Goal: Task Accomplishment & Management: Complete application form

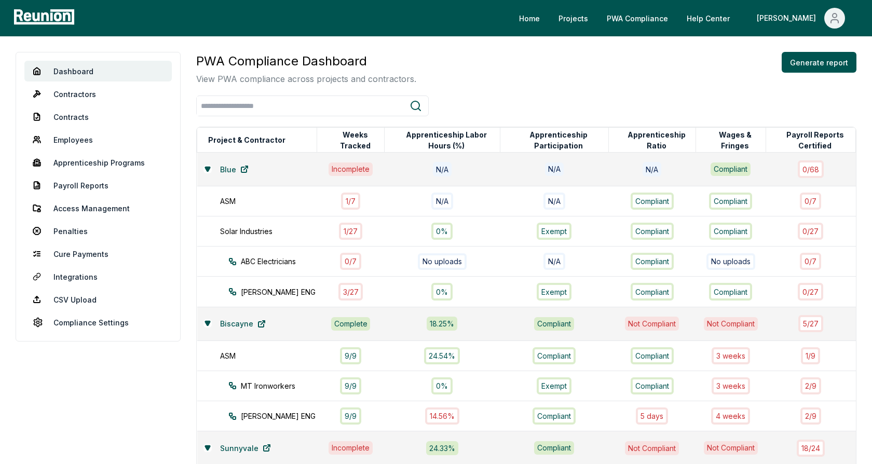
click at [540, 79] on div "PWA Compliance Dashboard View PWA compliance across projects and contractors. G…" at bounding box center [526, 68] width 660 height 33
click at [497, 60] on div "PWA Compliance Dashboard View PWA compliance across projects and contractors. G…" at bounding box center [526, 68] width 660 height 33
click at [205, 167] on icon at bounding box center [207, 169] width 5 height 4
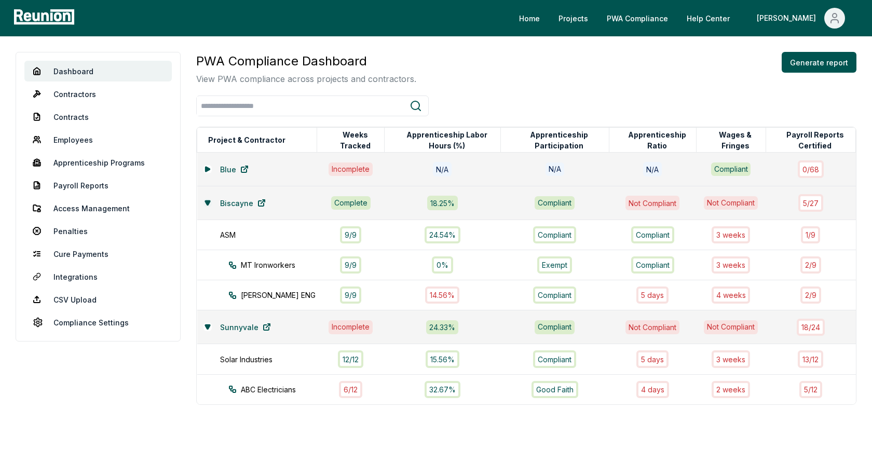
click at [205, 199] on button at bounding box center [207, 203] width 8 height 8
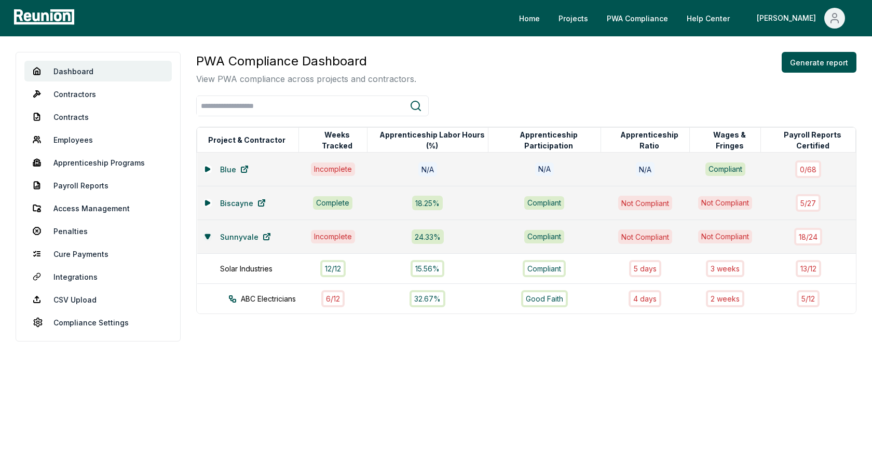
click at [205, 235] on icon at bounding box center [207, 236] width 5 height 4
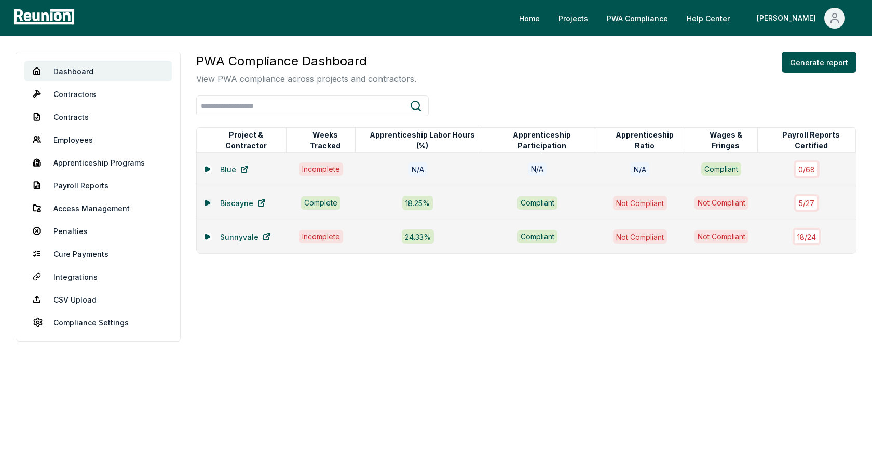
click at [208, 201] on icon at bounding box center [207, 202] width 4 height 5
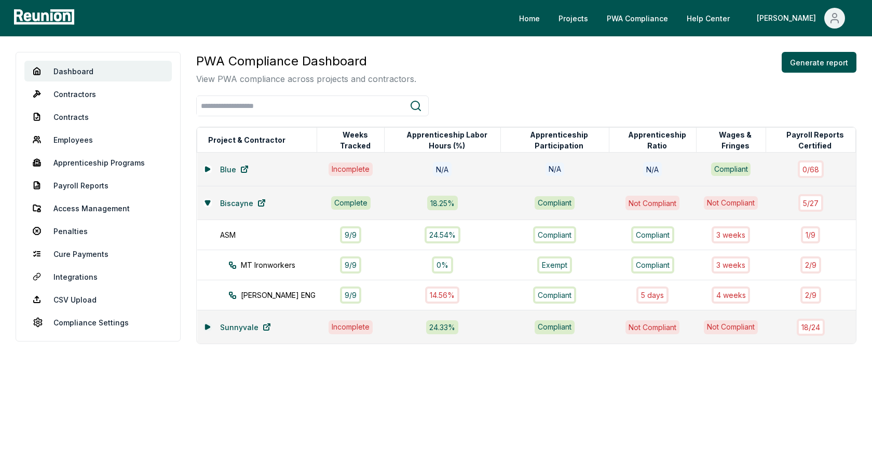
click at [207, 327] on icon at bounding box center [208, 327] width 6 height 6
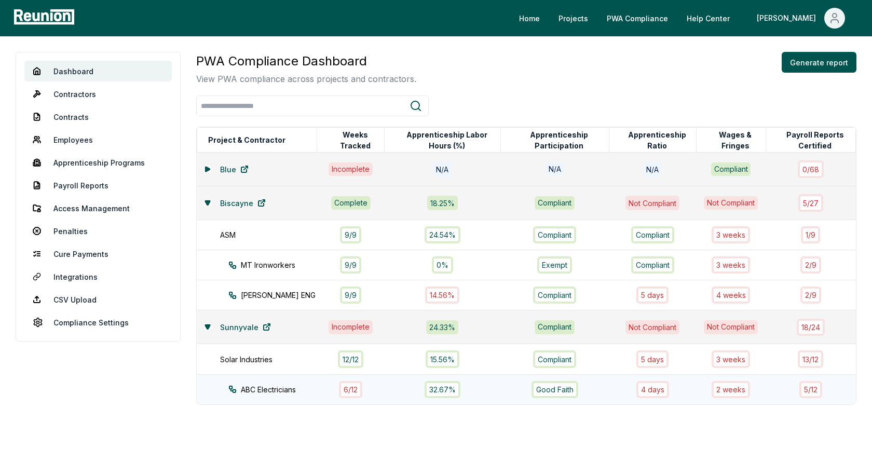
click at [284, 390] on div "ABC Electricians" at bounding box center [281, 389] width 107 height 11
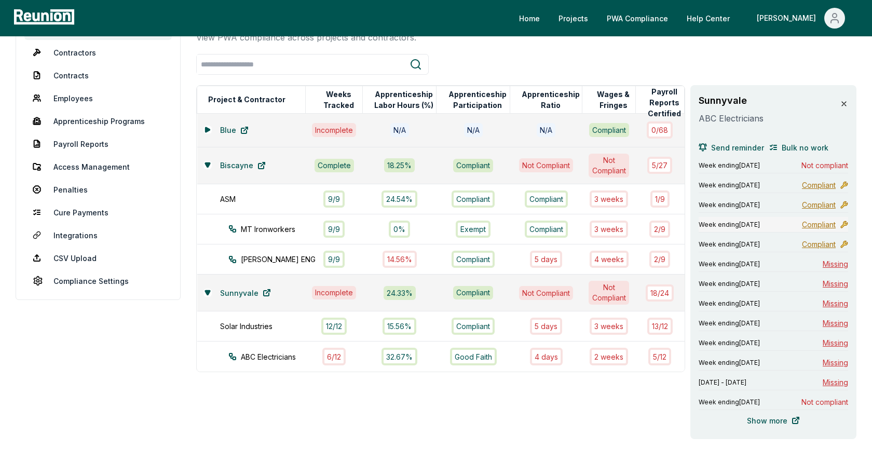
scroll to position [38, 0]
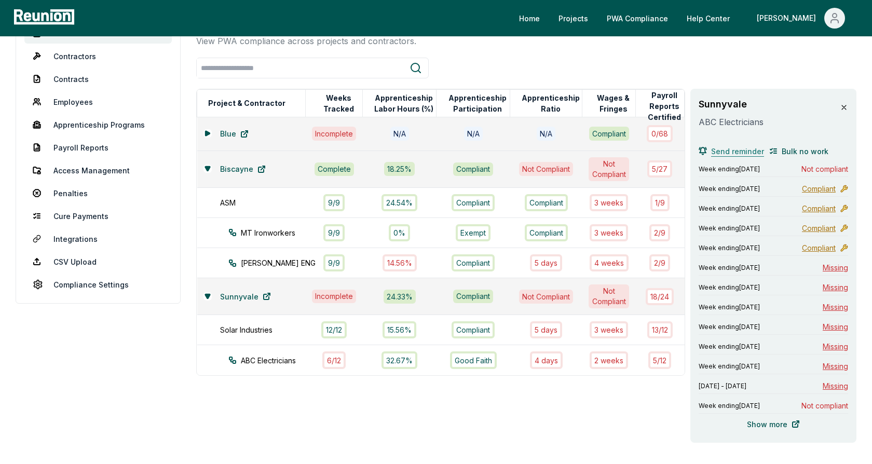
click at [728, 151] on span "Send reminder" at bounding box center [737, 151] width 53 height 11
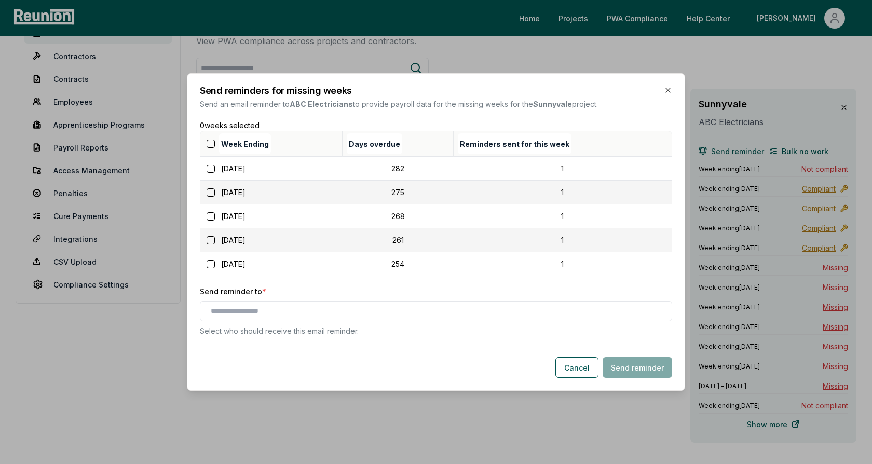
click at [212, 146] on button "button" at bounding box center [211, 144] width 8 height 8
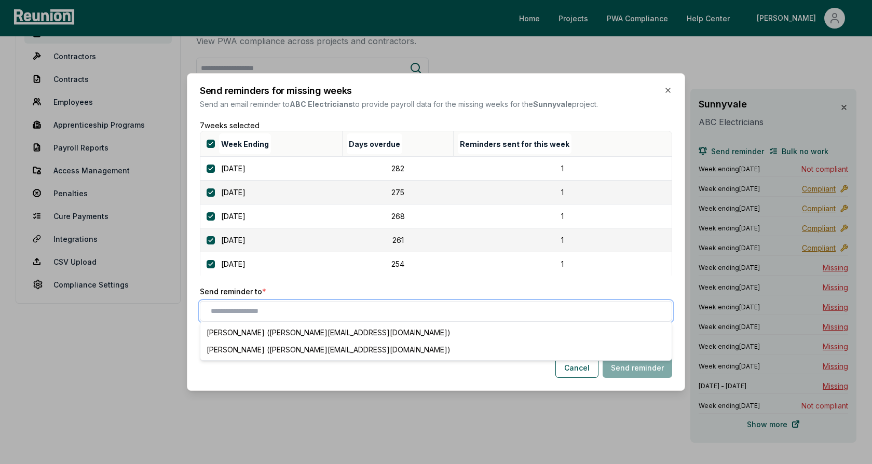
click at [316, 307] on input "text" at bounding box center [438, 311] width 455 height 11
click at [314, 333] on div "Denis Marshall (alex+contractor_user1@reunioninfra.com)" at bounding box center [435, 332] width 467 height 17
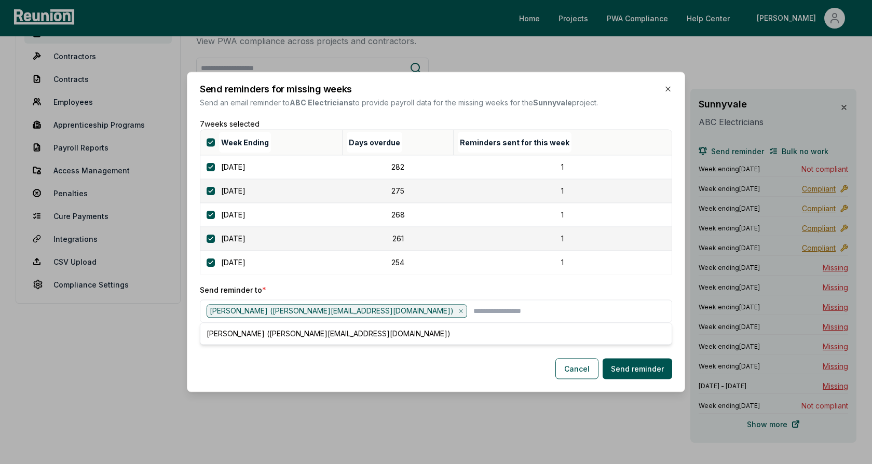
click at [339, 287] on p "Send reminder to *" at bounding box center [436, 289] width 472 height 11
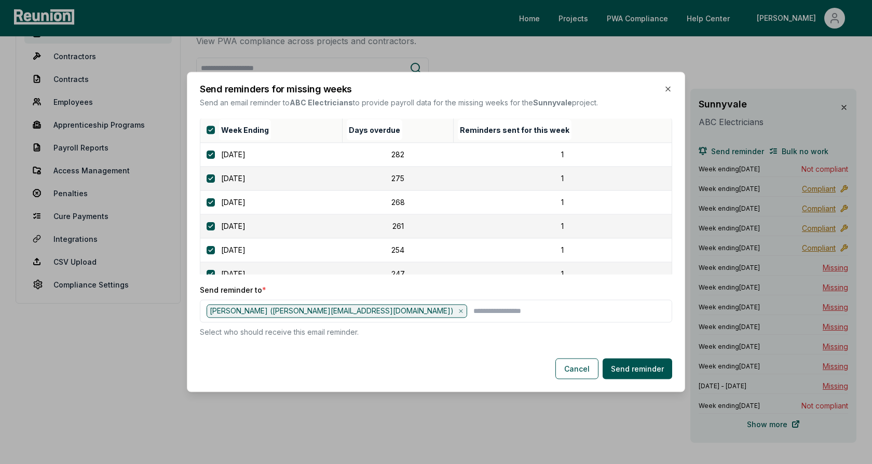
scroll to position [0, 0]
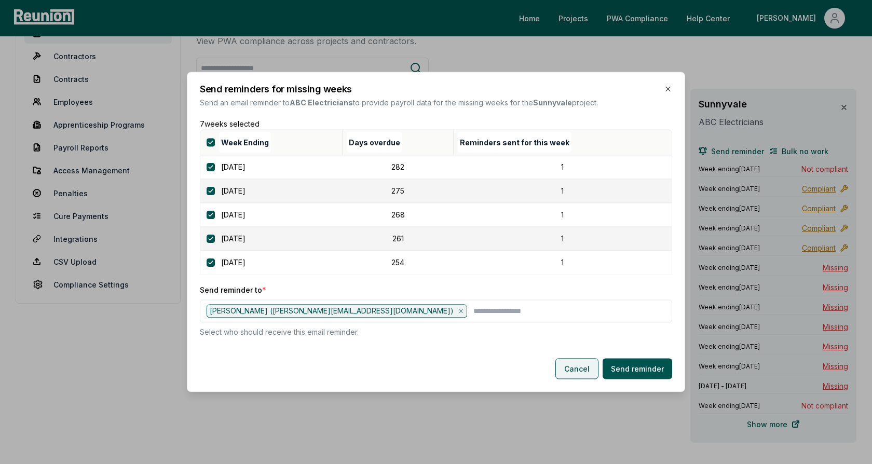
click at [579, 367] on button "Cancel" at bounding box center [576, 369] width 43 height 21
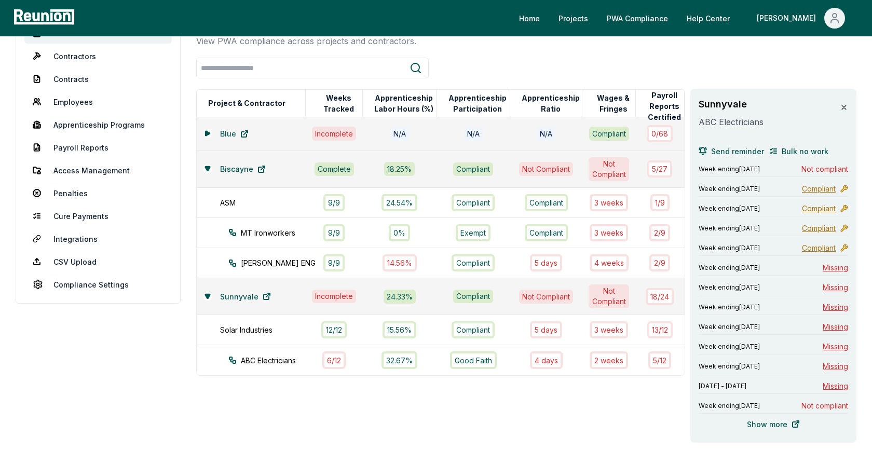
click at [845, 106] on icon at bounding box center [844, 107] width 8 height 8
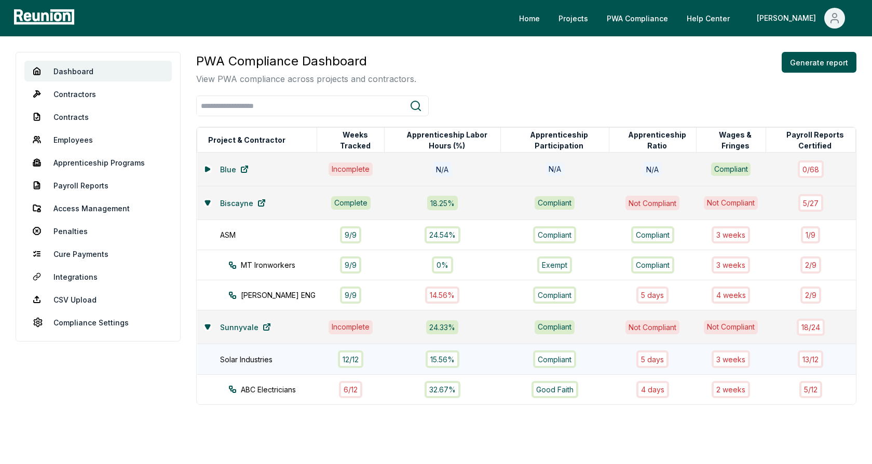
click at [284, 364] on td "Solar Industries" at bounding box center [257, 359] width 120 height 30
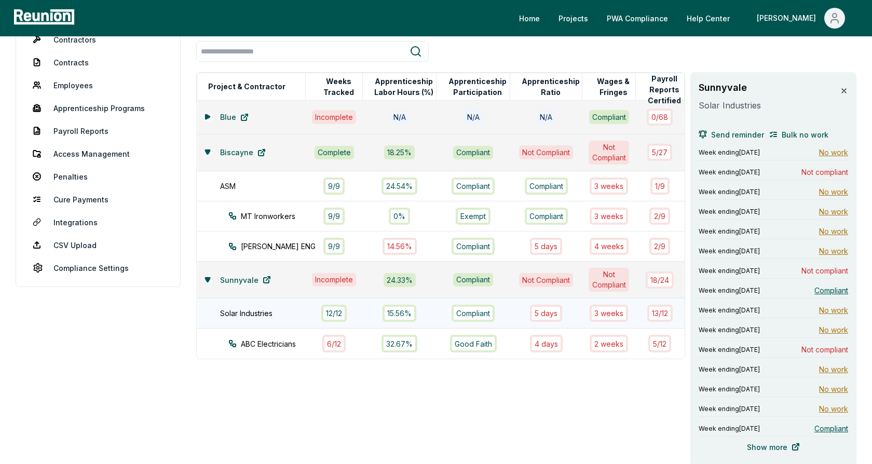
scroll to position [38, 0]
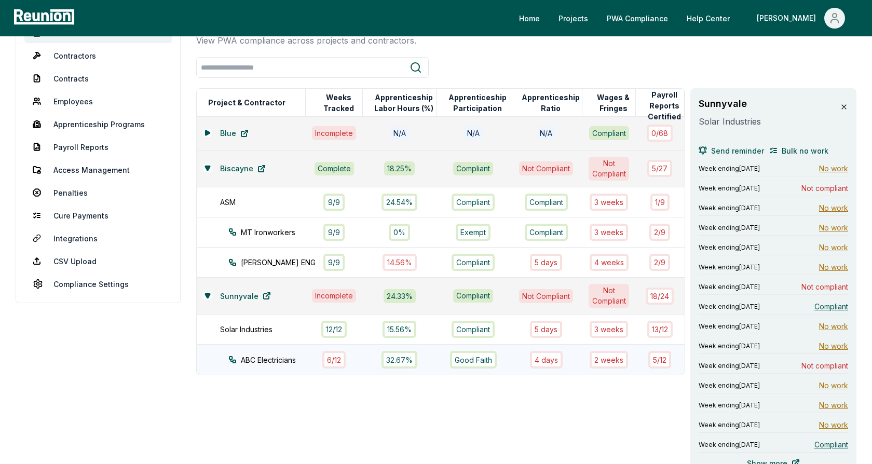
click at [279, 357] on div "ABC Electricians" at bounding box center [276, 360] width 96 height 11
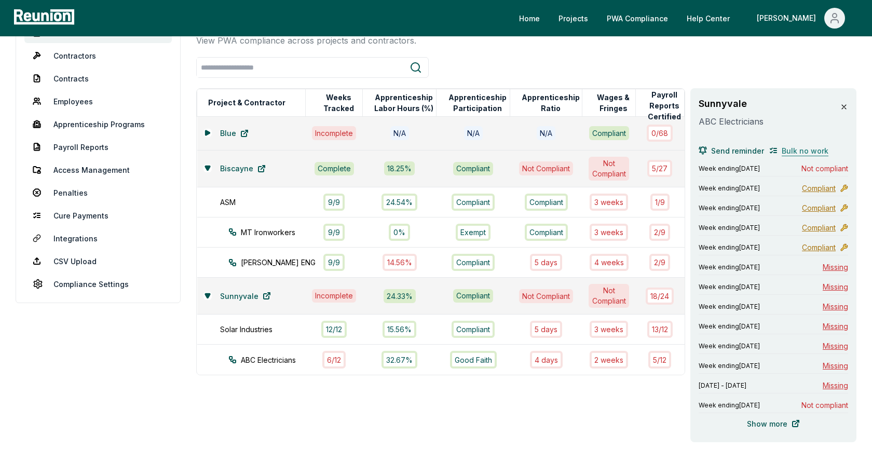
click at [788, 150] on span "Bulk no work" at bounding box center [805, 150] width 47 height 11
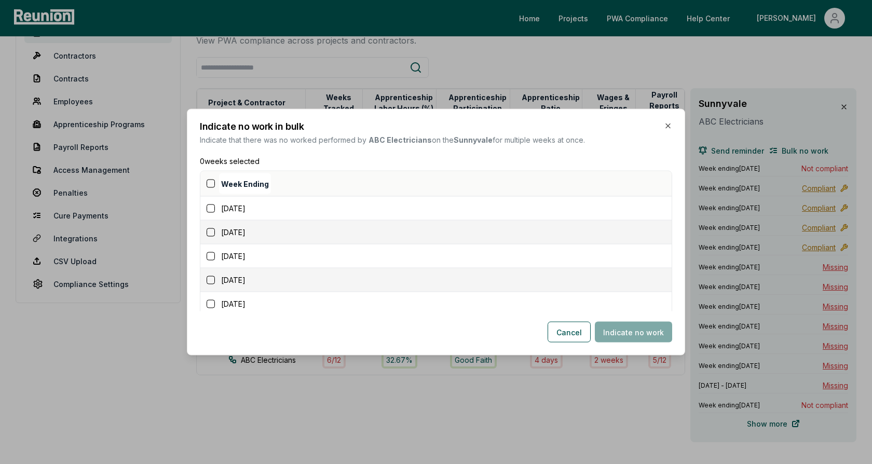
click at [209, 184] on button "button" at bounding box center [211, 184] width 8 height 8
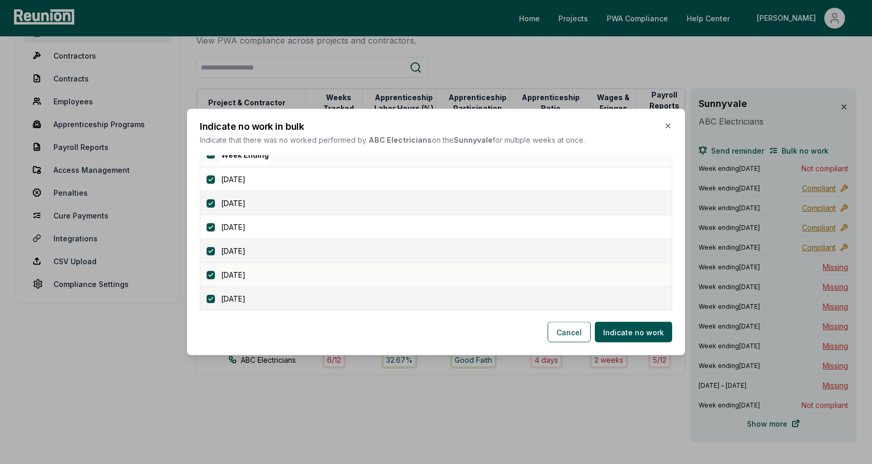
scroll to position [0, 0]
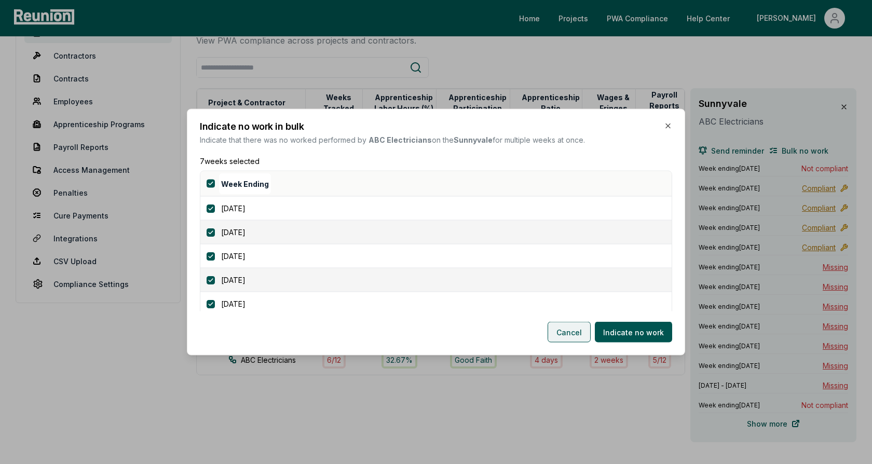
click at [571, 336] on button "Cancel" at bounding box center [569, 332] width 43 height 21
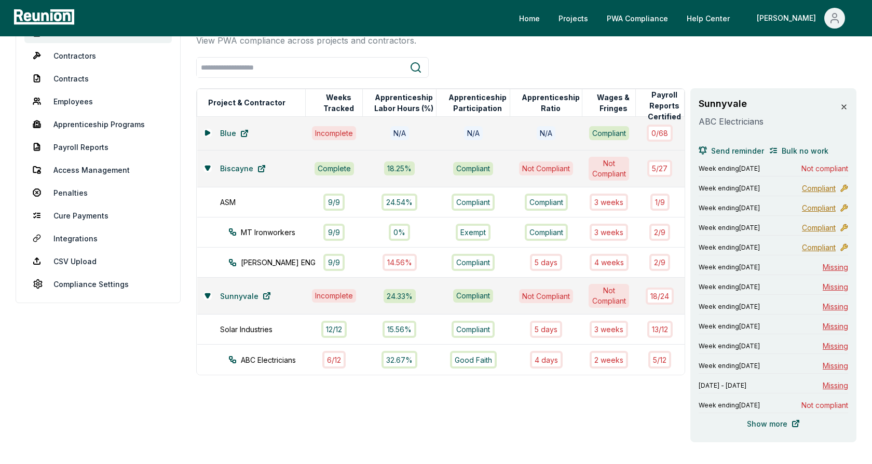
click at [761, 77] on div at bounding box center [526, 67] width 660 height 21
click at [799, 67] on div at bounding box center [526, 67] width 660 height 21
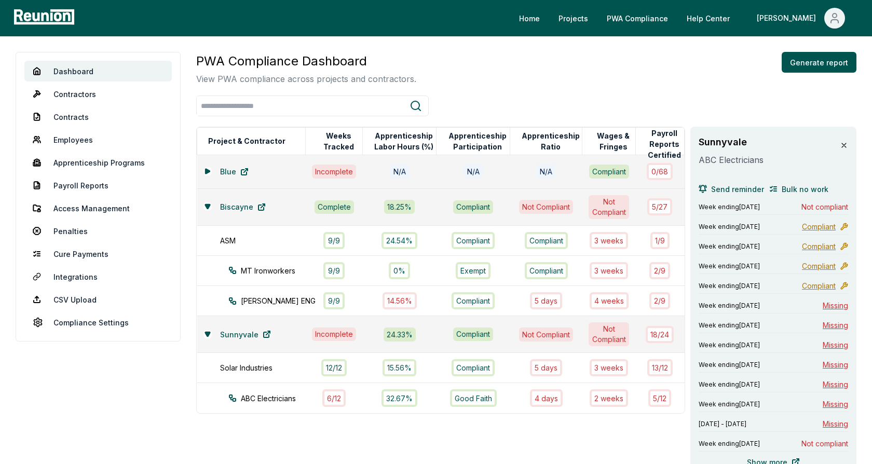
click at [842, 140] on button at bounding box center [844, 145] width 8 height 21
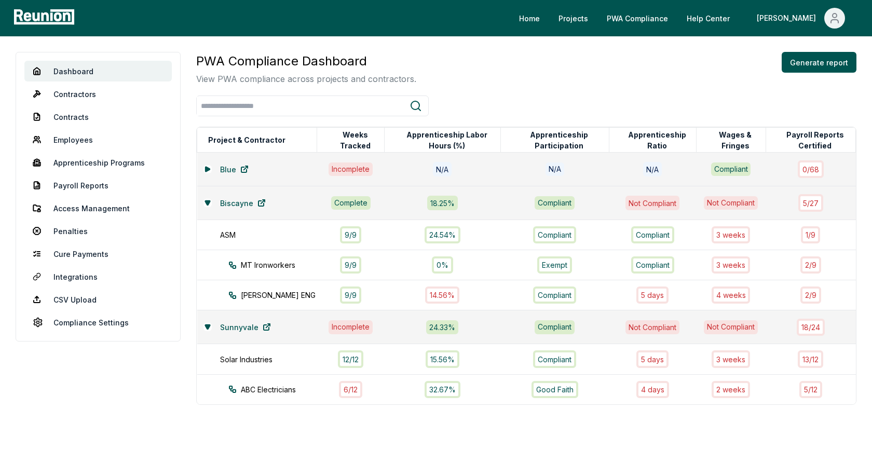
click at [638, 92] on div "PWA Compliance Dashboard View PWA compliance across projects and contractors. G…" at bounding box center [526, 228] width 660 height 353
click at [206, 325] on icon at bounding box center [207, 327] width 5 height 4
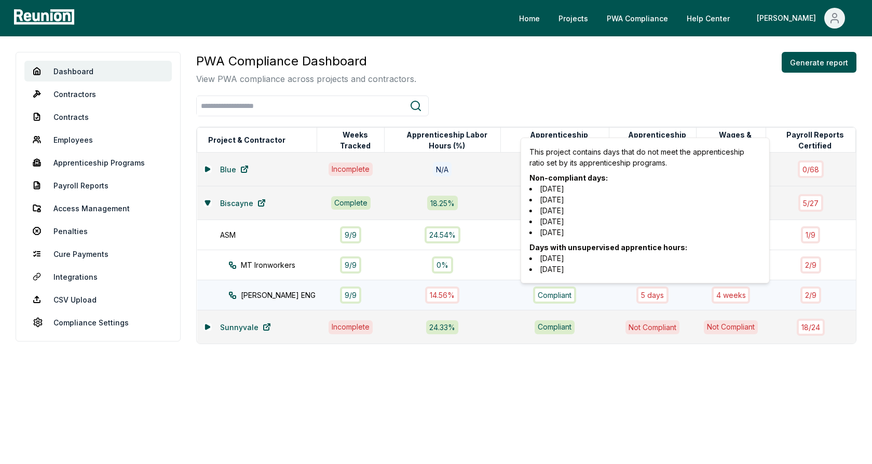
drag, startPoint x: 584, startPoint y: 232, endPoint x: 534, endPoint y: 189, distance: 65.5
click at [534, 189] on ul "2024-08-02 2024-08-01 2024-07-31 2024-07-30 2024-07-29" at bounding box center [645, 210] width 232 height 55
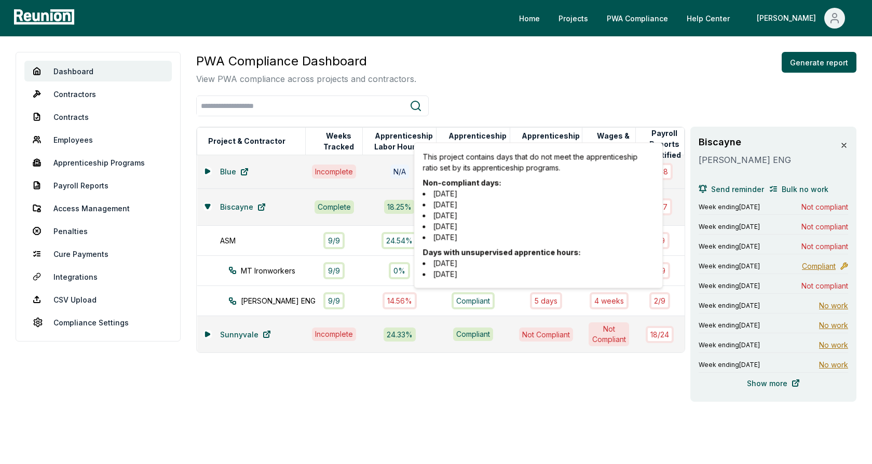
click at [844, 146] on icon at bounding box center [844, 145] width 8 height 8
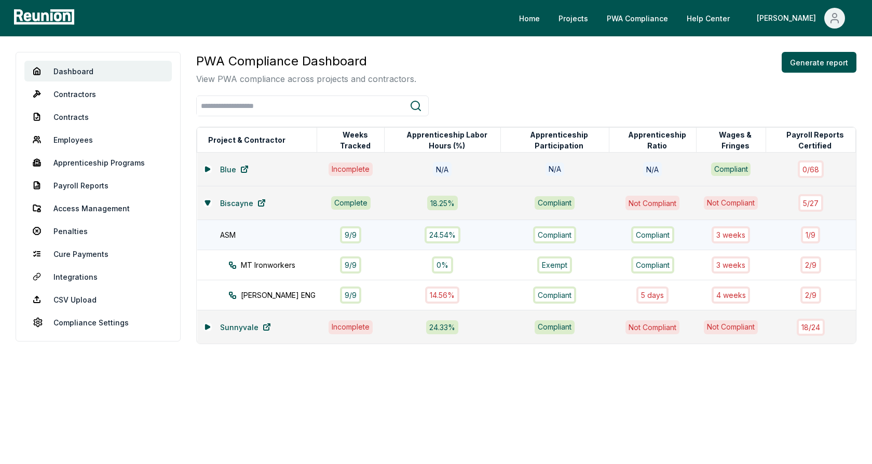
click at [281, 234] on div "ASM" at bounding box center [273, 234] width 107 height 11
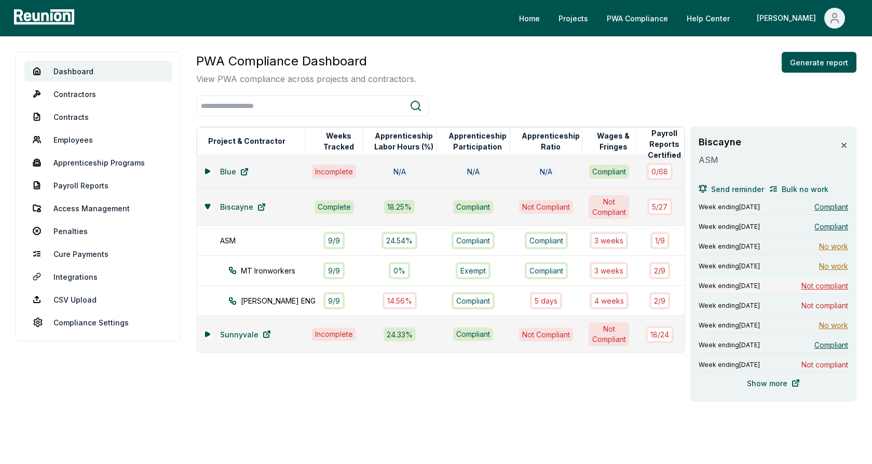
click at [818, 285] on span "Not compliant" at bounding box center [824, 285] width 47 height 11
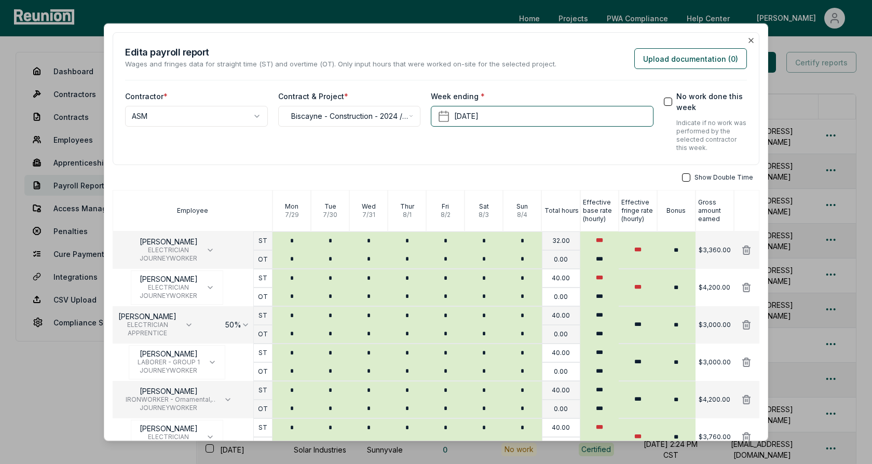
click at [427, 150] on div "**********" at bounding box center [436, 121] width 622 height 61
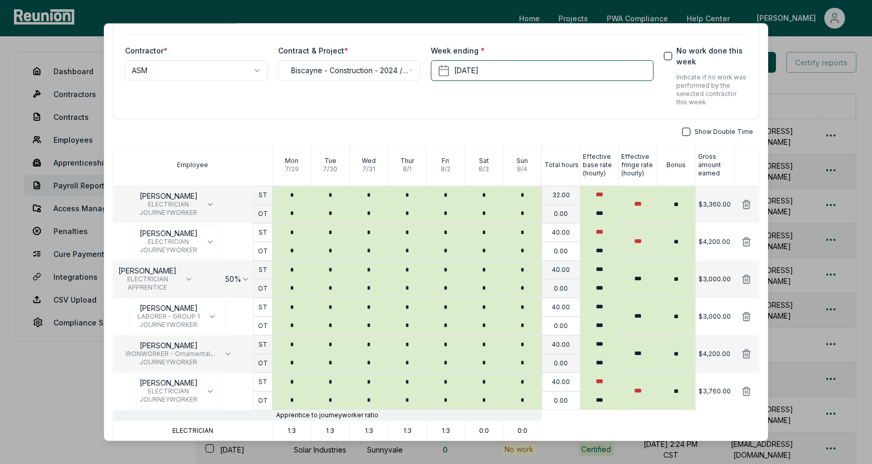
scroll to position [94, 0]
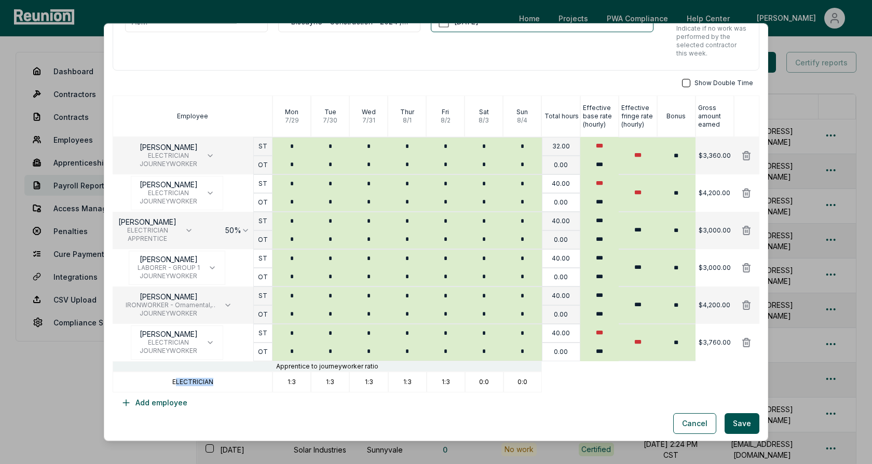
drag, startPoint x: 219, startPoint y: 382, endPoint x: 174, endPoint y: 382, distance: 44.1
click at [174, 382] on div "ELECTRICIAN" at bounding box center [193, 382] width 160 height 21
click at [180, 379] on p "ELECTRICIAN" at bounding box center [192, 382] width 41 height 8
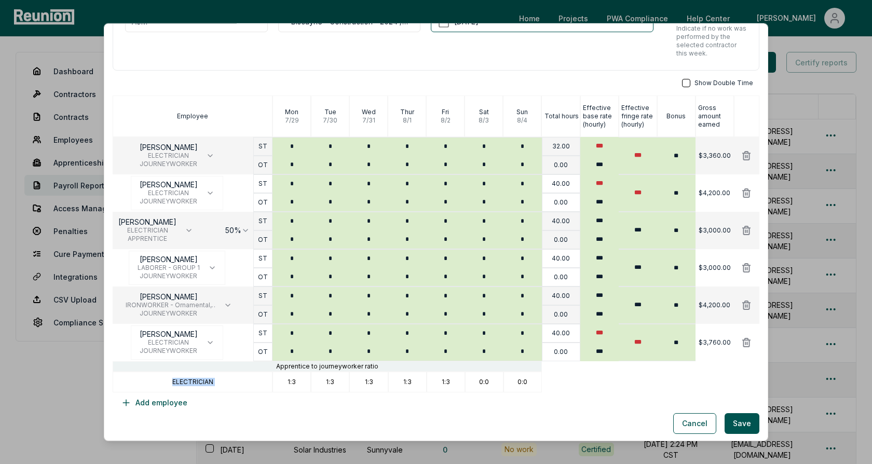
click at [250, 386] on div "ELECTRICIAN" at bounding box center [193, 382] width 160 height 21
drag, startPoint x: 286, startPoint y: 378, endPoint x: 300, endPoint y: 378, distance: 13.5
click at [299, 378] on div "1:3" at bounding box center [292, 382] width 38 height 21
drag, startPoint x: 328, startPoint y: 382, endPoint x: 345, endPoint y: 382, distance: 17.1
click at [345, 382] on div "1:3" at bounding box center [330, 382] width 38 height 21
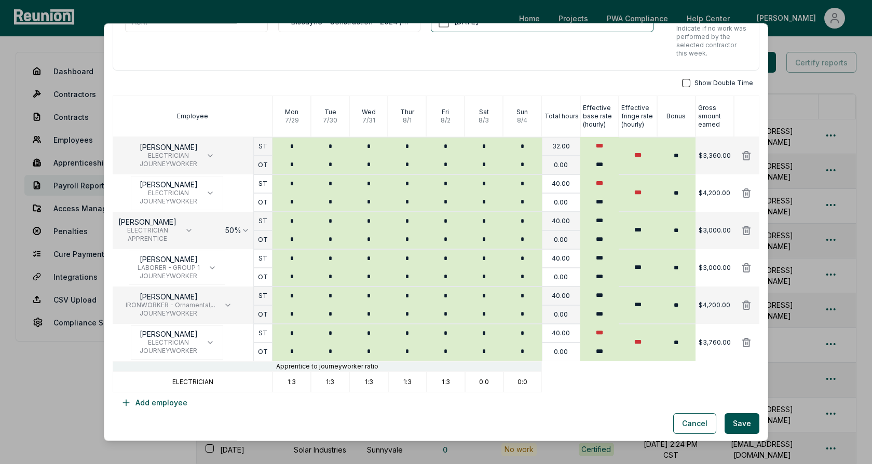
click at [370, 379] on p "1:3" at bounding box center [369, 382] width 8 height 8
drag, startPoint x: 364, startPoint y: 380, endPoint x: 386, endPoint y: 380, distance: 21.8
click at [386, 380] on div "1:3" at bounding box center [368, 382] width 38 height 21
click at [405, 380] on p "1:3" at bounding box center [407, 382] width 8 height 8
drag, startPoint x: 402, startPoint y: 380, endPoint x: 430, endPoint y: 380, distance: 27.5
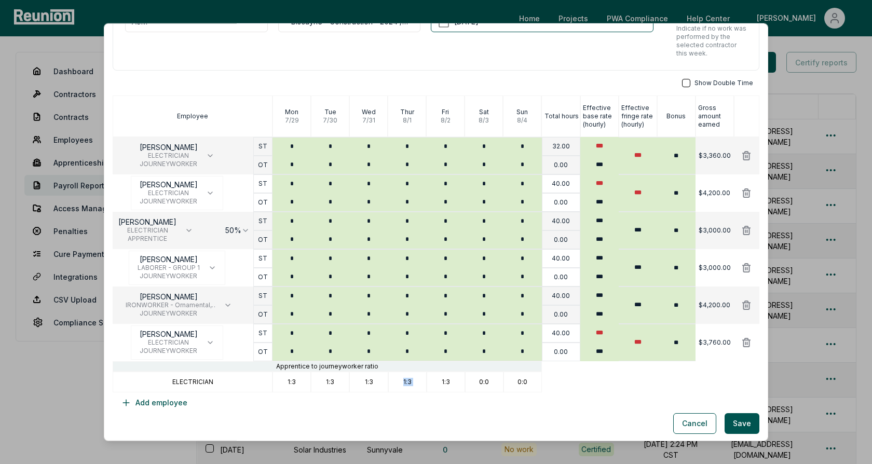
click at [430, 380] on div "ELECTRICIAN 1:3 1:3 1:3 1:3 1:3 0:0 0:0" at bounding box center [436, 382] width 647 height 21
click at [360, 390] on div "1:3" at bounding box center [368, 382] width 38 height 21
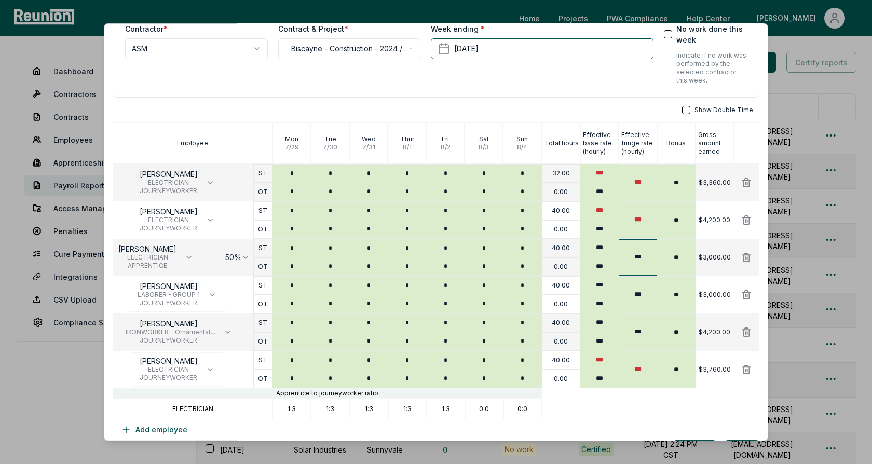
scroll to position [75, 0]
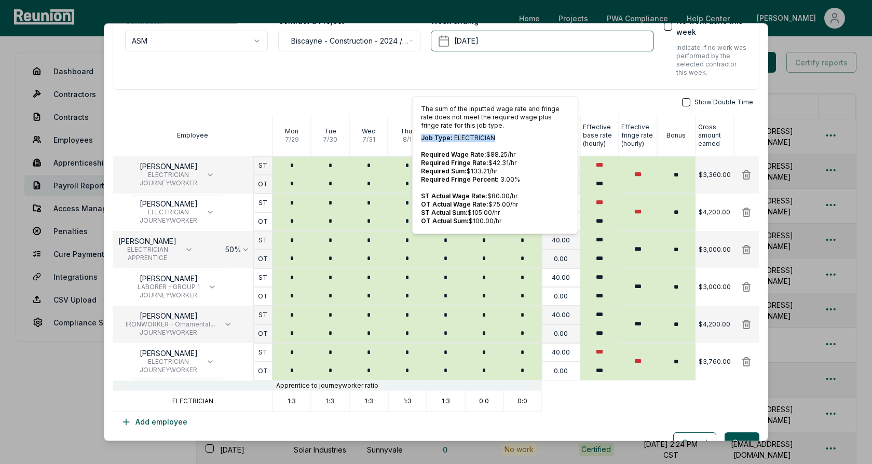
drag, startPoint x: 494, startPoint y: 139, endPoint x: 418, endPoint y: 138, distance: 76.3
click at [418, 138] on div "The sum of the inputted wage rate and fringe rate does not meet the required wa…" at bounding box center [495, 165] width 166 height 138
drag, startPoint x: 502, startPoint y: 172, endPoint x: 419, endPoint y: 169, distance: 83.6
click at [419, 169] on div "The sum of the inputted wage rate and fringe rate does not meet the required wa…" at bounding box center [495, 165] width 166 height 138
drag, startPoint x: 504, startPoint y: 212, endPoint x: 418, endPoint y: 211, distance: 86.2
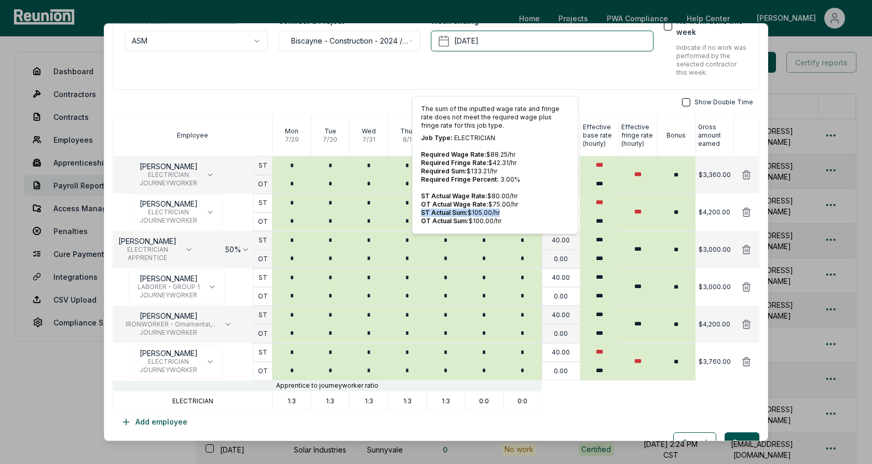
click at [418, 211] on div "The sum of the inputted wage rate and fringe rate does not meet the required wa…" at bounding box center [495, 165] width 166 height 138
click at [612, 89] on div "**********" at bounding box center [436, 194] width 647 height 475
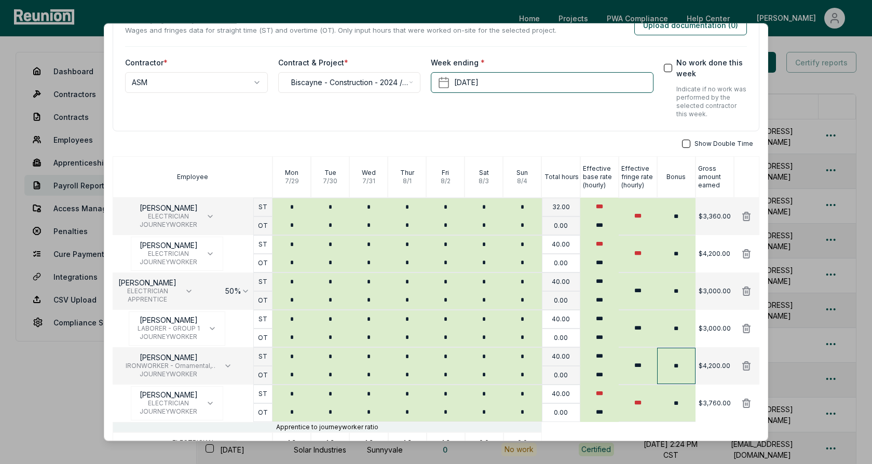
scroll to position [0, 0]
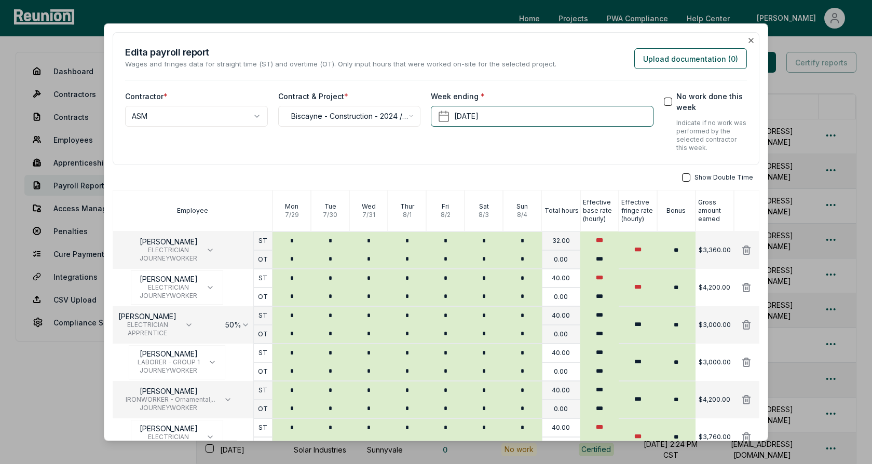
click at [552, 169] on div "**********" at bounding box center [436, 269] width 647 height 475
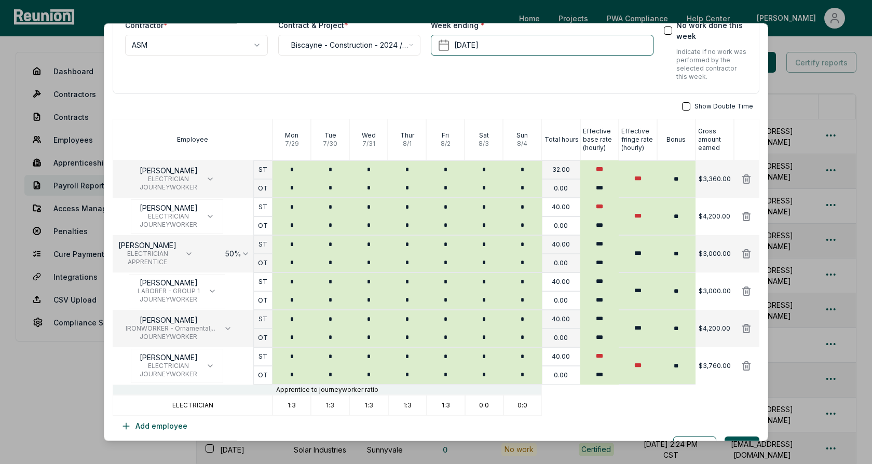
scroll to position [94, 0]
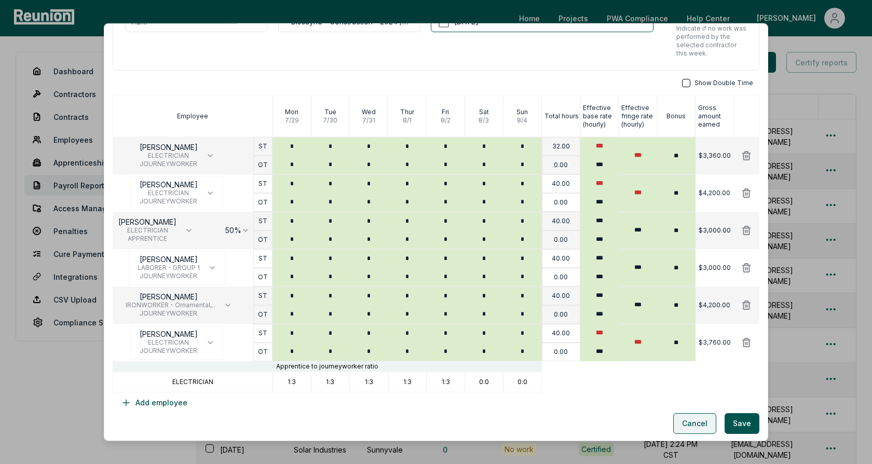
click at [690, 423] on button "Cancel" at bounding box center [694, 423] width 43 height 21
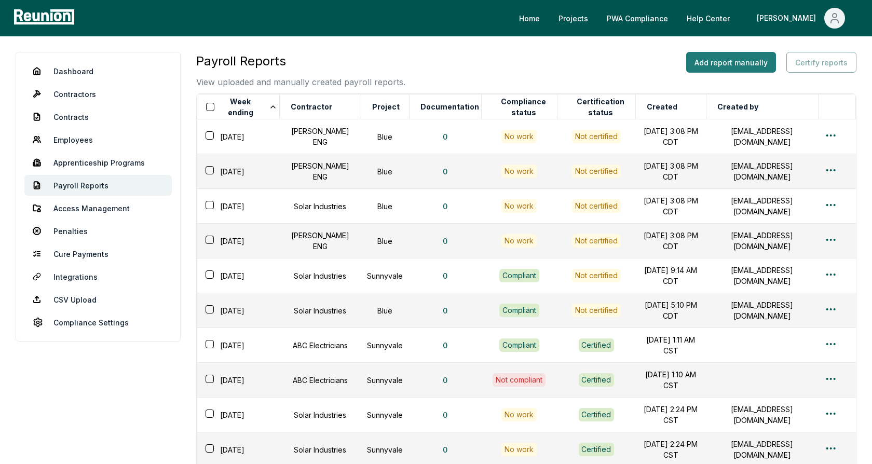
click at [720, 68] on button "Add report manually" at bounding box center [731, 62] width 90 height 21
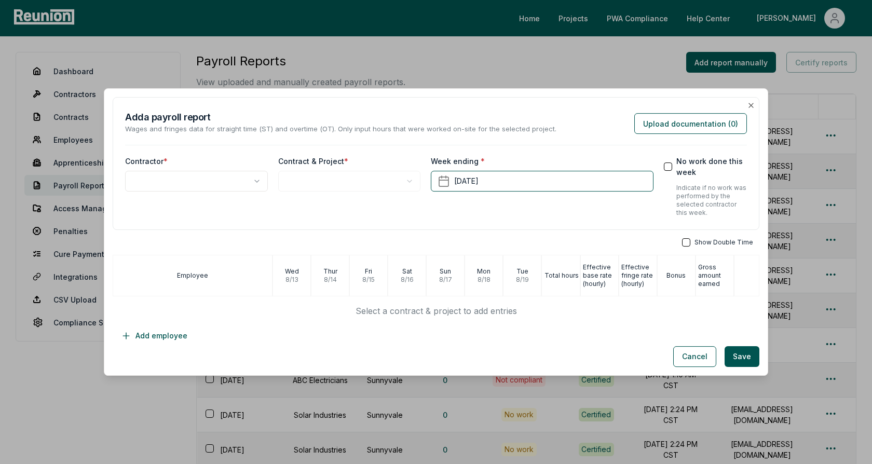
click at [203, 184] on body "Please visit us on your desktop We're working on making our marketplace mobile-…" at bounding box center [436, 298] width 872 height 597
click at [332, 183] on body "Please visit us on your desktop We're working on making our marketplace mobile-…" at bounding box center [436, 298] width 872 height 597
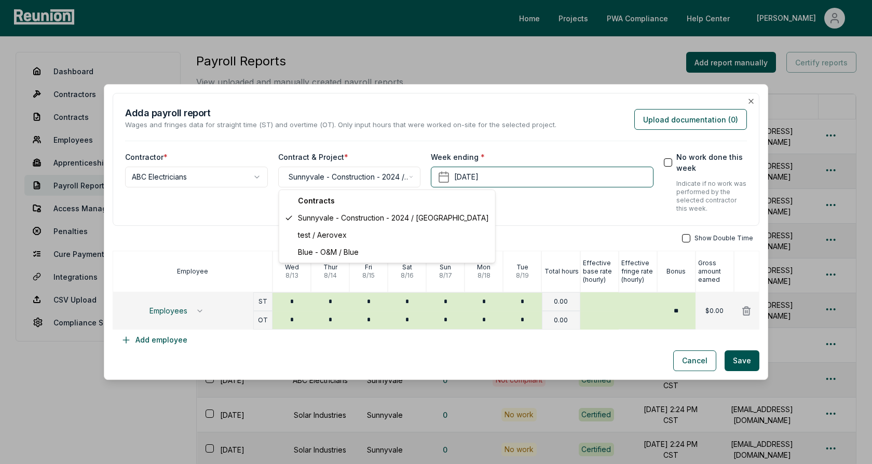
click at [343, 178] on body "Please visit us on your desktop We're working on making our marketplace mobile-…" at bounding box center [436, 298] width 872 height 597
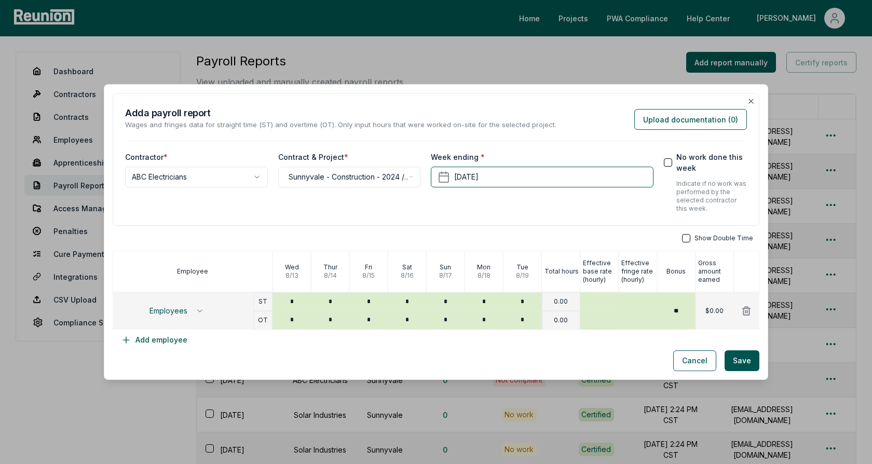
click at [399, 220] on div "**********" at bounding box center [436, 159] width 647 height 133
click at [477, 184] on button "August 19th, 2025" at bounding box center [542, 177] width 222 height 21
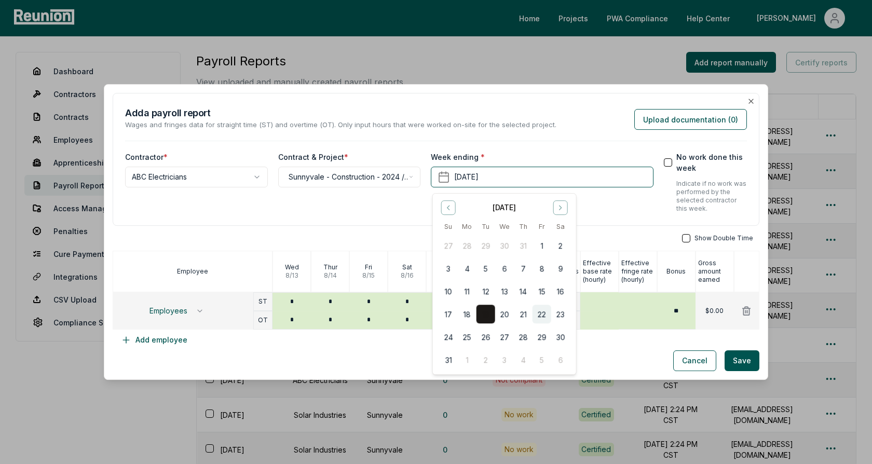
click at [541, 317] on button "22" at bounding box center [542, 314] width 19 height 19
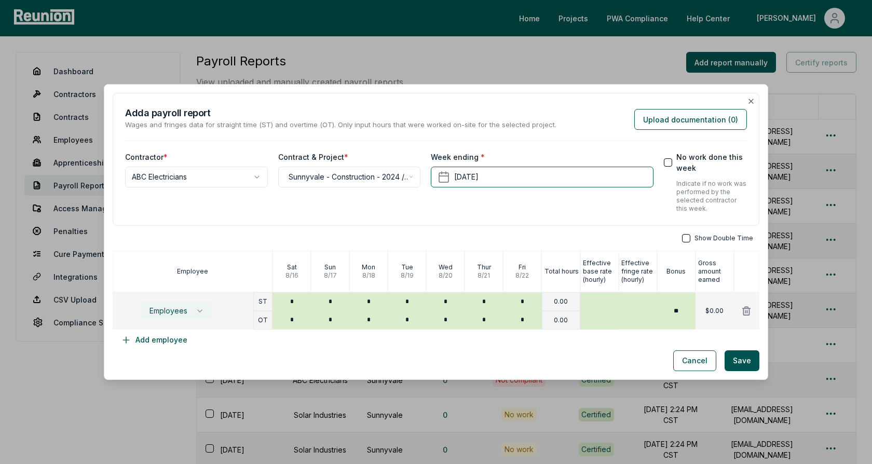
click at [182, 311] on span "Employees" at bounding box center [168, 311] width 38 height 8
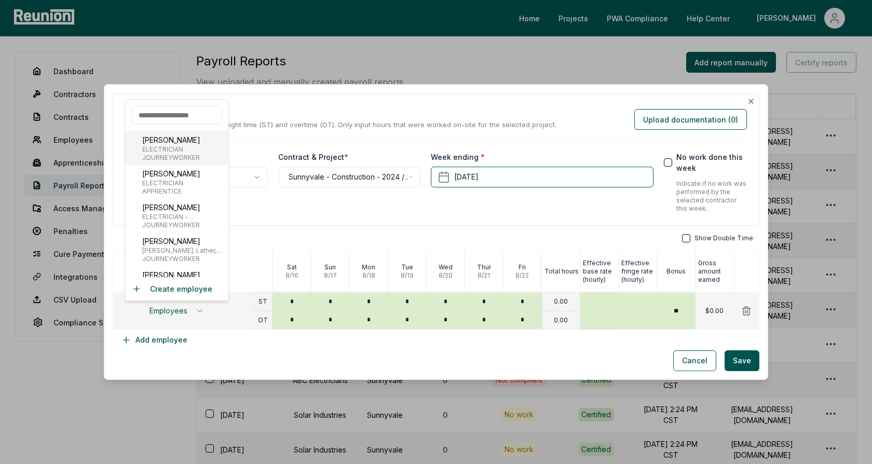
click at [181, 156] on span "JOURNEYWORKER" at bounding box center [171, 158] width 58 height 8
type input "***"
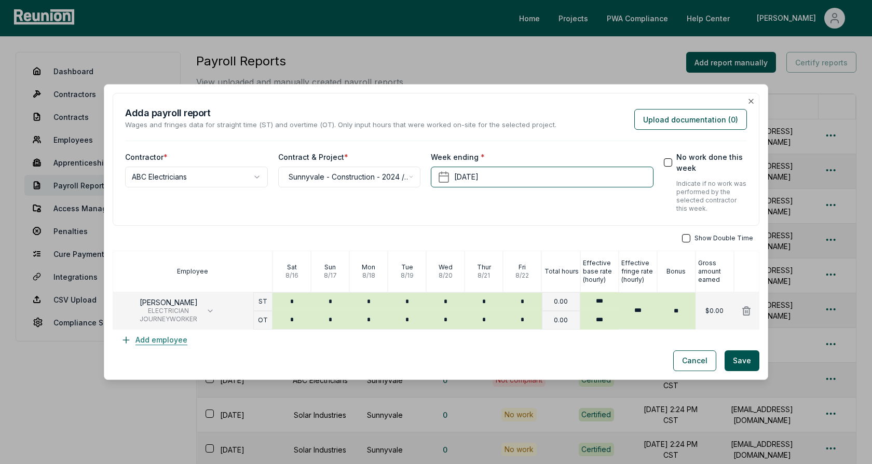
click at [165, 339] on button "Add employee" at bounding box center [154, 340] width 83 height 21
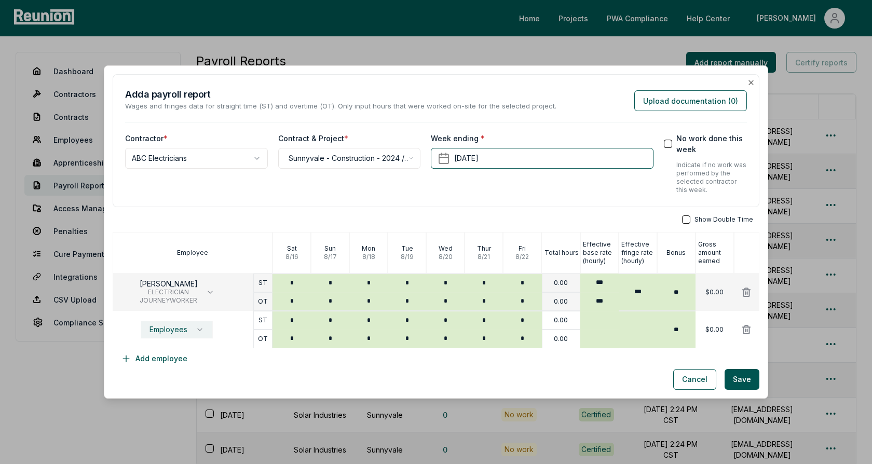
click at [174, 324] on button "Employees" at bounding box center [177, 330] width 72 height 18
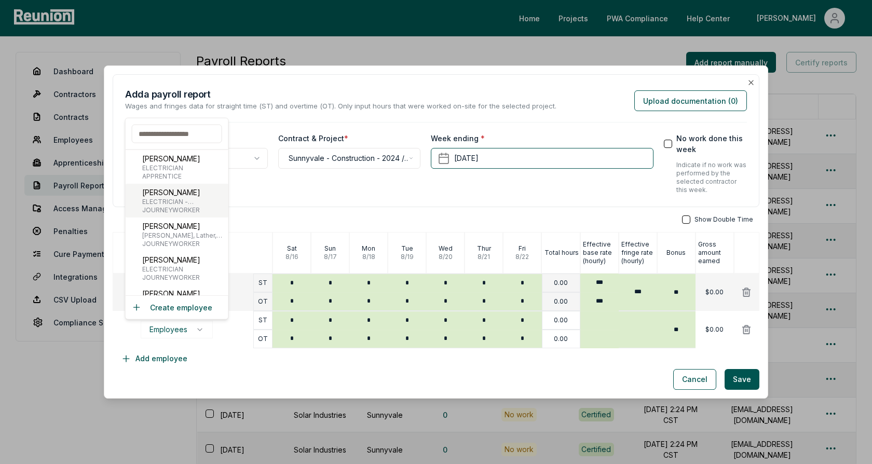
click at [176, 204] on span "ELECTRICIAN - ELECTRICAL TECHNICIAN" at bounding box center [183, 202] width 82 height 8
type input "***"
type input "*****"
type input "***"
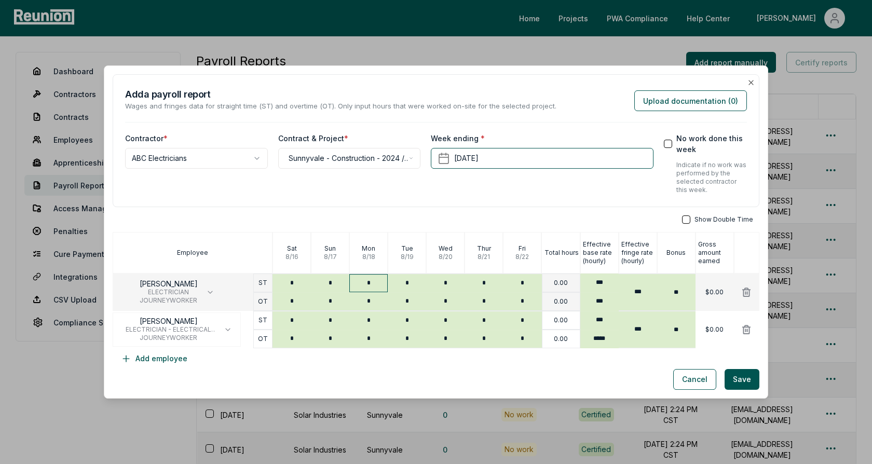
click at [367, 282] on input "*" at bounding box center [368, 283] width 38 height 18
type input "*"
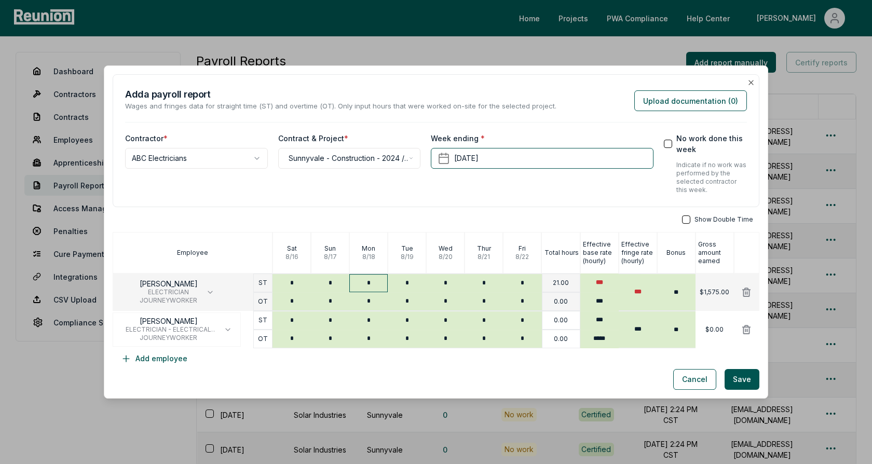
type input "*"
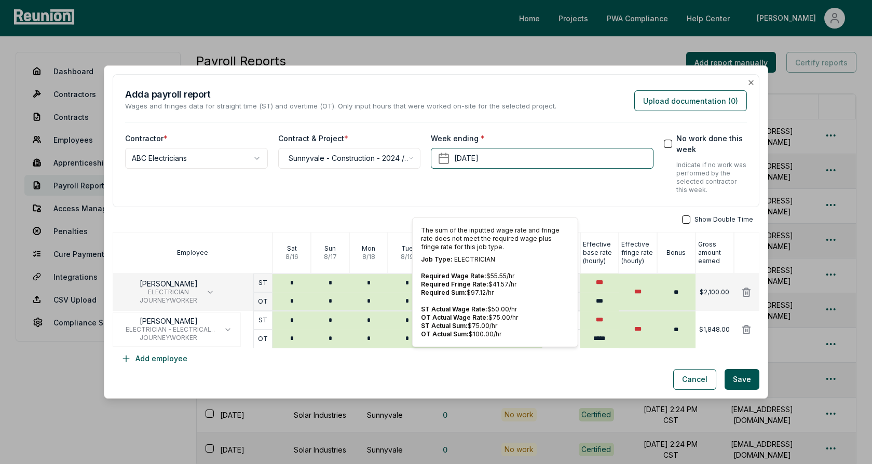
type input "*"
click at [606, 229] on div "Show Double Time Employee Sat 8 / 16 Sun 8 / 17 Mon 8 / 18 Tue 8 / 19 Wed 8 / 2…" at bounding box center [436, 292] width 647 height 154
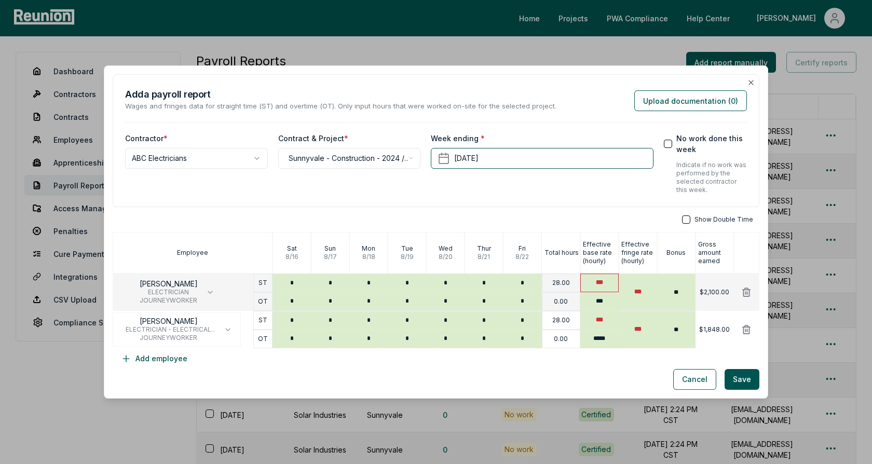
click at [601, 282] on input "***" at bounding box center [599, 283] width 38 height 19
type input "****"
click at [639, 209] on div "**********" at bounding box center [436, 221] width 647 height 295
click at [597, 325] on input "***" at bounding box center [599, 320] width 38 height 19
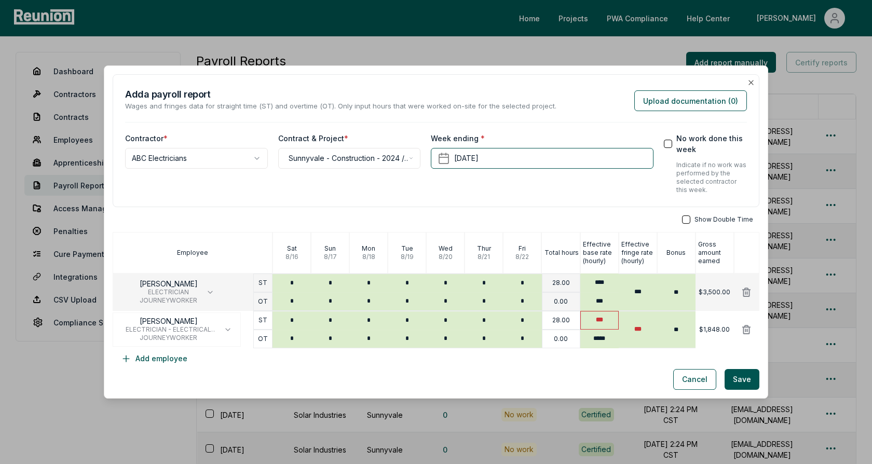
click at [597, 325] on input "***" at bounding box center [599, 320] width 38 height 19
type input "****"
click at [628, 199] on div "**********" at bounding box center [436, 140] width 647 height 133
click at [601, 285] on input "****" at bounding box center [599, 283] width 38 height 19
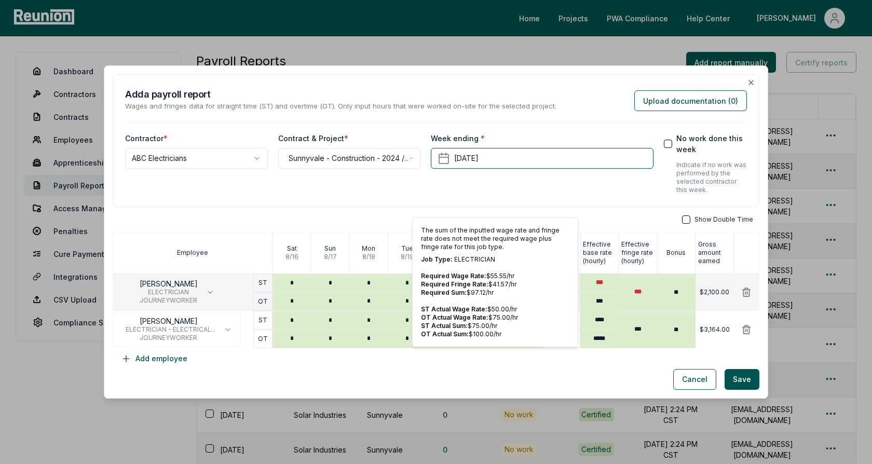
type input "***"
click at [616, 220] on div "Show Double Time" at bounding box center [436, 219] width 647 height 8
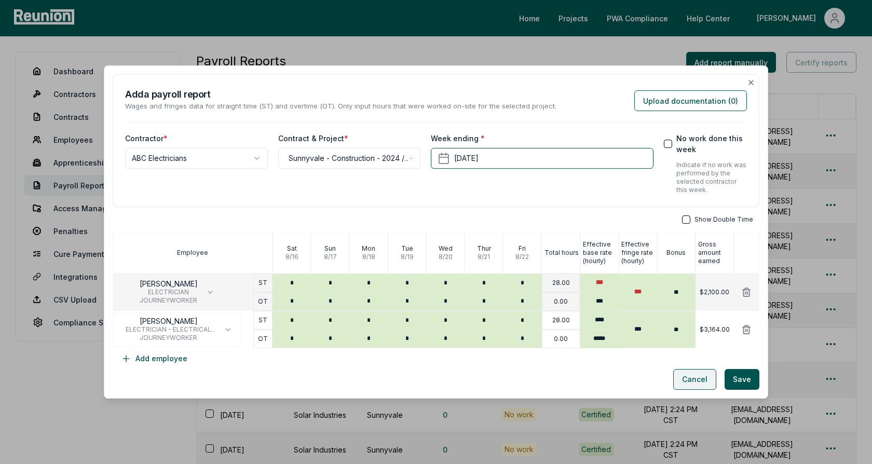
click at [698, 379] on button "Cancel" at bounding box center [694, 379] width 43 height 21
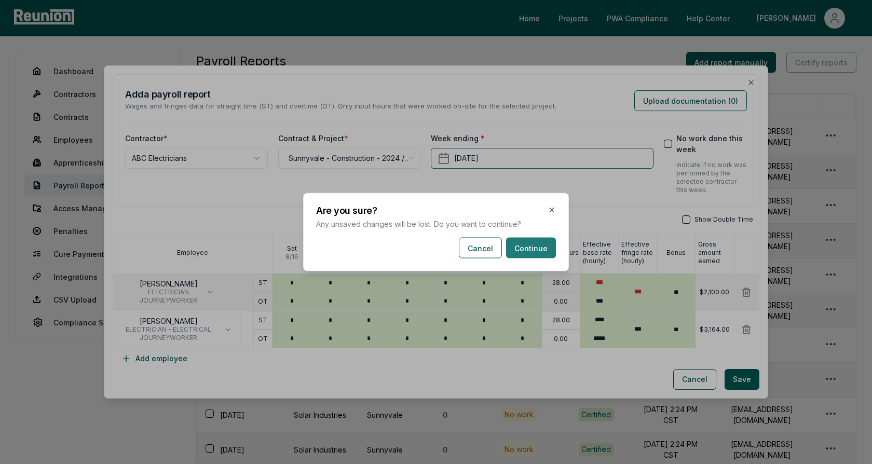
click at [546, 252] on button "Continue" at bounding box center [531, 248] width 50 height 21
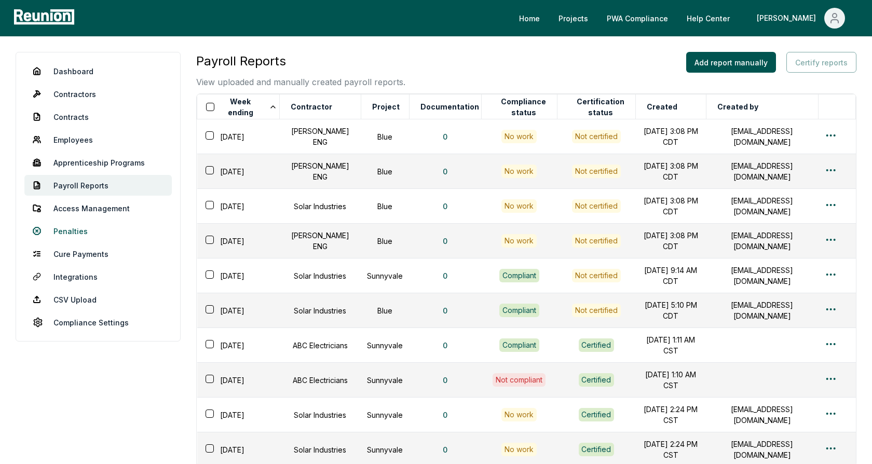
click at [77, 228] on link "Penalties" at bounding box center [97, 231] width 147 height 21
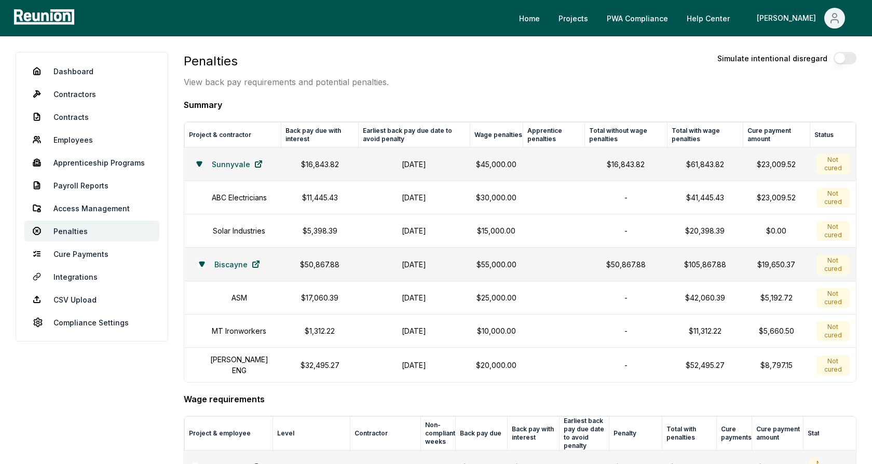
click at [198, 164] on icon at bounding box center [199, 164] width 5 height 4
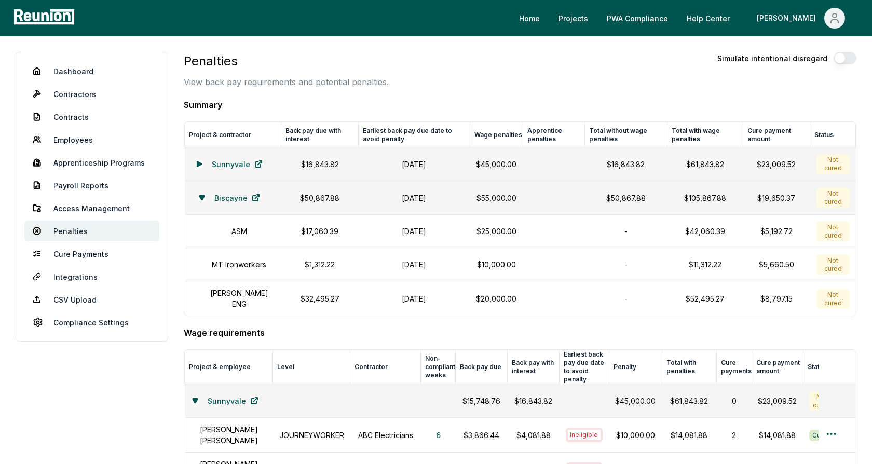
drag, startPoint x: 333, startPoint y: 197, endPoint x: 296, endPoint y: 197, distance: 36.9
click at [296, 197] on p "$50,867.88" at bounding box center [320, 198] width 64 height 11
click at [331, 236] on td "$17,060.39" at bounding box center [319, 231] width 77 height 33
drag, startPoint x: 445, startPoint y: 229, endPoint x: 377, endPoint y: 229, distance: 67.5
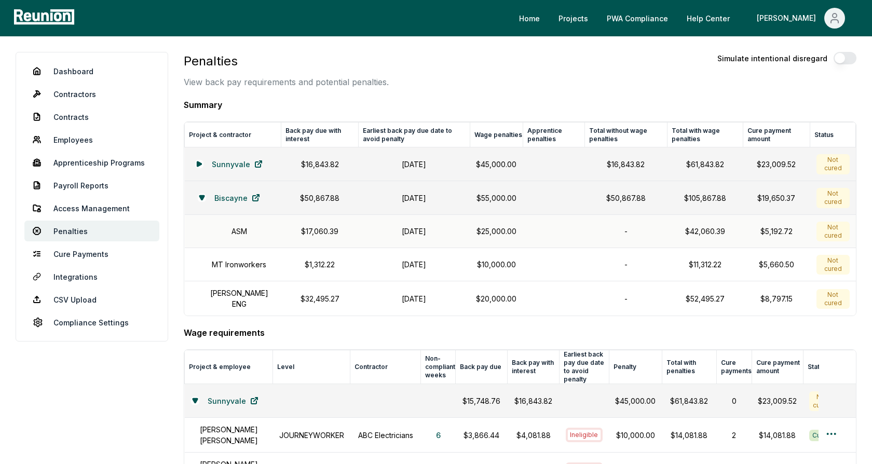
click at [377, 229] on h1 "October 31, 2024" at bounding box center [413, 231] width 99 height 11
click at [500, 226] on p "$25,000.00" at bounding box center [496, 231] width 40 height 11
click at [430, 110] on h4 "Summary" at bounding box center [520, 105] width 673 height 12
click at [601, 84] on div "Penalties View back pay requirements and potential penalties. Simulate intentio…" at bounding box center [520, 70] width 673 height 36
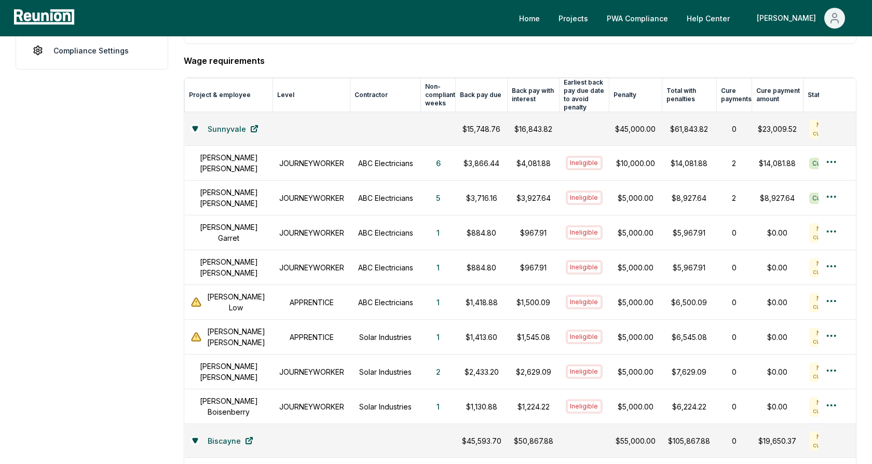
scroll to position [276, 0]
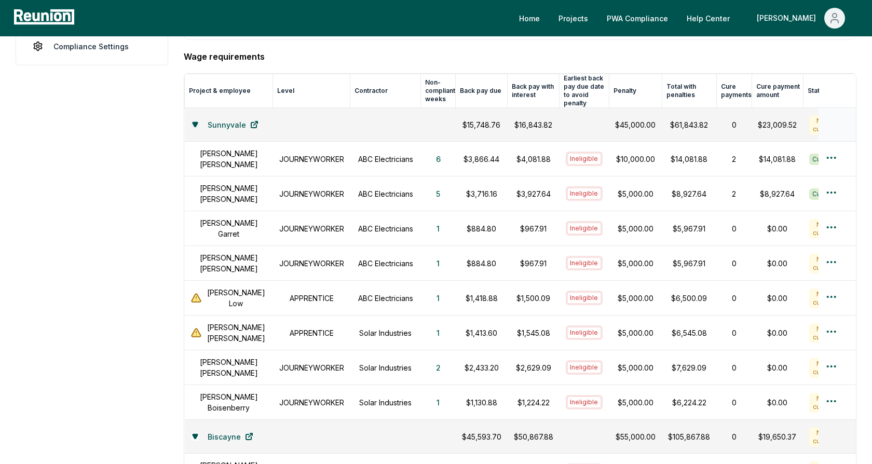
click at [196, 121] on icon at bounding box center [195, 124] width 6 height 6
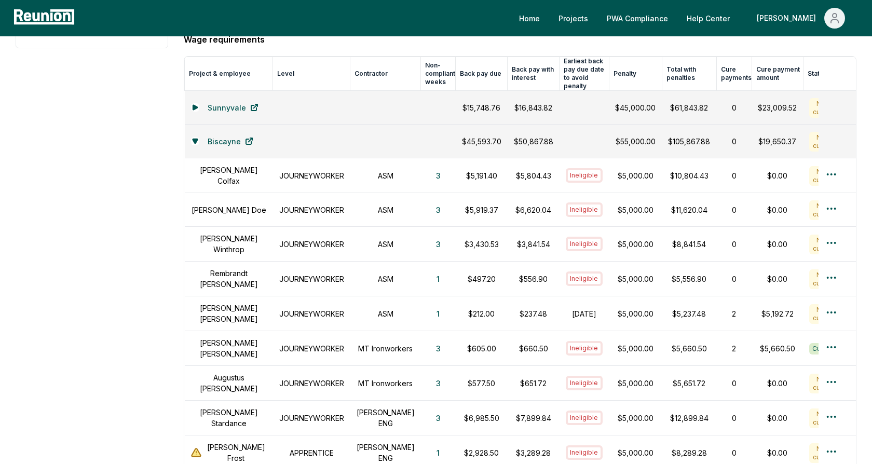
scroll to position [301, 0]
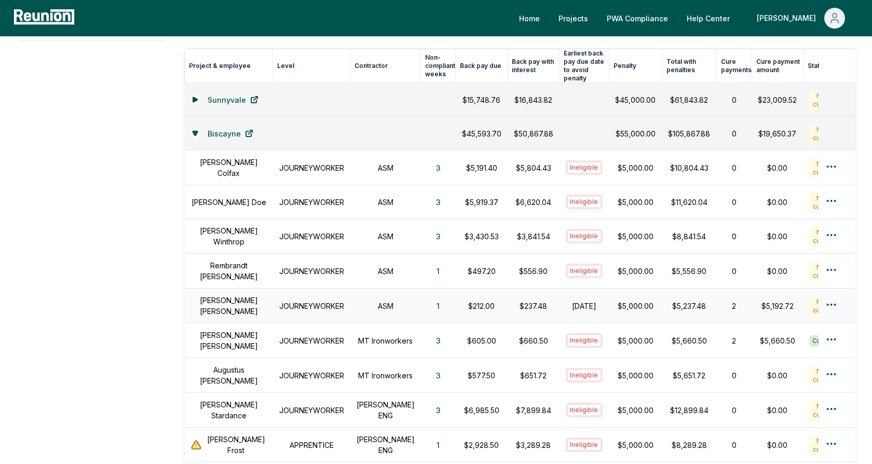
click at [298, 301] on h1 "JOURNEYWORKER" at bounding box center [311, 306] width 65 height 11
click at [372, 301] on h1 "ASM" at bounding box center [386, 306] width 58 height 11
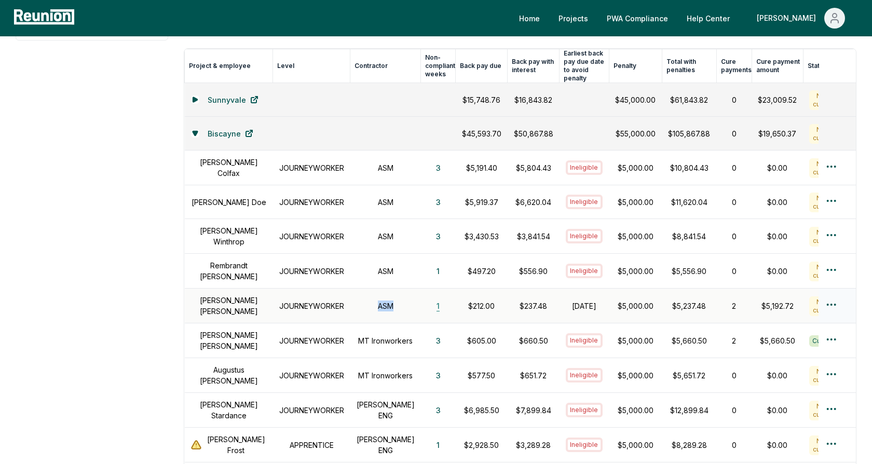
click at [428, 295] on button "1" at bounding box center [438, 305] width 20 height 21
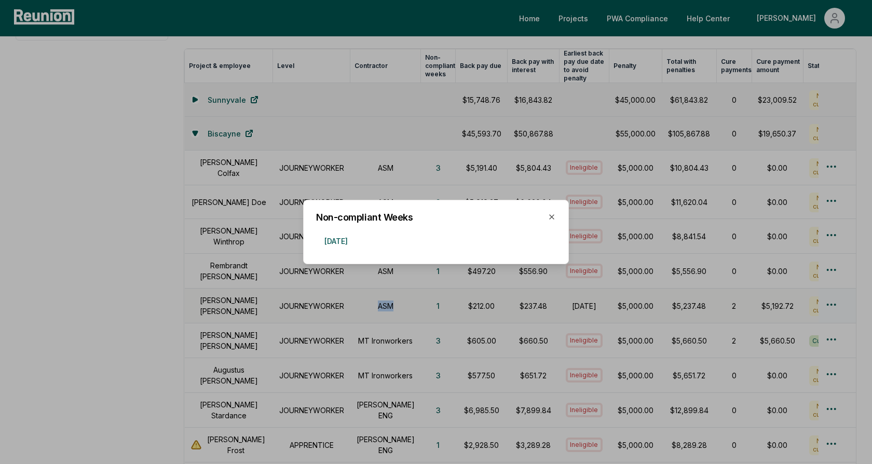
click at [455, 293] on div at bounding box center [436, 232] width 872 height 464
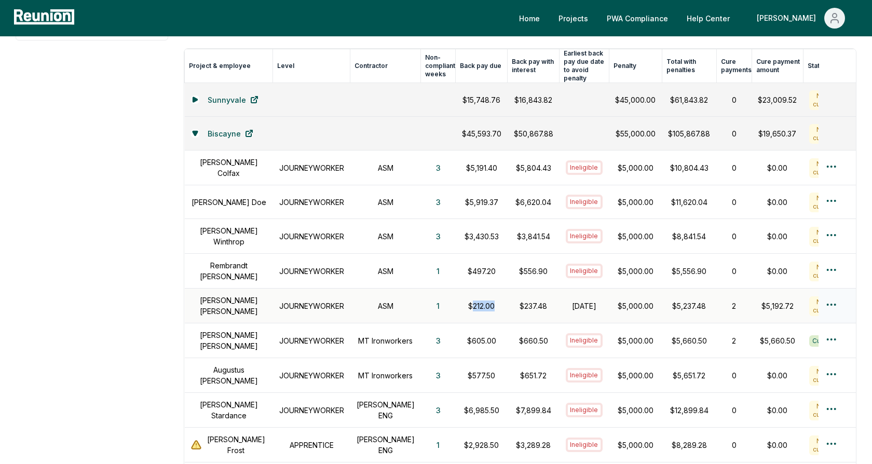
drag, startPoint x: 483, startPoint y: 295, endPoint x: 455, endPoint y: 295, distance: 27.5
click at [462, 301] on p "$212.00" at bounding box center [481, 306] width 39 height 11
click at [465, 301] on p "$212.00" at bounding box center [481, 306] width 39 height 11
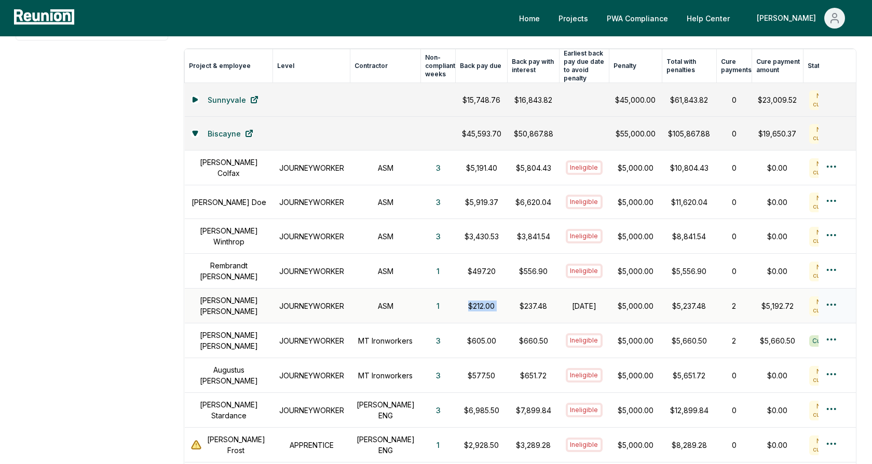
click at [485, 301] on p "$212.00" at bounding box center [481, 306] width 39 height 11
drag, startPoint x: 533, startPoint y: 296, endPoint x: 498, endPoint y: 296, distance: 34.8
click at [514, 301] on p "$237.48" at bounding box center [533, 306] width 39 height 11
click at [524, 301] on p "$237.48" at bounding box center [533, 306] width 39 height 11
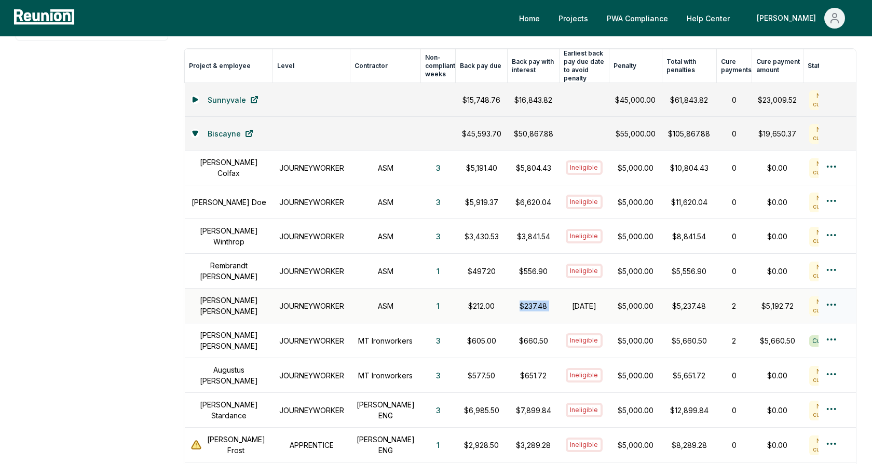
click at [524, 301] on p "$237.48" at bounding box center [533, 306] width 39 height 11
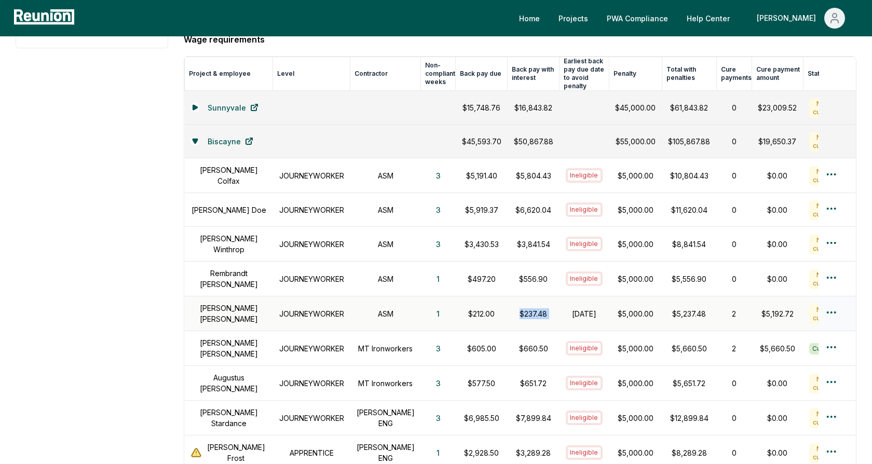
click at [539, 296] on td "$237.48" at bounding box center [534, 313] width 52 height 35
click at [523, 308] on p "$237.48" at bounding box center [533, 313] width 39 height 11
click at [537, 297] on td "$237.48" at bounding box center [534, 313] width 52 height 35
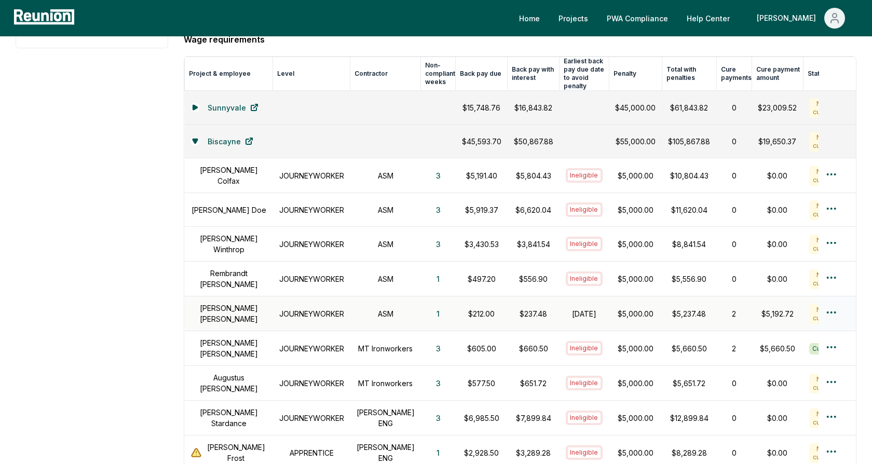
click at [566, 308] on h1 "October 31, 2024" at bounding box center [584, 313] width 37 height 11
drag, startPoint x: 535, startPoint y: 302, endPoint x: 502, endPoint y: 302, distance: 33.2
click at [514, 308] on p "$237.48" at bounding box center [533, 313] width 39 height 11
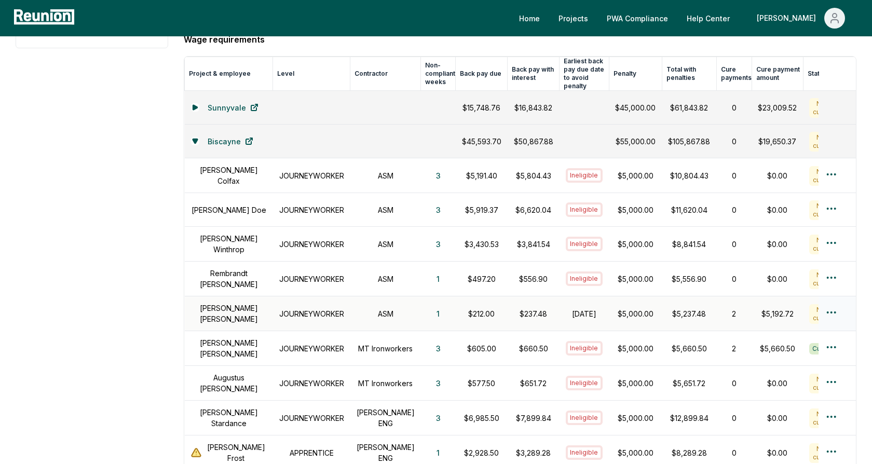
click at [566, 308] on h1 "October 31, 2024" at bounding box center [584, 313] width 37 height 11
drag, startPoint x: 634, startPoint y: 302, endPoint x: 593, endPoint y: 302, distance: 41.5
click at [609, 302] on td "$5,000.00" at bounding box center [635, 313] width 53 height 35
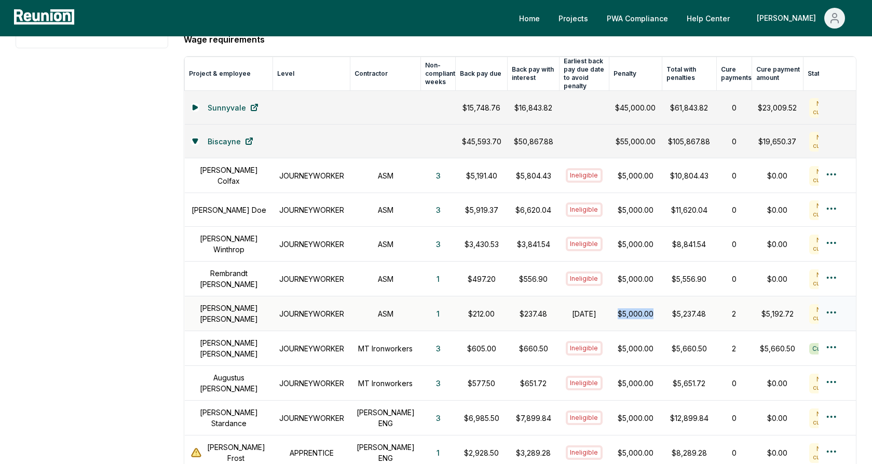
click at [615, 308] on p "$5,000.00" at bounding box center [635, 313] width 40 height 11
click at [567, 308] on h1 "October 31, 2024" at bounding box center [584, 313] width 37 height 11
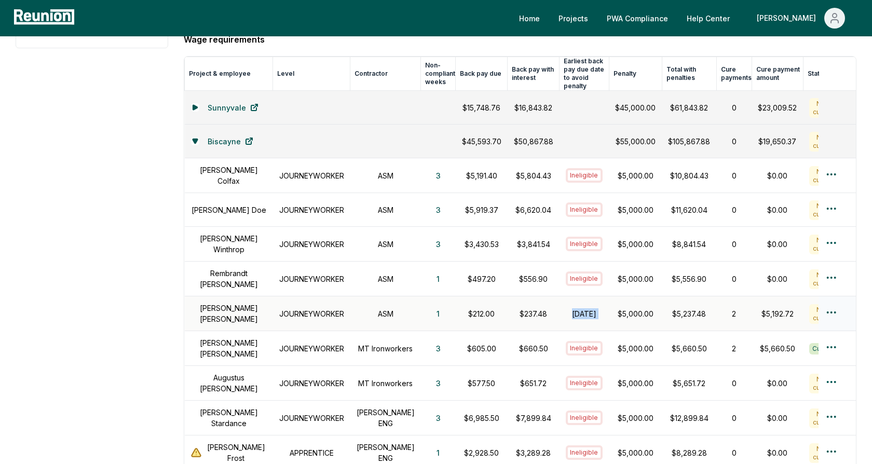
click at [567, 308] on h1 "October 31, 2024" at bounding box center [584, 313] width 37 height 11
click at [615, 308] on p "$5,000.00" at bounding box center [635, 313] width 40 height 11
click at [579, 308] on h1 "October 31, 2024" at bounding box center [584, 313] width 37 height 11
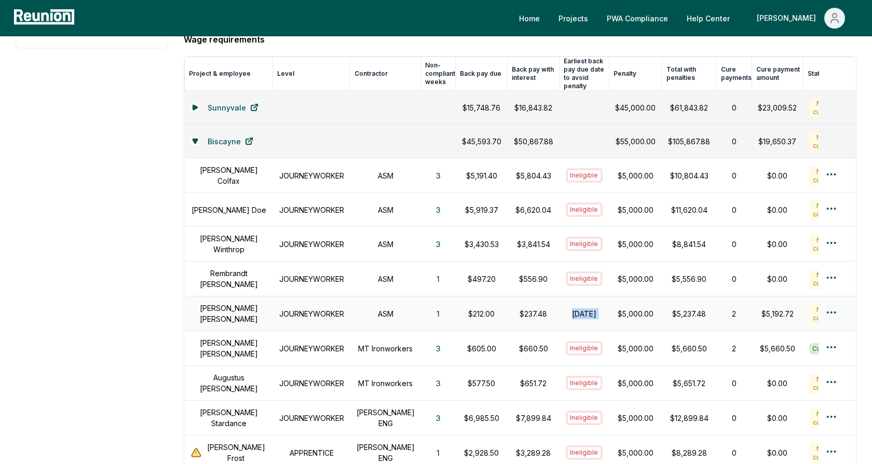
click at [567, 308] on h1 "October 31, 2024" at bounding box center [584, 313] width 37 height 11
click at [609, 301] on td "$5,000.00" at bounding box center [635, 313] width 53 height 35
click at [621, 308] on p "$5,000.00" at bounding box center [635, 313] width 40 height 11
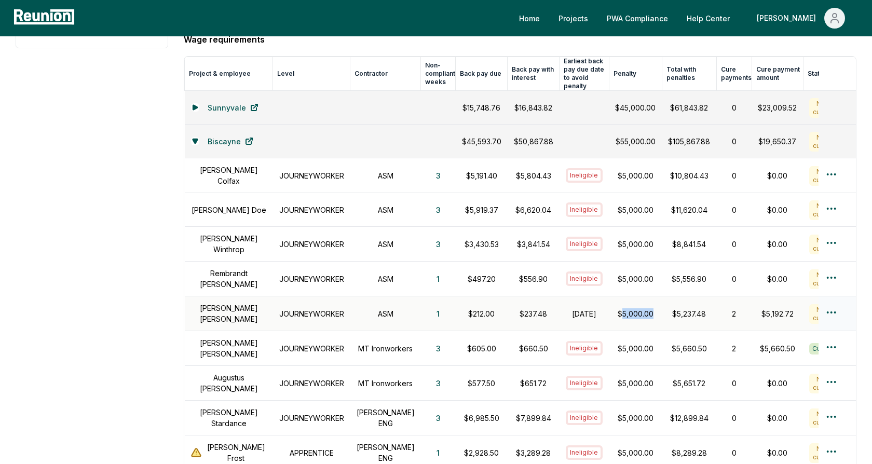
click at [621, 308] on p "$5,000.00" at bounding box center [635, 313] width 40 height 11
click at [623, 308] on td "$5,000.00" at bounding box center [635, 313] width 53 height 35
click at [837, 301] on html "Please visit us on your desktop We're working on making our marketplace mobile-…" at bounding box center [436, 281] width 872 height 1149
click at [801, 346] on div "Create wage cure payment" at bounding box center [814, 348] width 99 height 28
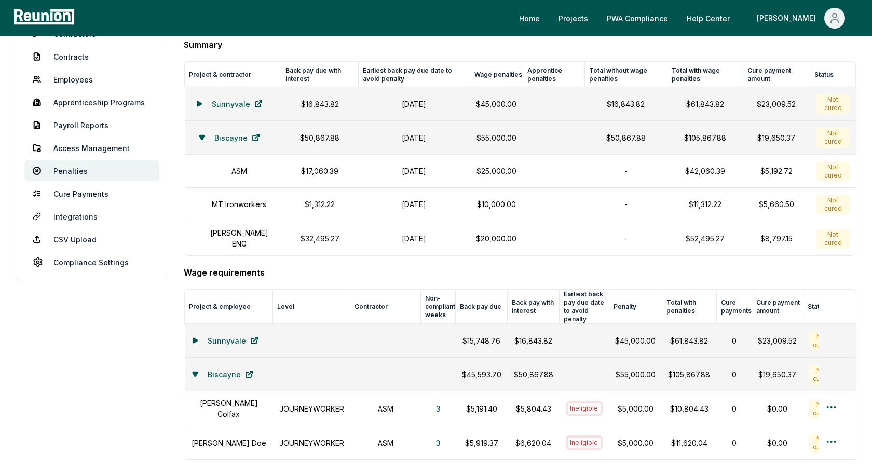
scroll to position [0, 0]
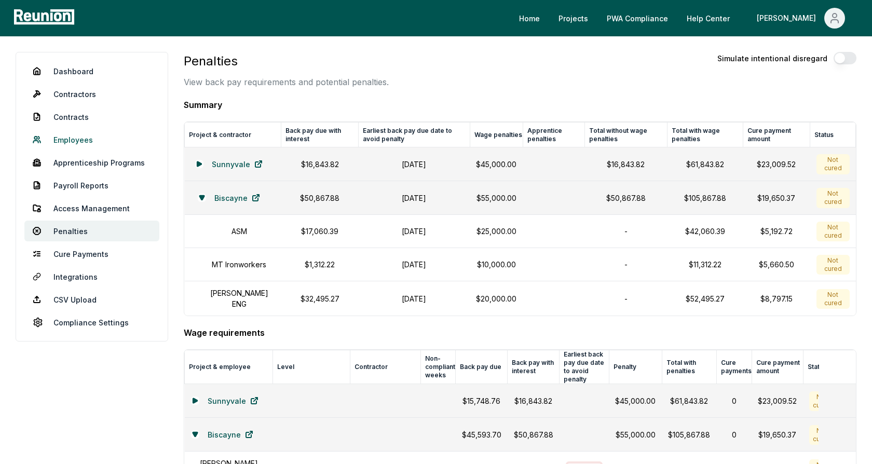
click at [73, 138] on link "Employees" at bounding box center [91, 139] width 135 height 21
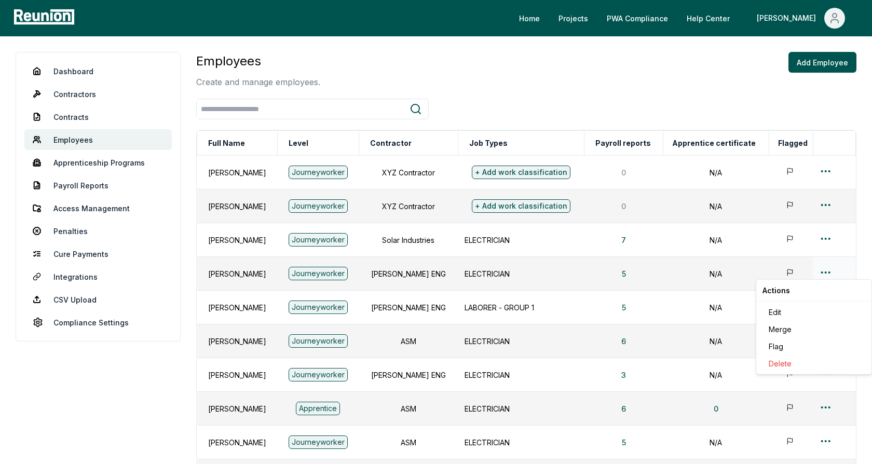
click at [823, 271] on html "Please visit us on your desktop We're working on making our marketplace mobile-…" at bounding box center [436, 311] width 872 height 623
click at [780, 306] on div "Edit" at bounding box center [814, 312] width 99 height 17
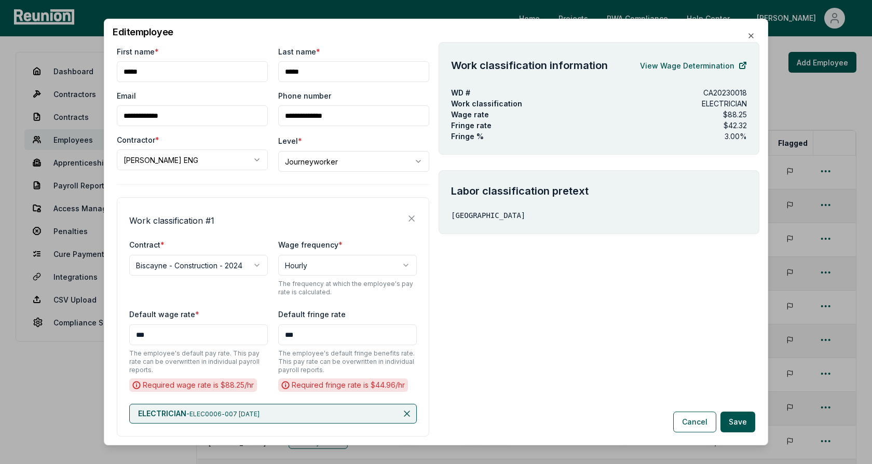
click at [279, 233] on div "**********" at bounding box center [273, 316] width 312 height 239
click at [325, 162] on body "Please visit us on your desktop We're working on making our marketplace mobile-…" at bounding box center [436, 311] width 872 height 623
click at [346, 147] on body "Please visit us on your desktop We're working on making our marketplace mobile-…" at bounding box center [436, 311] width 872 height 623
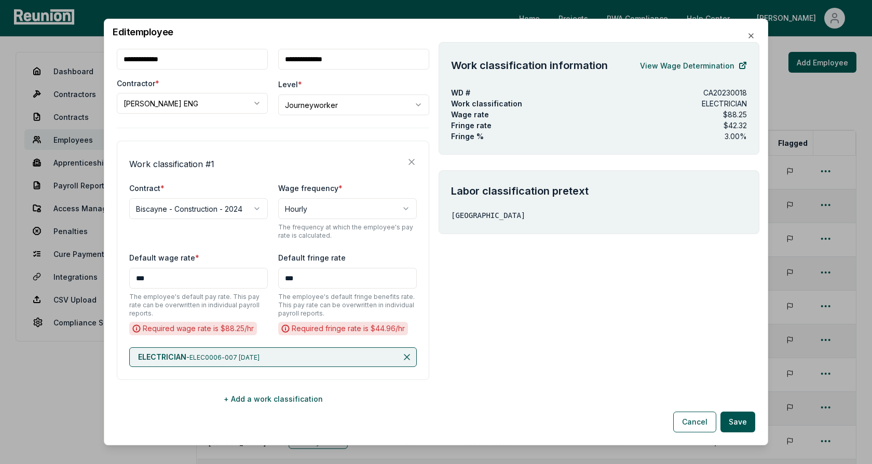
click at [273, 161] on div "Work classification # 1" at bounding box center [273, 162] width 288 height 17
drag, startPoint x: 749, startPoint y: 125, endPoint x: 706, endPoint y: 106, distance: 47.0
click at [706, 106] on div "Work classification information View Wage Determination WD # CA20230018 Work cl…" at bounding box center [599, 98] width 321 height 113
click at [714, 99] on p "ELECTRICIAN" at bounding box center [724, 103] width 45 height 11
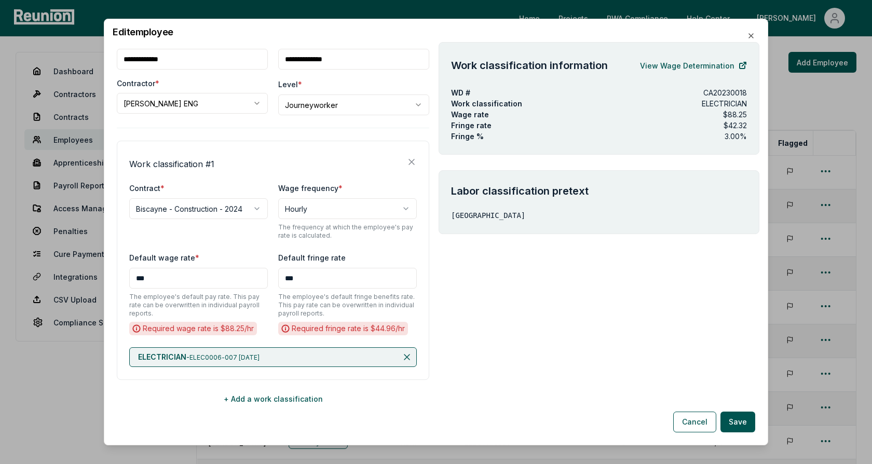
click at [720, 94] on p "CA20230018" at bounding box center [725, 92] width 44 height 11
click at [722, 106] on p "ELECTRICIAN" at bounding box center [724, 103] width 45 height 11
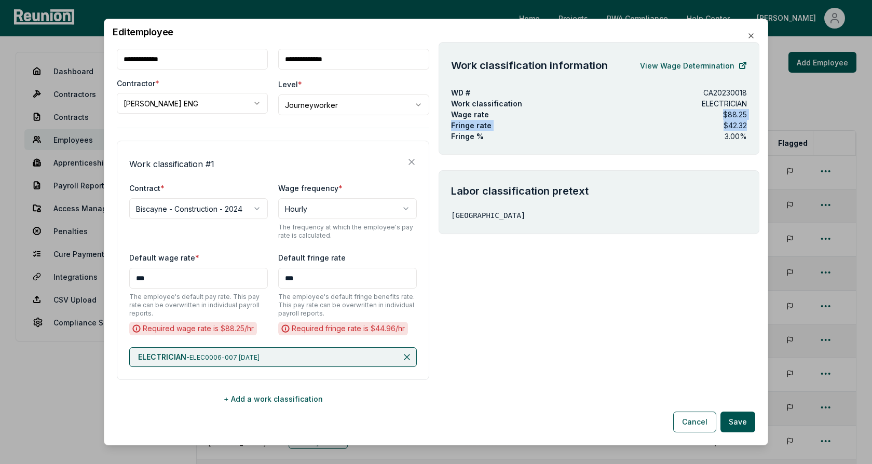
drag, startPoint x: 750, startPoint y: 128, endPoint x: 723, endPoint y: 116, distance: 30.0
click at [723, 116] on div "Work classification information View Wage Determination WD # CA20230018 Work cl…" at bounding box center [599, 98] width 321 height 113
click at [669, 144] on div "Work classification information View Wage Determination WD # CA20230018 Work cl…" at bounding box center [599, 98] width 321 height 113
click at [267, 399] on button "+ Add a work classification" at bounding box center [273, 398] width 312 height 21
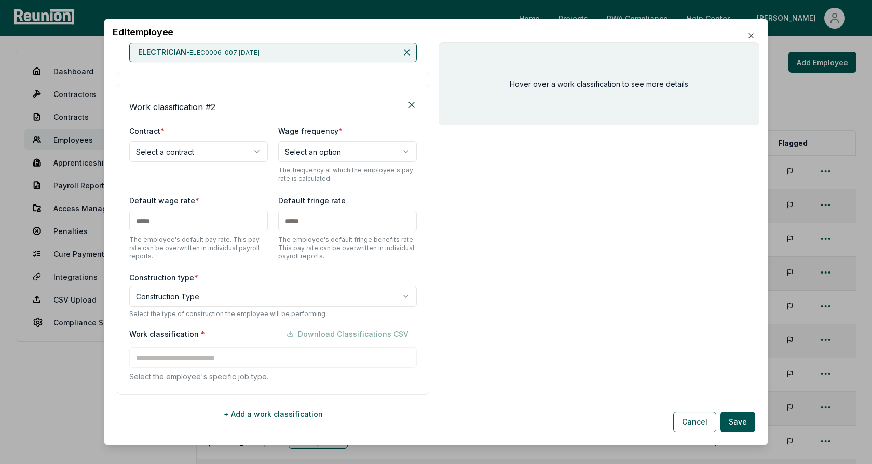
scroll to position [376, 0]
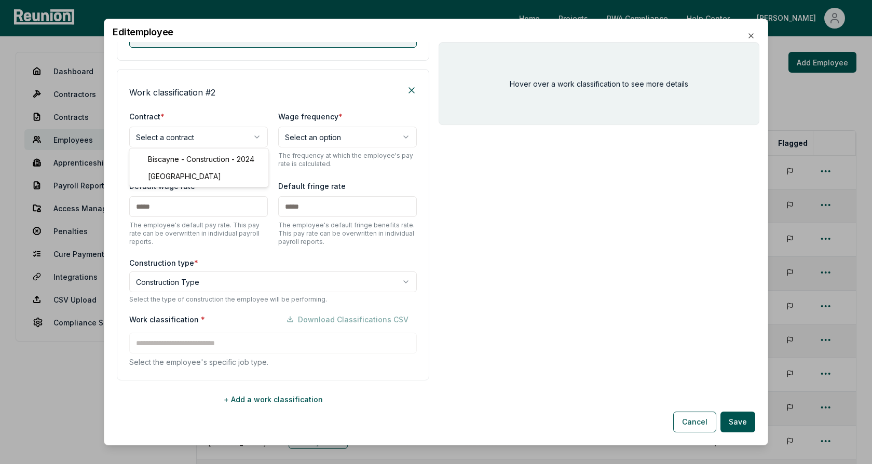
click at [224, 138] on body "Please visit us on your desktop We're working on making our marketplace mobile-…" at bounding box center [436, 311] width 872 height 623
select select "**********"
click at [197, 159] on div "**********" at bounding box center [273, 139] width 288 height 58
click at [185, 280] on body "Please visit us on your desktop We're working on making our marketplace mobile-…" at bounding box center [436, 311] width 872 height 623
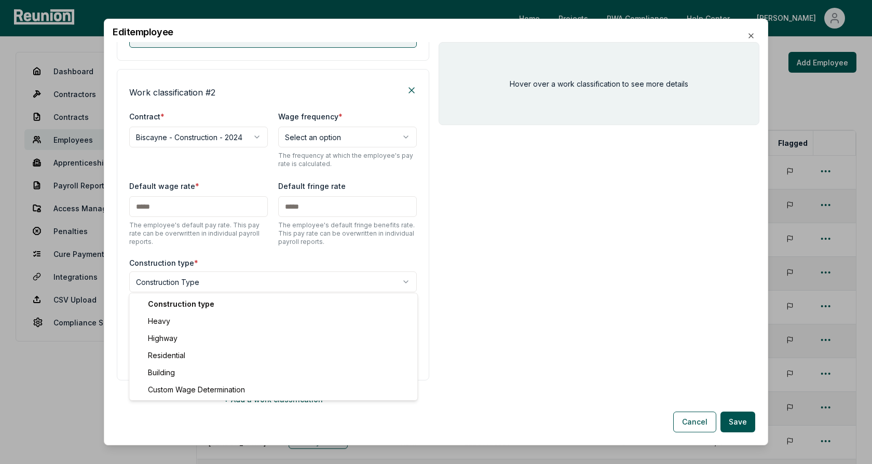
select select "*****"
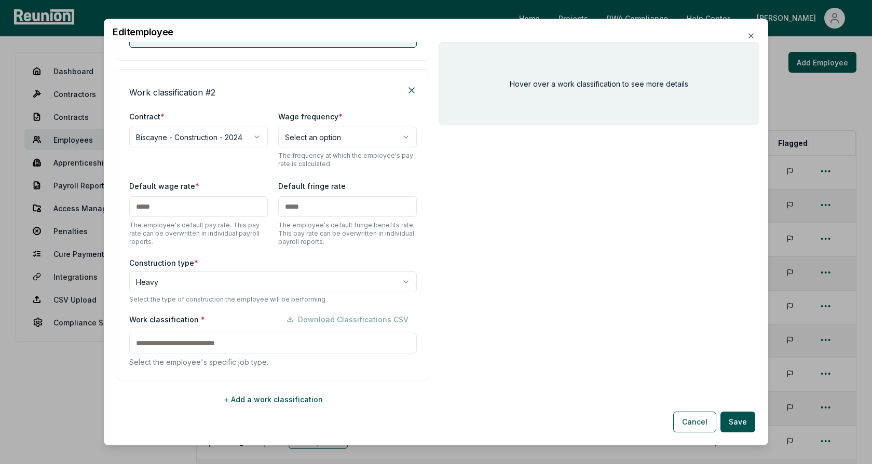
click at [184, 344] on input at bounding box center [273, 343] width 288 height 21
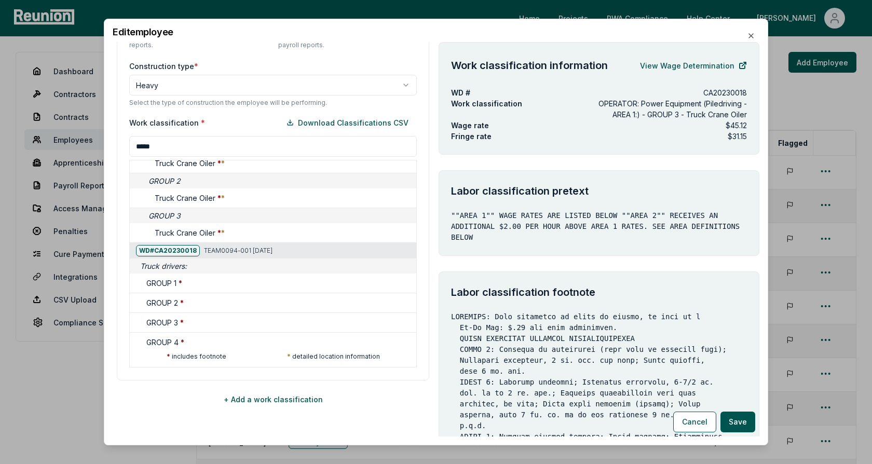
scroll to position [322, 0]
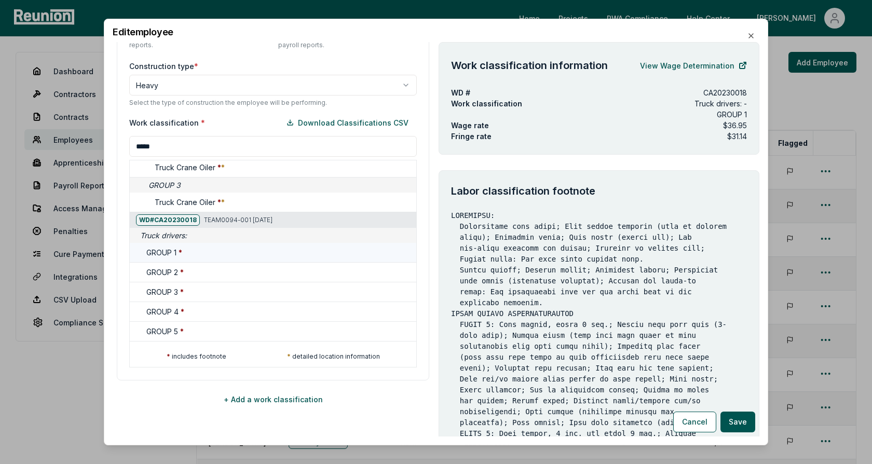
type input "*****"
click at [176, 248] on h5 "GROUP 1 *" at bounding box center [164, 252] width 36 height 11
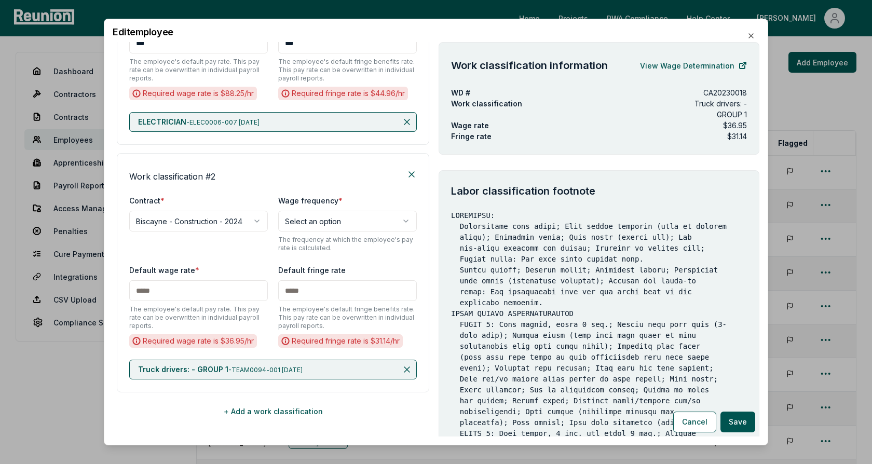
scroll to position [288, 0]
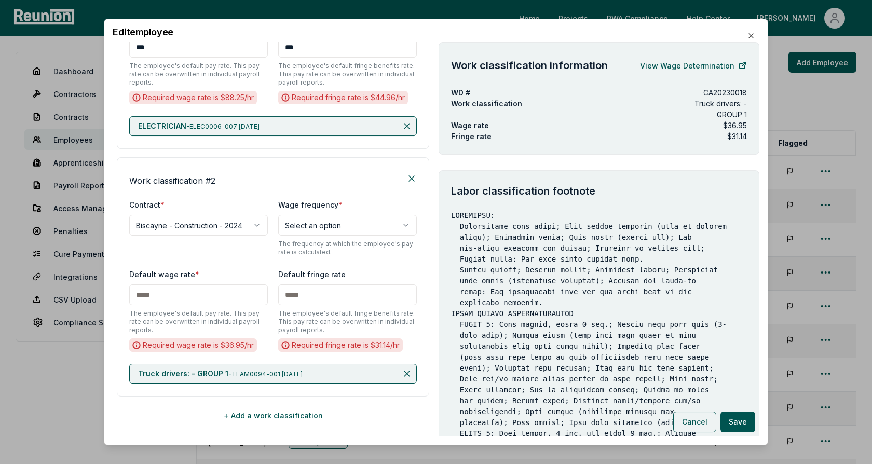
click at [695, 421] on button "Cancel" at bounding box center [694, 422] width 43 height 21
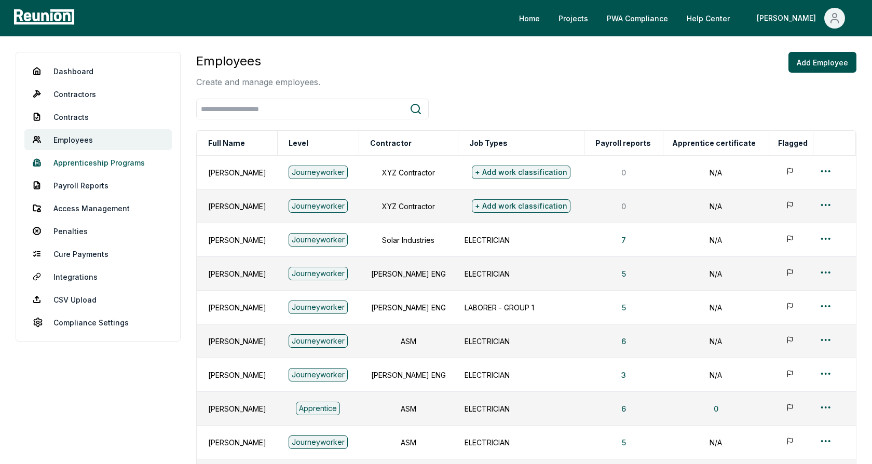
click at [124, 169] on link "Apprenticeship Programs" at bounding box center [97, 162] width 147 height 21
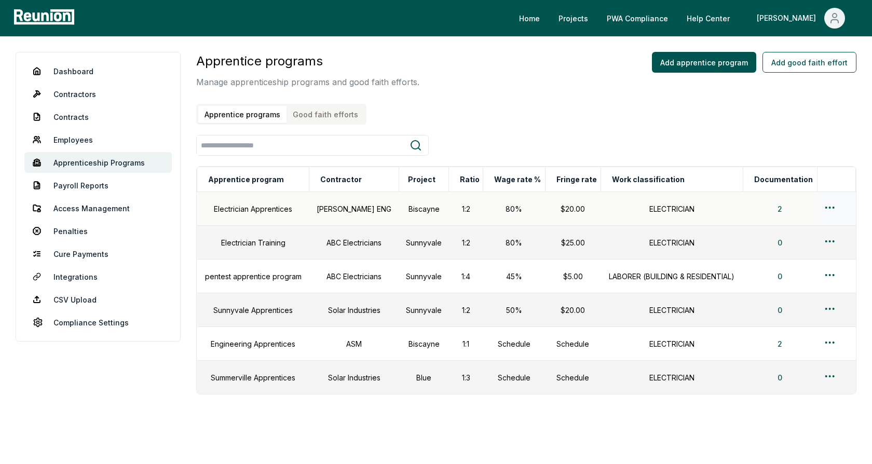
click at [830, 205] on html "Please visit us on your desktop We're working on making our marketplace mobile-…" at bounding box center [436, 246] width 872 height 493
click at [797, 251] on div "Edit" at bounding box center [814, 247] width 99 height 17
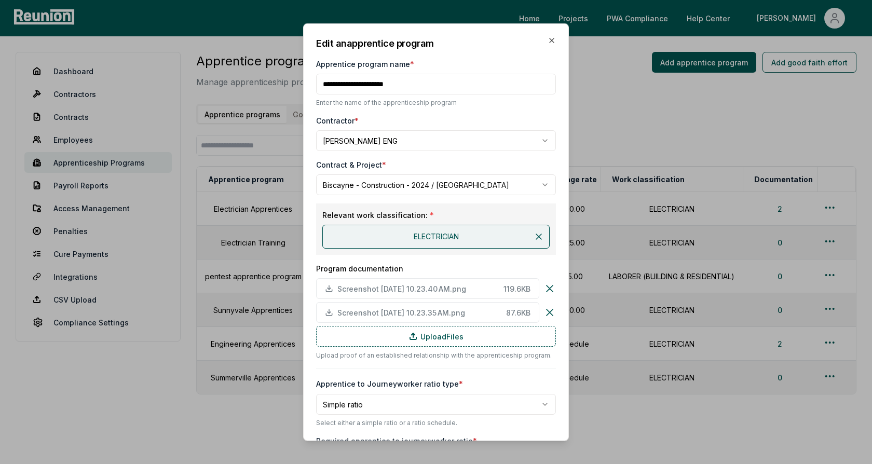
click at [448, 160] on div "Contract & Project *" at bounding box center [436, 164] width 240 height 11
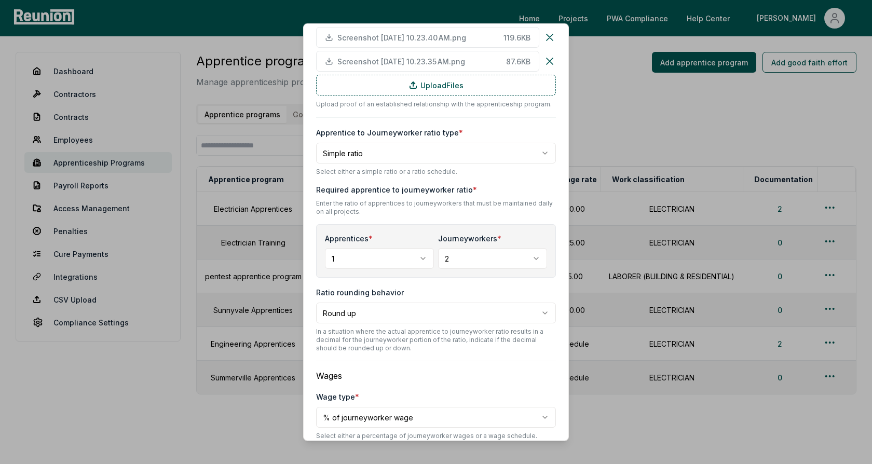
scroll to position [265, 0]
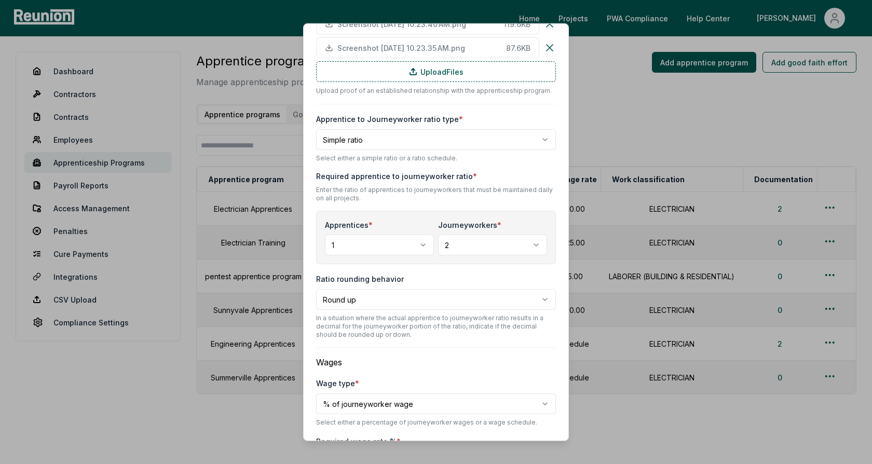
click at [382, 143] on body "Please visit us on your desktop We're working on making our marketplace mobile-…" at bounding box center [436, 246] width 872 height 493
select select "********"
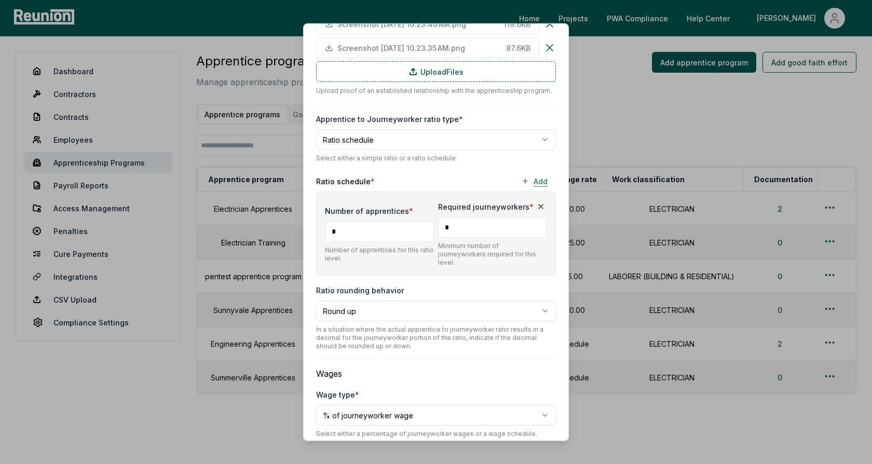
click at [546, 183] on button "Add" at bounding box center [534, 181] width 43 height 21
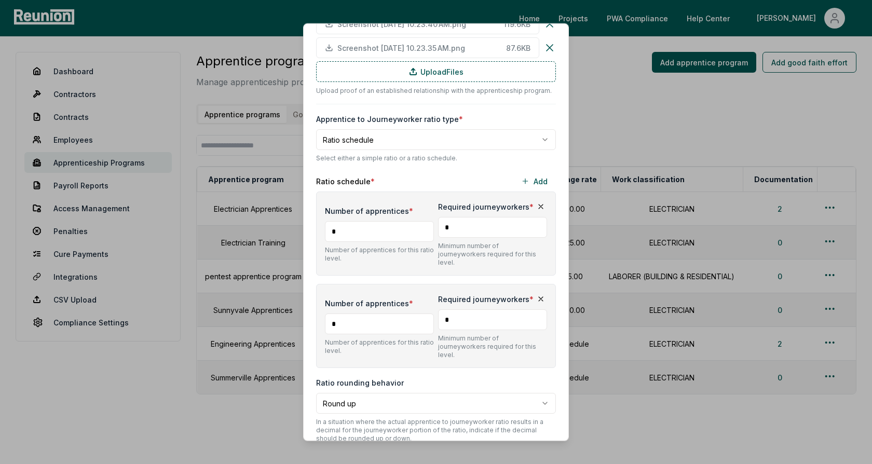
type input "*"
click at [477, 313] on input "*" at bounding box center [492, 319] width 109 height 21
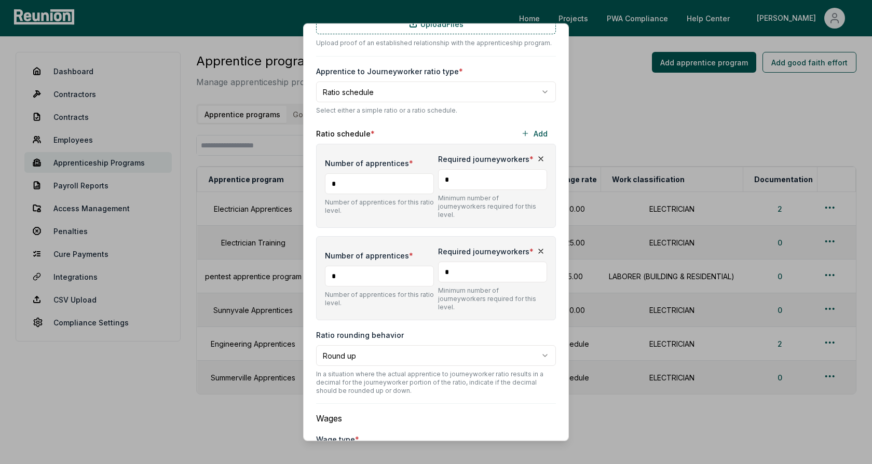
scroll to position [321, 0]
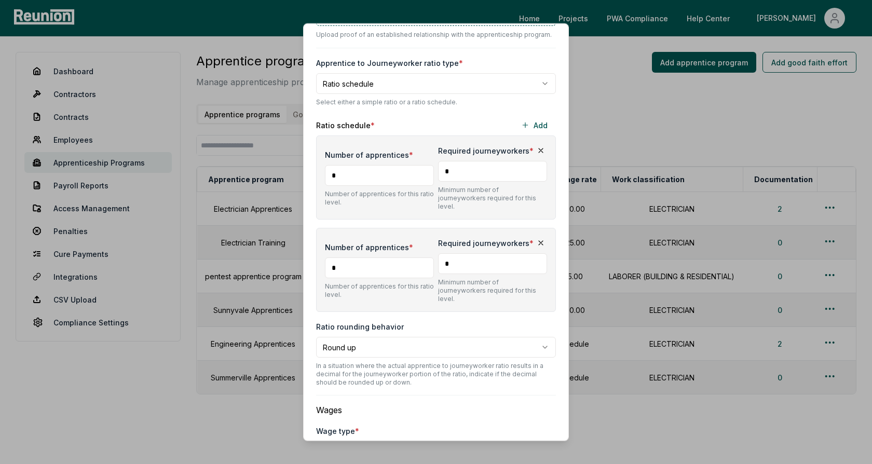
type input "*"
click at [460, 228] on div "Number of apprentices * * Number of apprentices for this ratio level. Required …" at bounding box center [436, 270] width 240 height 84
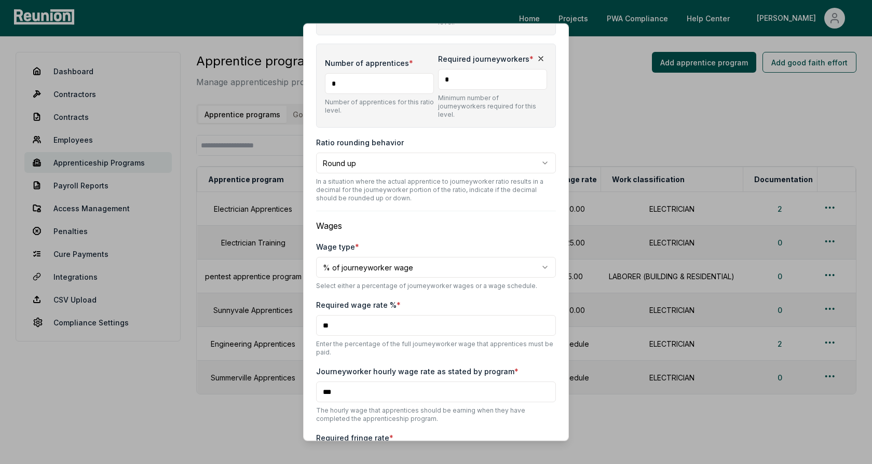
scroll to position [573, 0]
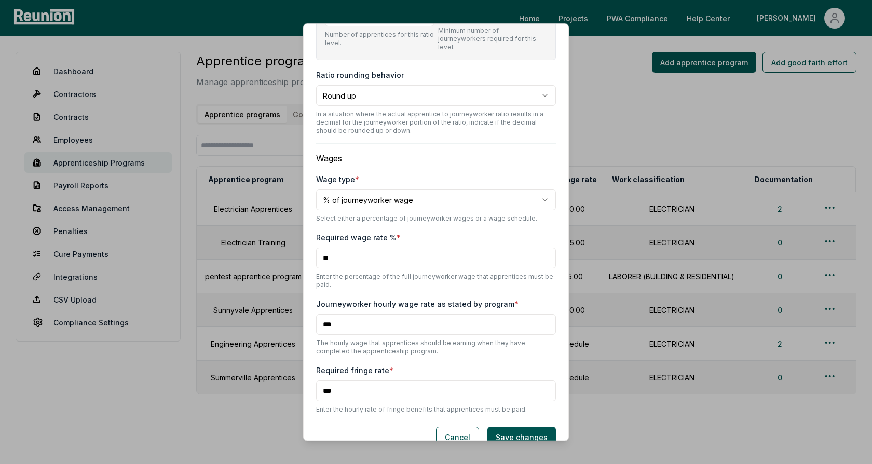
click at [333, 314] on input "***" at bounding box center [436, 324] width 240 height 21
click at [338, 314] on input "***" at bounding box center [436, 324] width 240 height 21
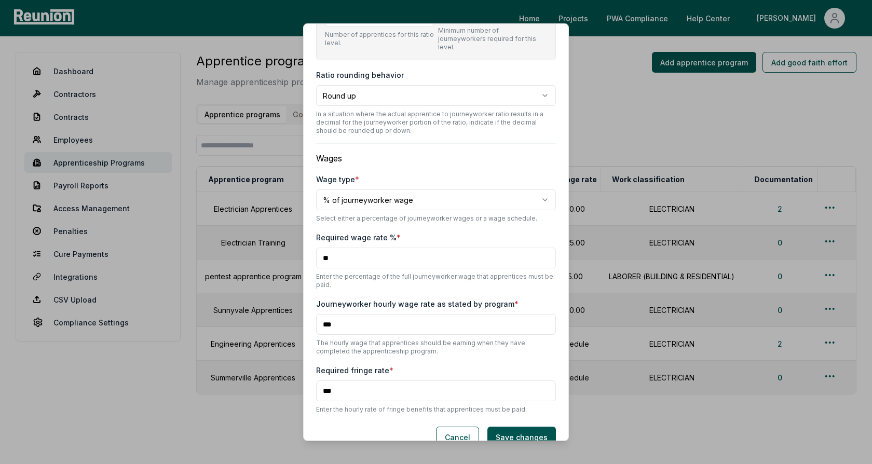
click at [358, 314] on input "***" at bounding box center [436, 324] width 240 height 21
click at [337, 248] on input "**" at bounding box center [436, 258] width 240 height 21
click at [378, 182] on body "Please visit us on your desktop We're working on making our marketplace mobile-…" at bounding box center [436, 246] width 872 height 493
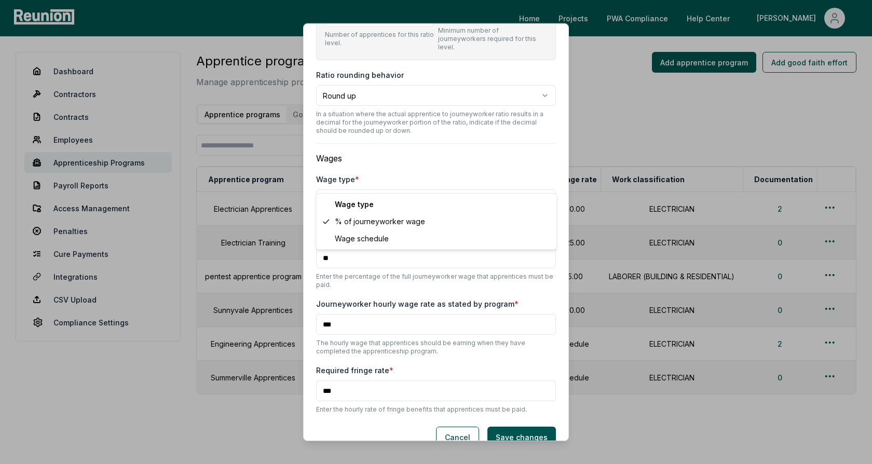
select select "**********"
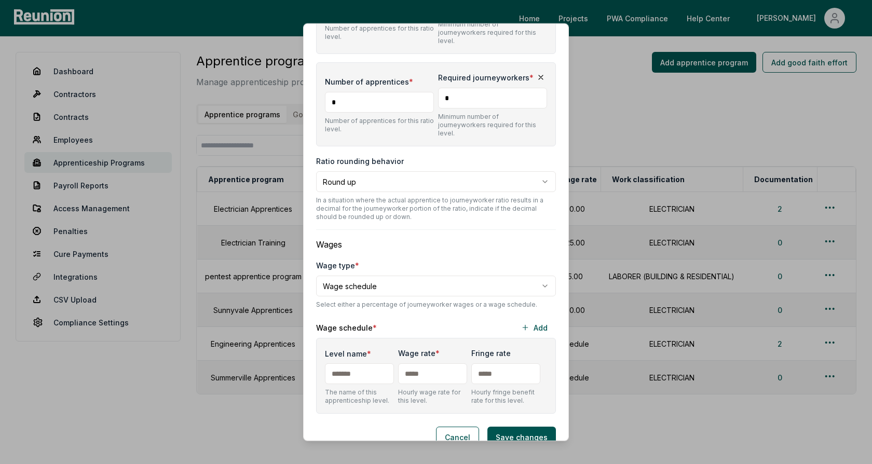
click at [346, 363] on input "Level name *" at bounding box center [359, 373] width 69 height 21
click at [534, 317] on button "Add" at bounding box center [534, 327] width 43 height 21
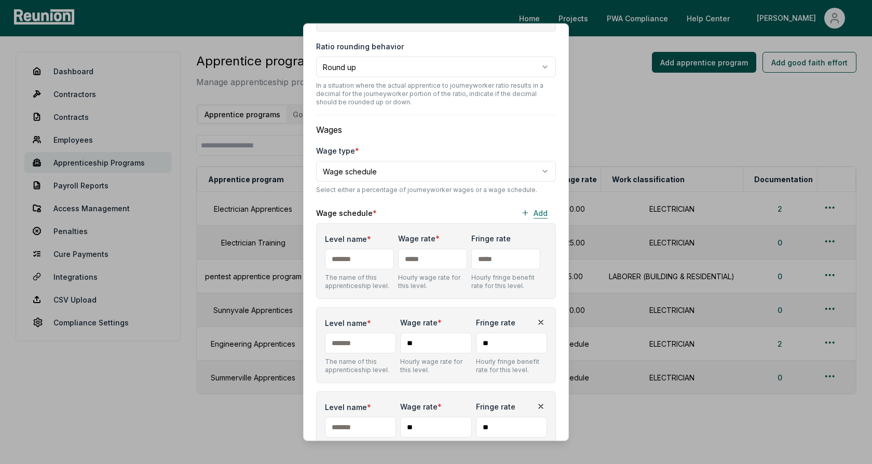
scroll to position [654, 0]
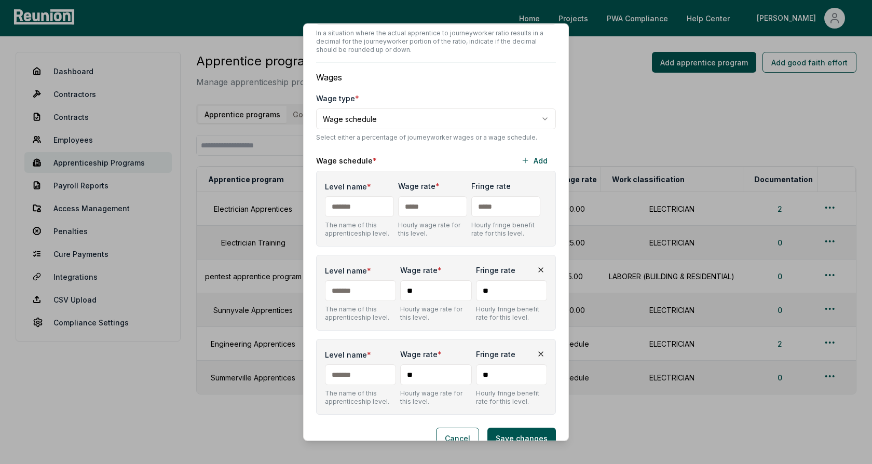
click at [343, 196] on input "Level name *" at bounding box center [359, 206] width 69 height 21
type input "*"
click at [350, 280] on input "Level name *" at bounding box center [360, 290] width 71 height 21
type input "*"
click at [349, 364] on input "Level name *" at bounding box center [360, 374] width 71 height 21
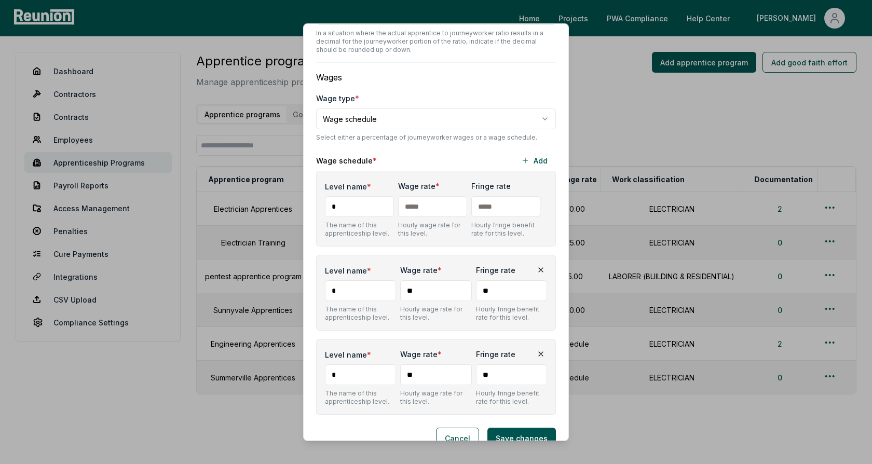
type input "*"
click at [427, 196] on input "text" at bounding box center [432, 206] width 69 height 21
type input "***"
click at [427, 280] on input "**" at bounding box center [435, 290] width 71 height 21
type input "**"
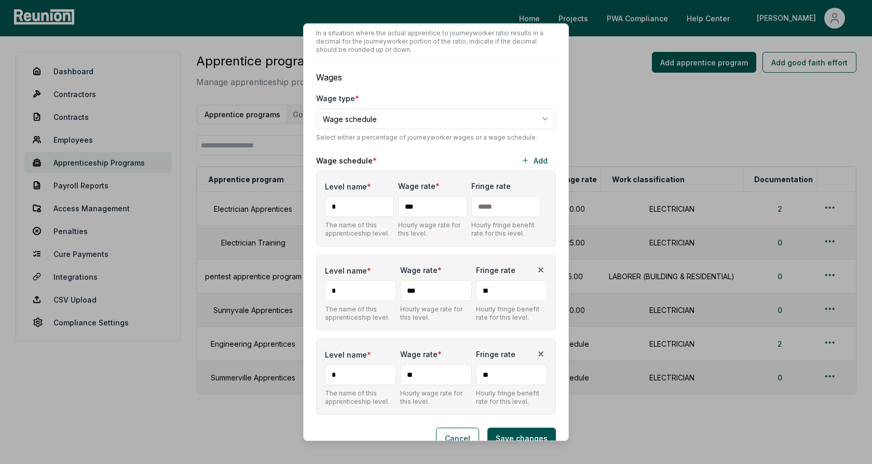
type input "***"
click at [424, 364] on input "**" at bounding box center [435, 374] width 71 height 21
type input "***"
click at [436, 339] on div "Level name * The name of this apprenticeship level. Wage rate * *** Hourly wage…" at bounding box center [436, 377] width 240 height 76
click at [459, 428] on button "Cancel" at bounding box center [457, 438] width 43 height 21
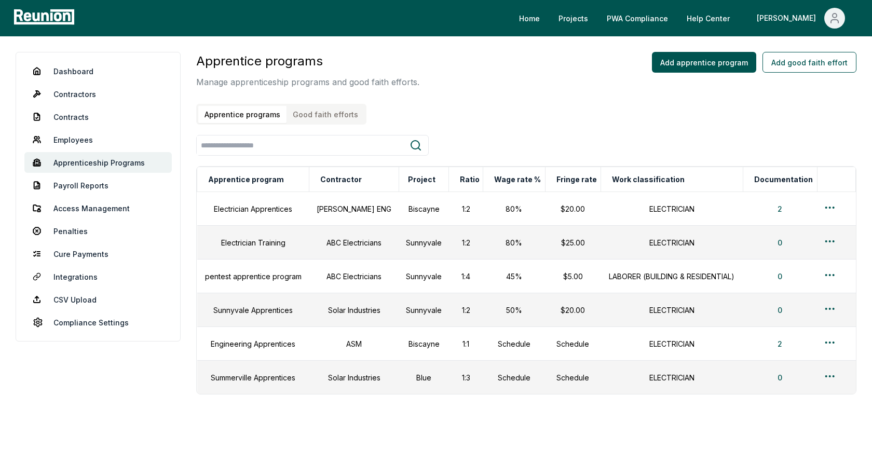
click at [323, 115] on button "Good faith efforts" at bounding box center [326, 114] width 78 height 17
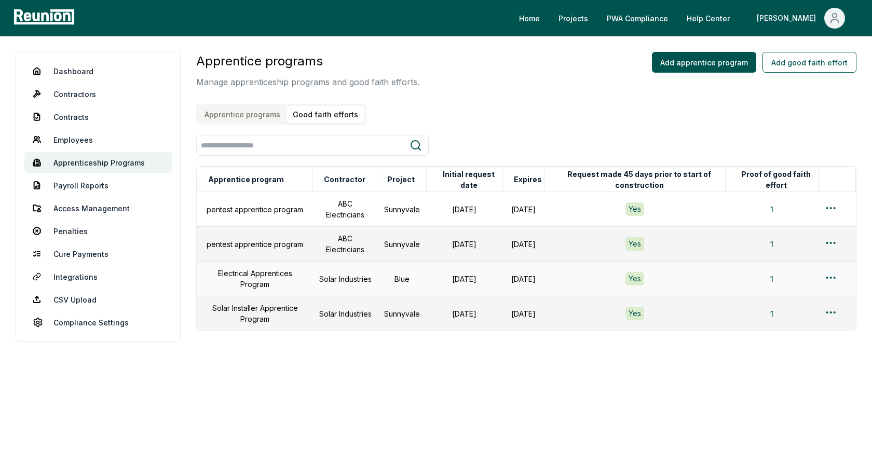
click at [829, 276] on html "Please visit us on your desktop We're working on making our marketplace mobile-…" at bounding box center [436, 232] width 872 height 464
click at [791, 315] on div "Edit" at bounding box center [814, 317] width 99 height 17
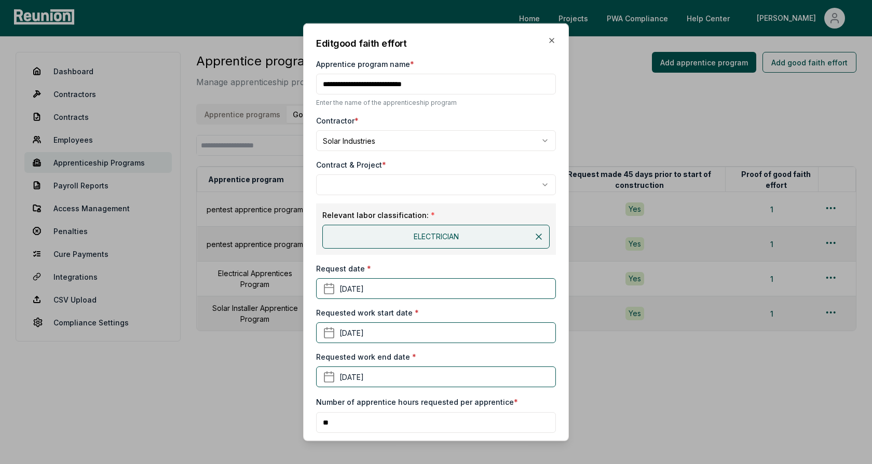
click at [464, 186] on body "Please visit us on your desktop We're working on making our marketplace mobile-…" at bounding box center [436, 232] width 872 height 464
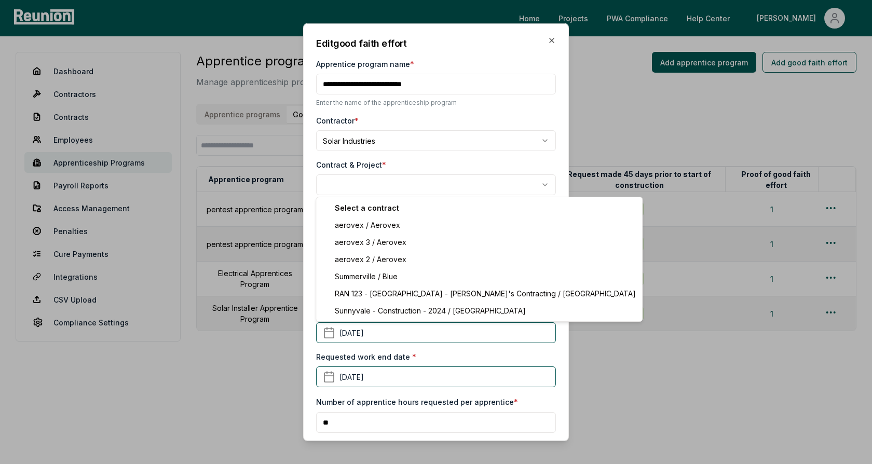
select select "**********"
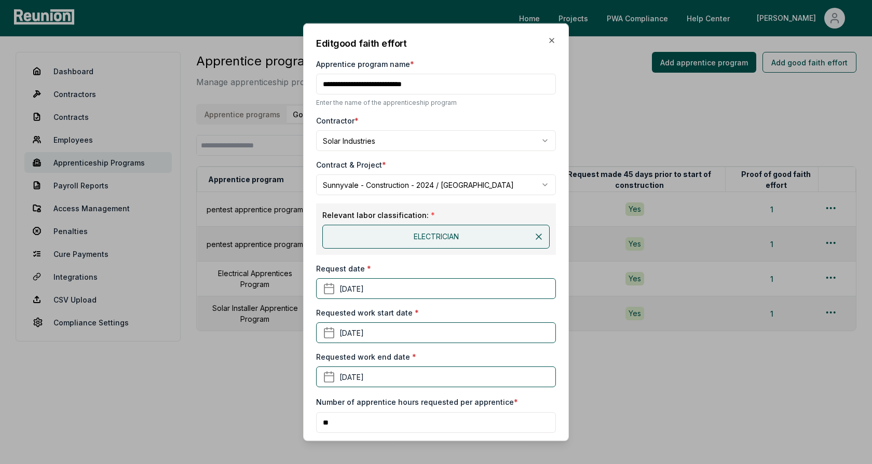
click at [434, 154] on div "**********" at bounding box center [436, 325] width 240 height 579
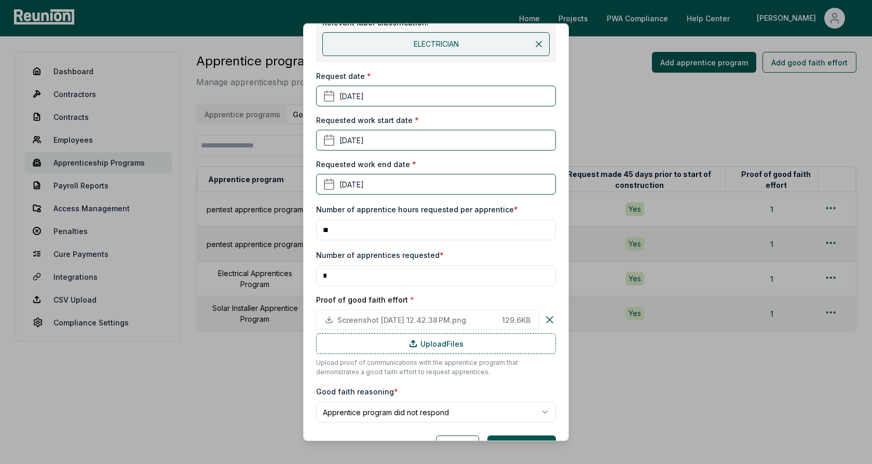
scroll to position [220, 0]
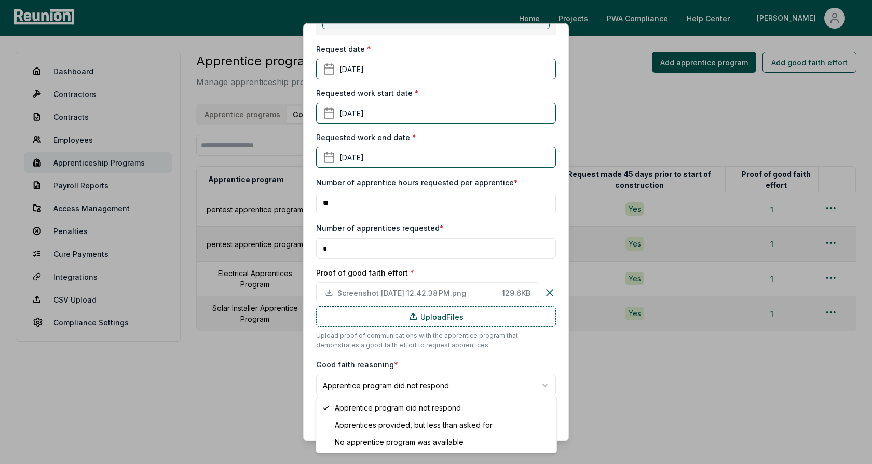
click at [425, 380] on body "Please visit us on your desktop We're working on making our marketplace mobile-…" at bounding box center [436, 232] width 872 height 464
click at [456, 367] on body "Please visit us on your desktop We're working on making our marketplace mobile-…" at bounding box center [436, 232] width 872 height 464
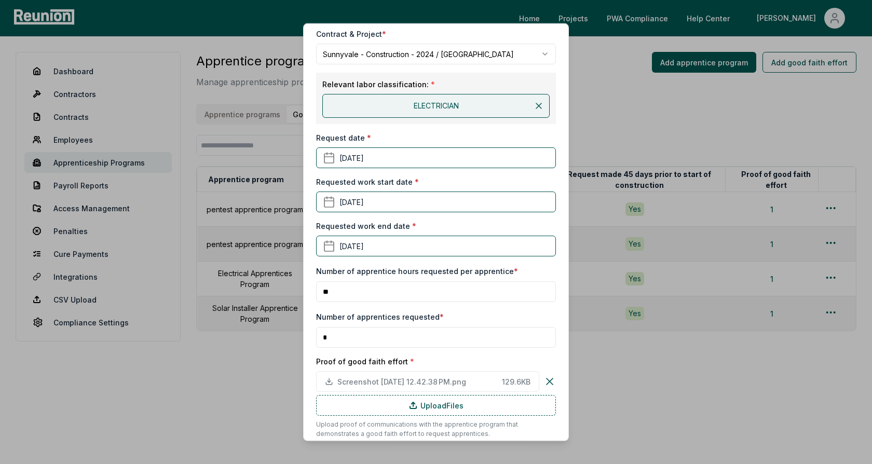
scroll to position [0, 0]
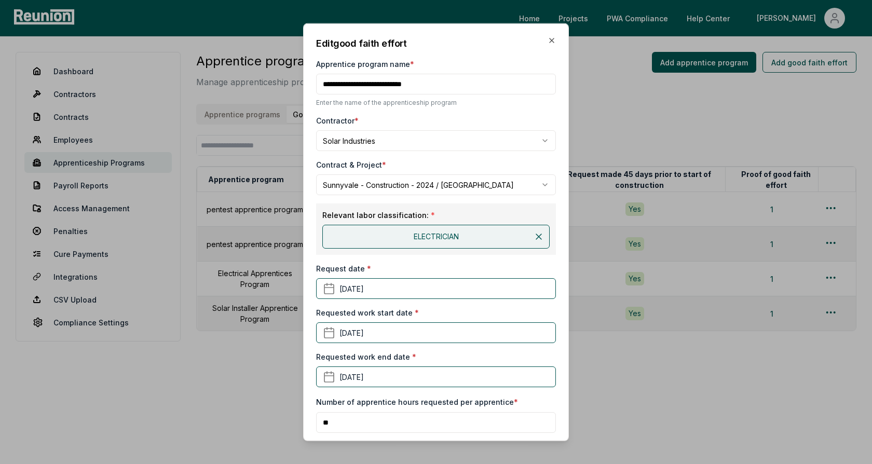
click at [444, 162] on div "Contract & Project *" at bounding box center [436, 164] width 240 height 11
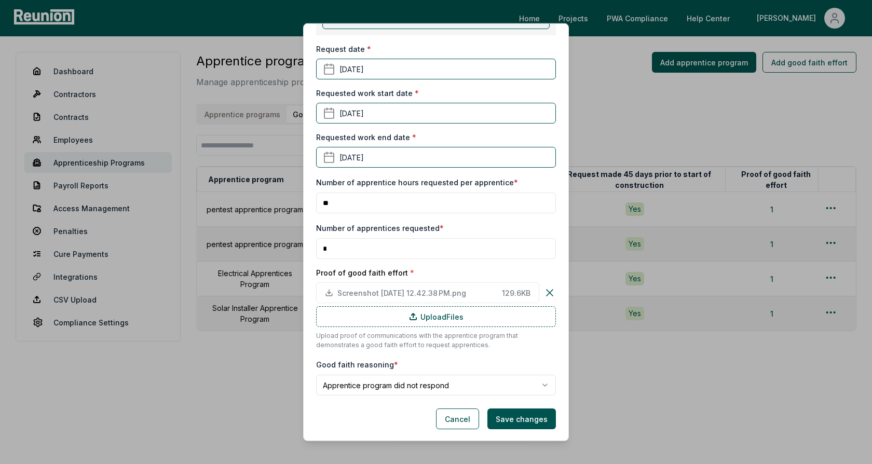
scroll to position [201, 0]
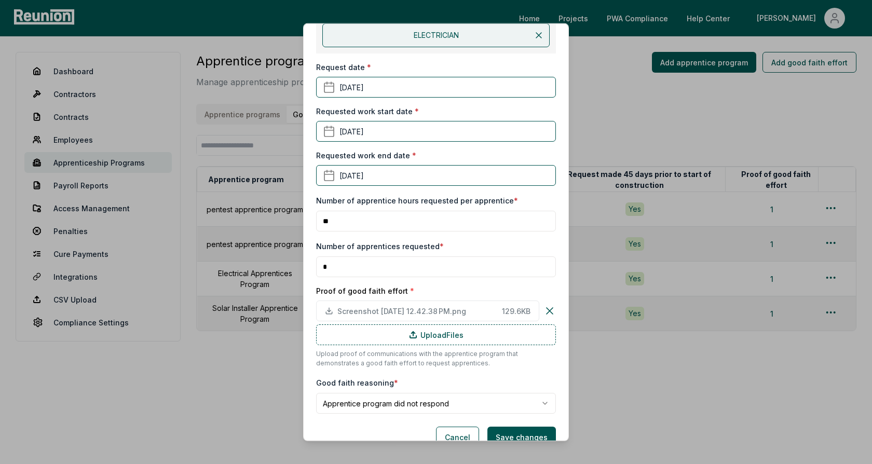
click at [450, 240] on div "Number of apprentices requested * *" at bounding box center [436, 258] width 240 height 37
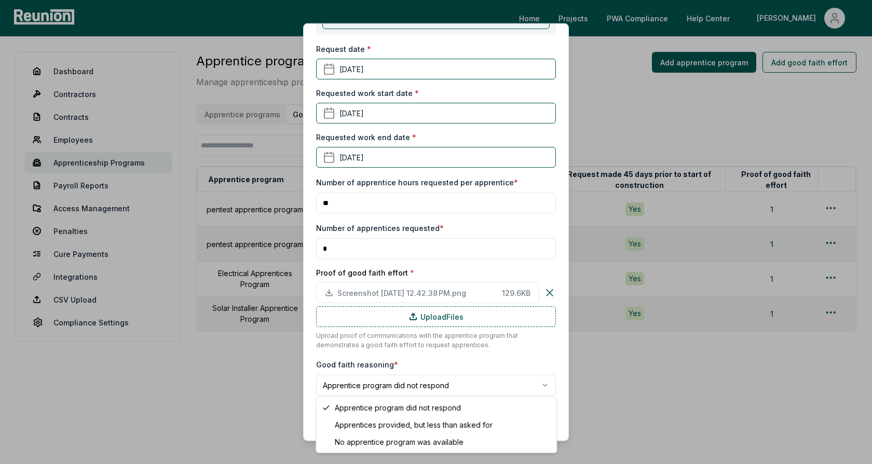
click at [437, 386] on body "Please visit us on your desktop We're working on making our marketplace mobile-…" at bounding box center [436, 232] width 872 height 464
select select "**********"
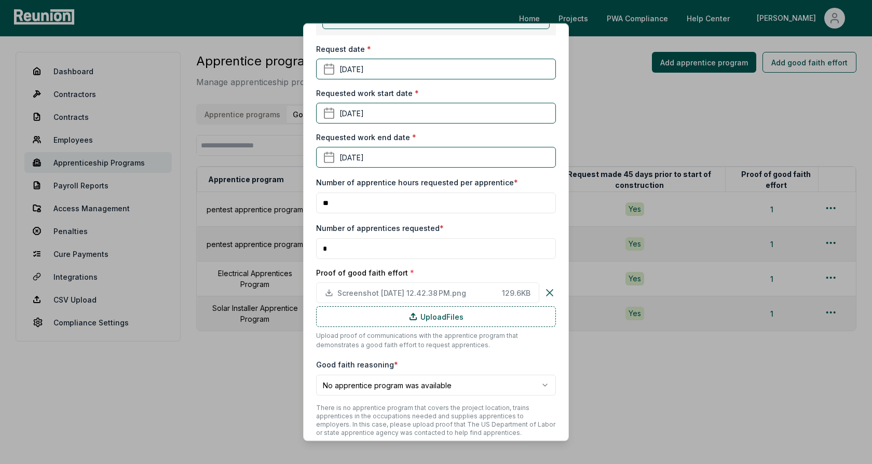
click at [445, 355] on div "**********" at bounding box center [436, 127] width 240 height 620
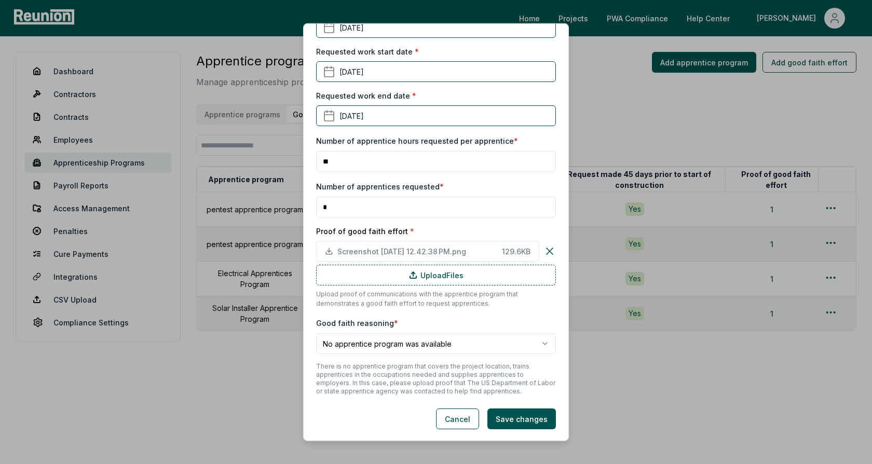
drag, startPoint x: 378, startPoint y: 381, endPoint x: 414, endPoint y: 381, distance: 36.3
click at [414, 381] on p "There is no apprentice program that covers the project location, trains apprent…" at bounding box center [436, 378] width 240 height 33
drag, startPoint x: 398, startPoint y: 382, endPoint x: 464, endPoint y: 384, distance: 65.9
click at [464, 384] on p "There is no apprentice program that covers the project location, trains apprent…" at bounding box center [436, 378] width 240 height 33
click at [485, 384] on p "There is no apprentice program that covers the project location, trains apprent…" at bounding box center [436, 378] width 240 height 33
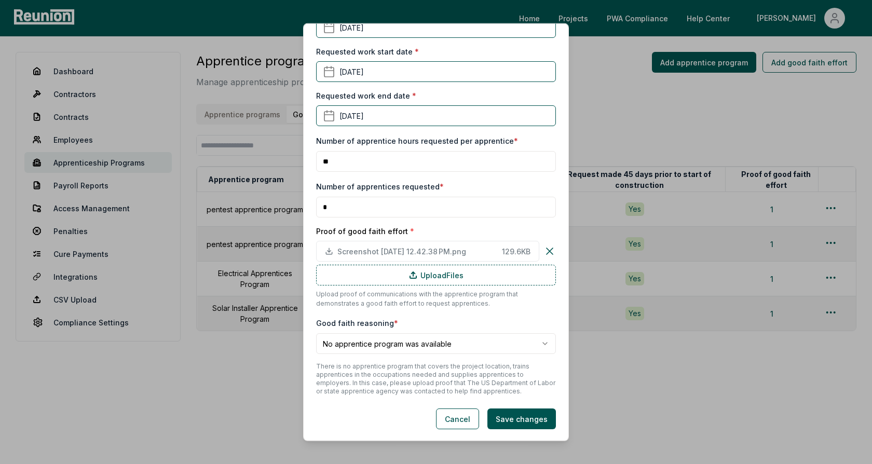
click at [503, 385] on p "There is no apprentice program that covers the project location, trains apprent…" at bounding box center [436, 378] width 240 height 33
drag, startPoint x: 340, startPoint y: 390, endPoint x: 388, endPoint y: 389, distance: 48.3
click at [388, 389] on p "There is no apprentice program that covers the project location, trains apprent…" at bounding box center [436, 378] width 240 height 33
click at [417, 389] on p "There is no apprentice program that covers the project location, trains apprent…" at bounding box center [436, 378] width 240 height 33
drag, startPoint x: 489, startPoint y: 392, endPoint x: 412, endPoint y: 379, distance: 77.9
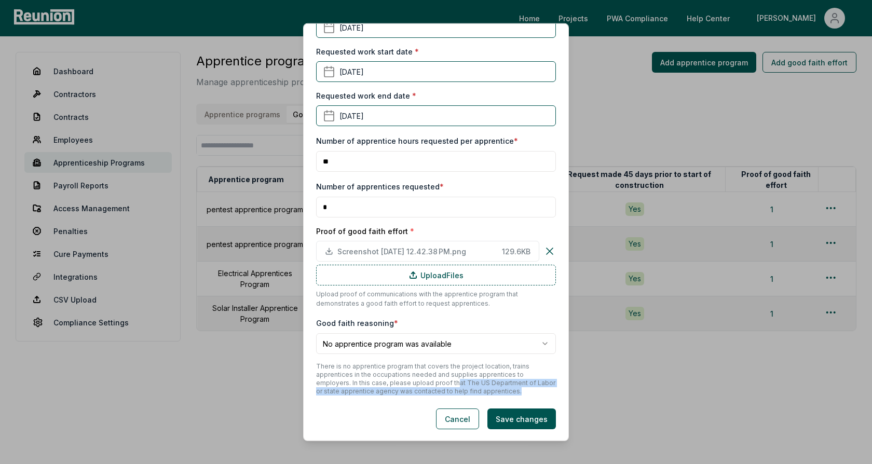
click at [412, 379] on p "There is no apprentice program that covers the project location, trains apprent…" at bounding box center [436, 378] width 240 height 33
click at [427, 379] on p "There is no apprentice program that covers the project location, trains apprent…" at bounding box center [436, 378] width 240 height 33
click at [463, 425] on button "Cancel" at bounding box center [457, 419] width 43 height 21
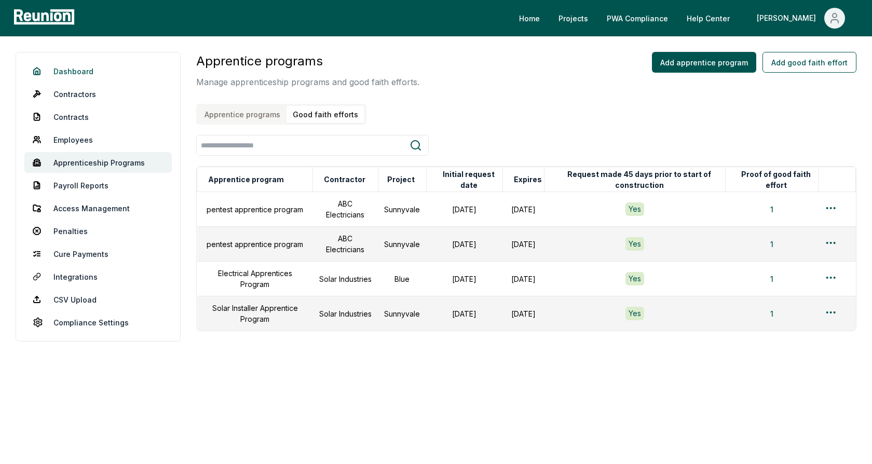
click at [79, 70] on link "Dashboard" at bounding box center [97, 71] width 147 height 21
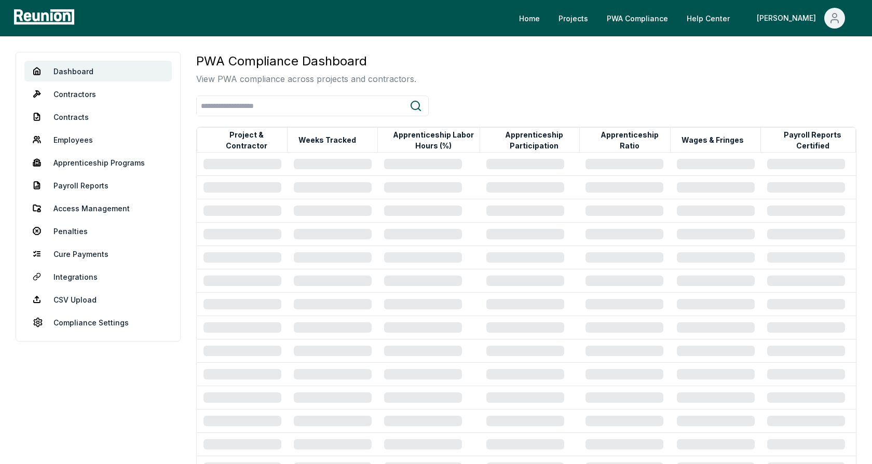
click at [548, 78] on div "PWA Compliance Dashboard View PWA compliance across projects and contractors." at bounding box center [526, 68] width 660 height 33
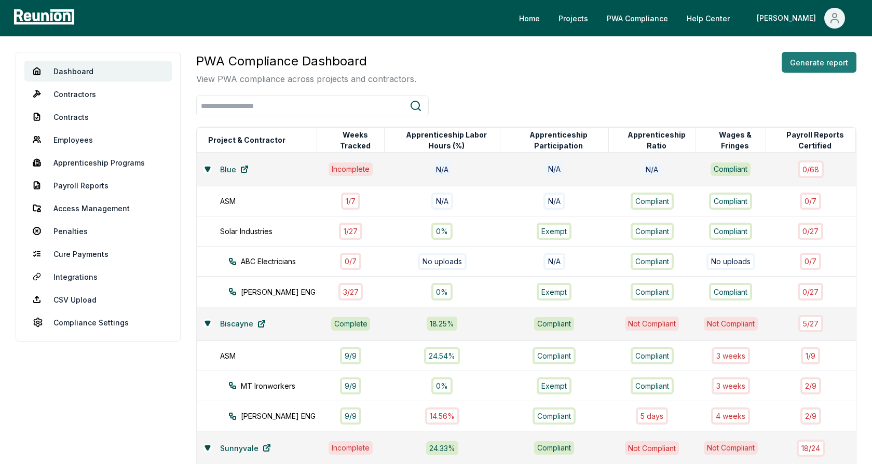
click at [804, 68] on button "Generate report" at bounding box center [819, 62] width 75 height 21
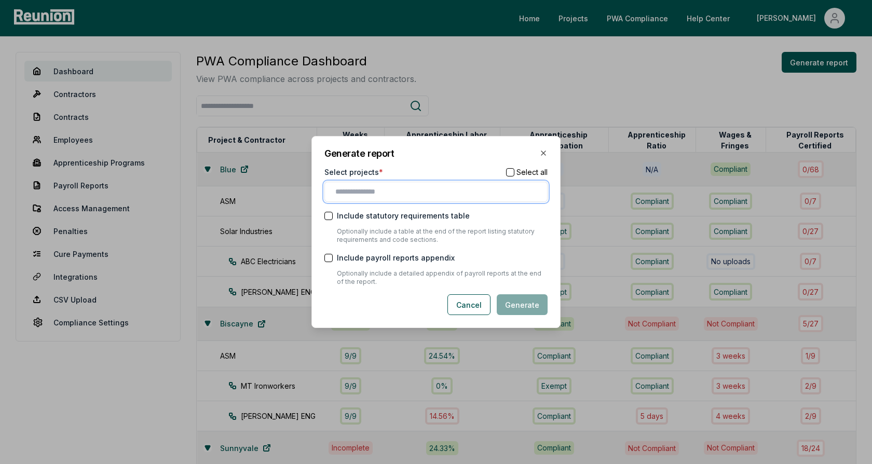
click at [403, 190] on input "text" at bounding box center [438, 191] width 206 height 11
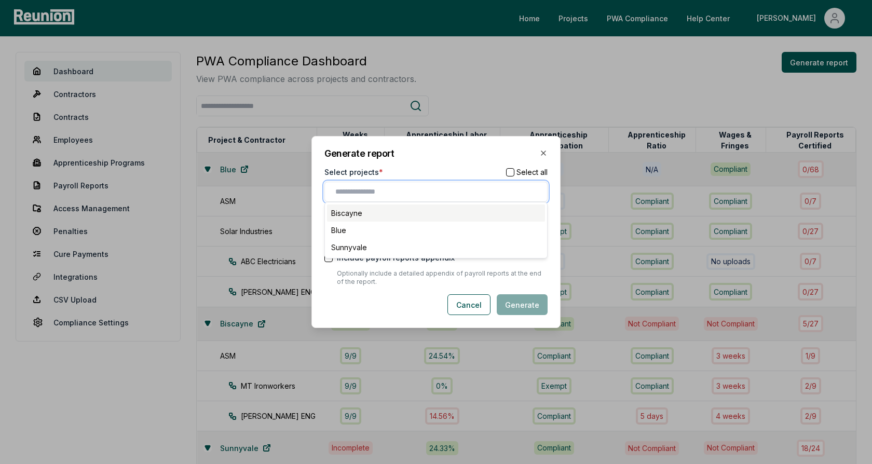
click at [384, 214] on div "Biscayne" at bounding box center [436, 213] width 218 height 17
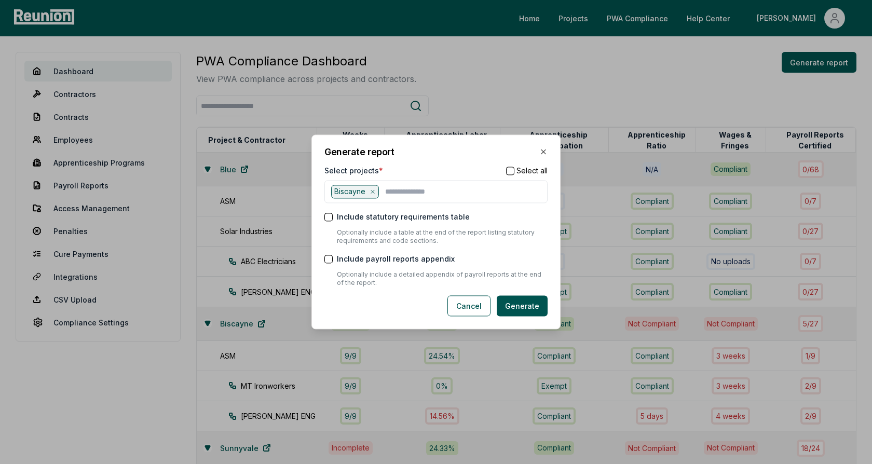
click at [433, 160] on div "Generate report Select projects * Select all Biscayne Include statutory require…" at bounding box center [435, 231] width 249 height 195
click at [529, 306] on button "Generate" at bounding box center [522, 306] width 51 height 21
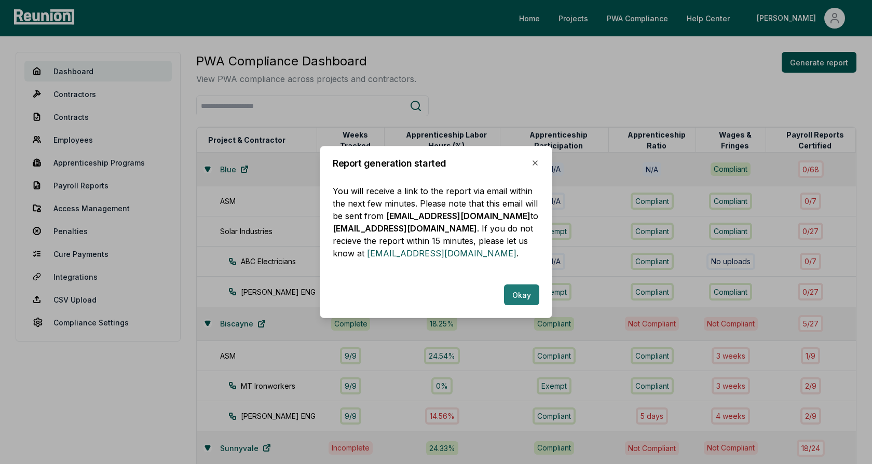
click at [518, 294] on button "Okay" at bounding box center [521, 294] width 35 height 21
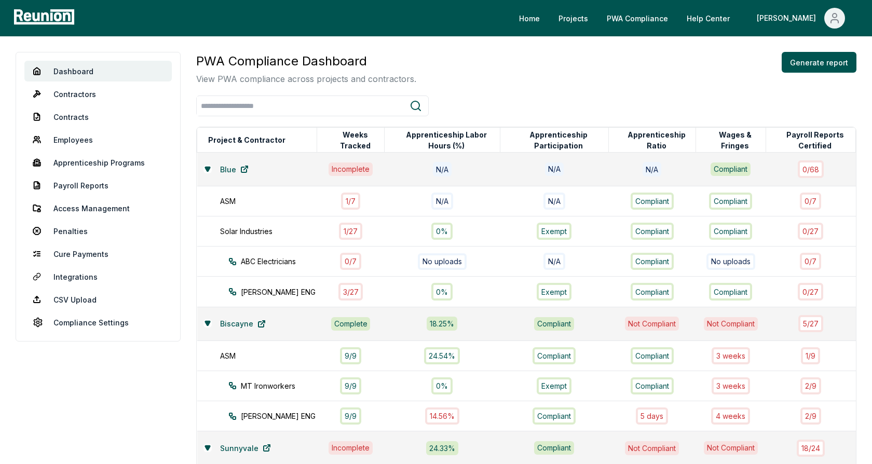
click at [474, 63] on div "PWA Compliance Dashboard View PWA compliance across projects and contractors. G…" at bounding box center [526, 68] width 660 height 33
click at [353, 101] on input "search" at bounding box center [303, 106] width 213 height 19
click at [391, 66] on h3 "PWA Compliance Dashboard" at bounding box center [306, 61] width 220 height 19
click at [72, 231] on link "Penalties" at bounding box center [97, 231] width 147 height 21
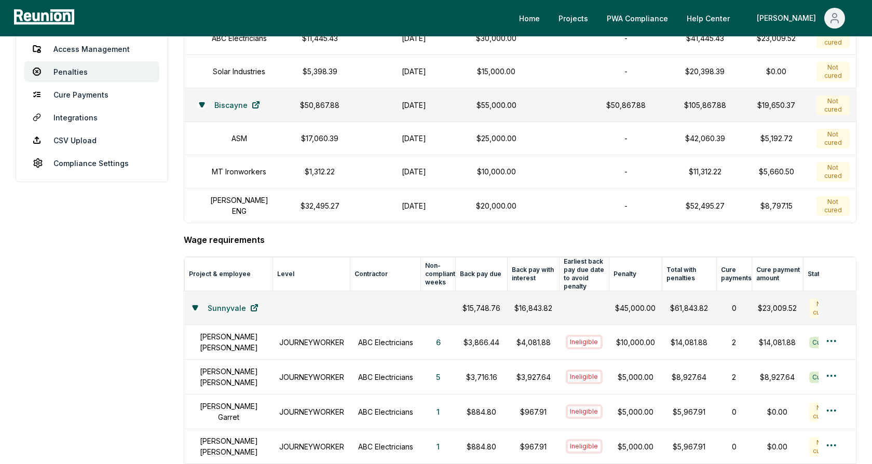
scroll to position [210, 0]
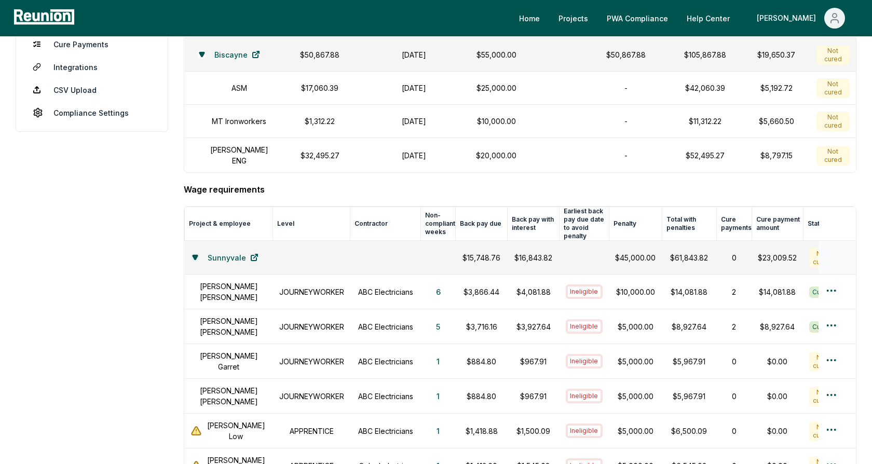
click at [197, 255] on icon at bounding box center [195, 257] width 5 height 4
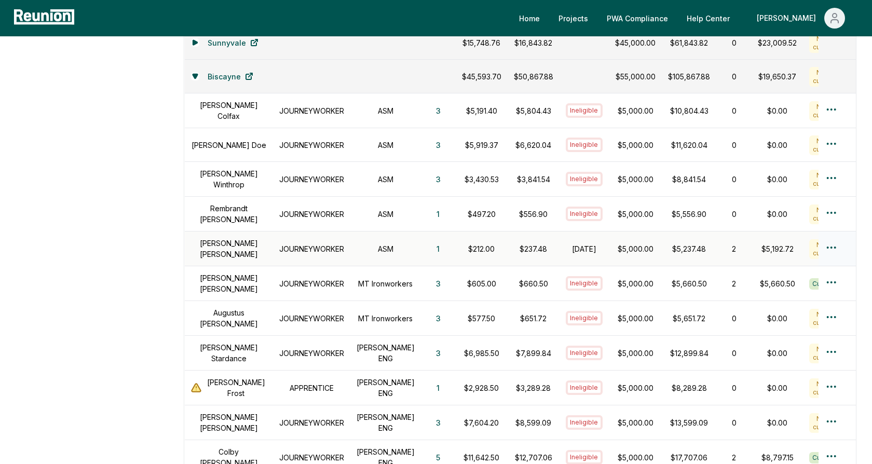
scroll to position [442, 0]
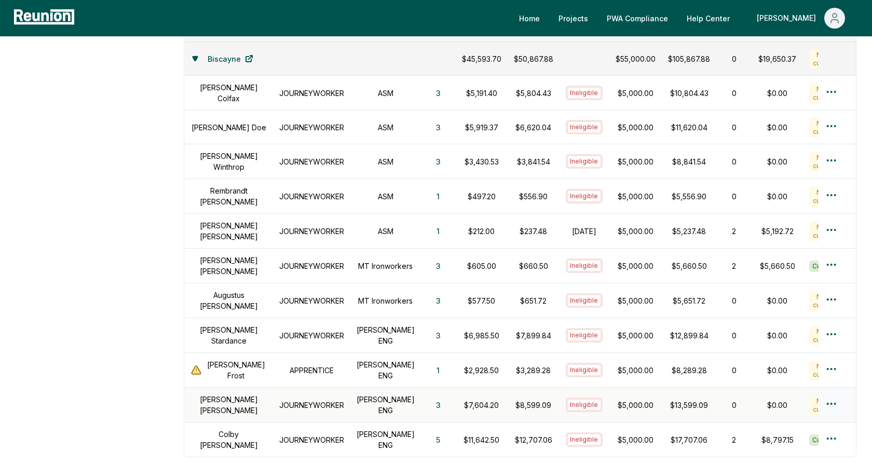
click at [240, 394] on h1 "Alisha Davies" at bounding box center [229, 405] width 76 height 22
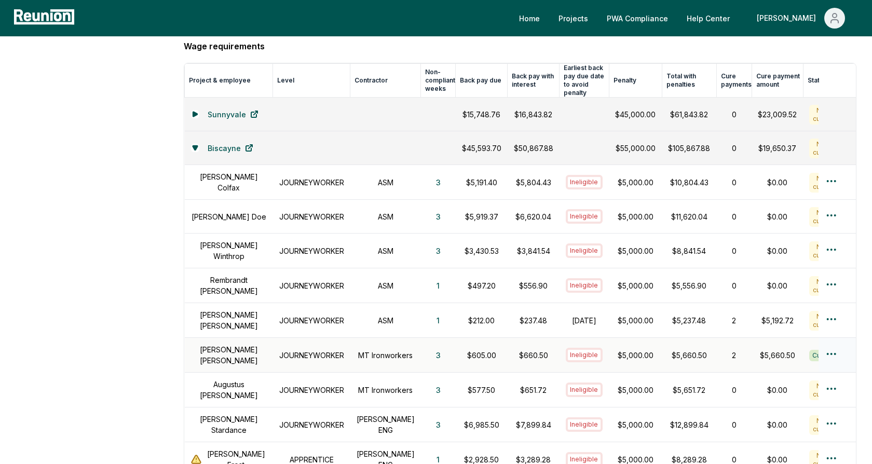
scroll to position [331, 0]
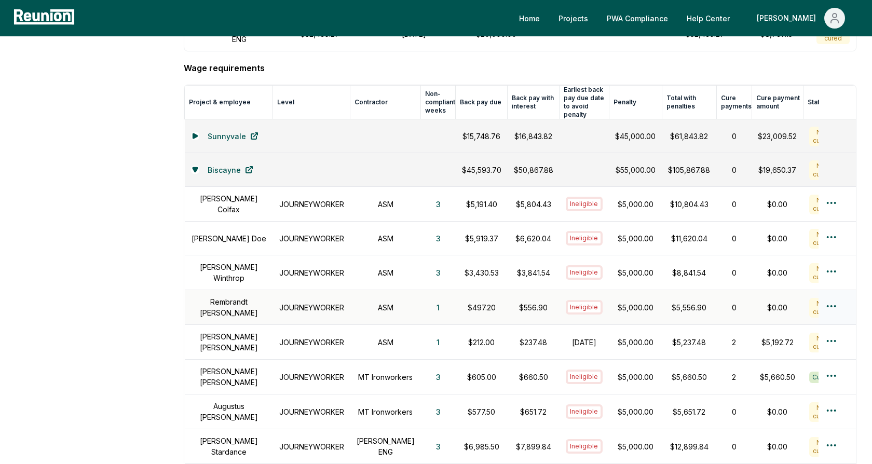
click at [484, 302] on p "$497.20" at bounding box center [481, 307] width 39 height 11
click at [522, 302] on p "$556.90" at bounding box center [533, 307] width 39 height 11
click at [826, 294] on html "Please visit us on your desktop We're working on making our marketplace mobile-…" at bounding box center [436, 276] width 872 height 1215
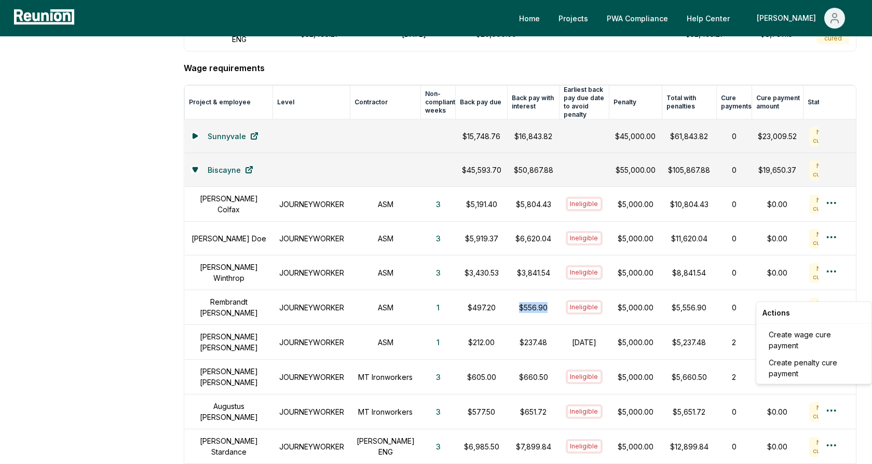
click at [753, 300] on html "Please visit us on your desktop We're working on making our marketplace mobile-…" at bounding box center [436, 276] width 872 height 1215
drag, startPoint x: 770, startPoint y: 293, endPoint x: 743, endPoint y: 293, distance: 27.0
click at [758, 302] on div "$0.00" at bounding box center [777, 307] width 39 height 11
click at [760, 302] on div "$0.00" at bounding box center [777, 307] width 39 height 11
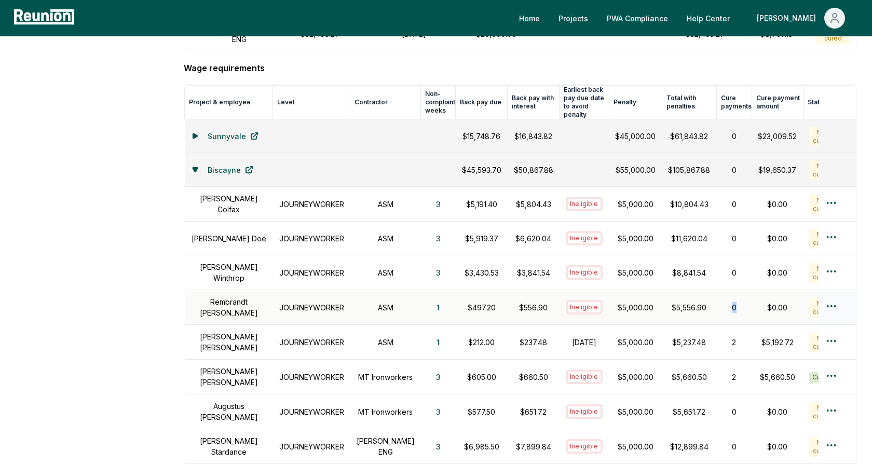
click at [723, 302] on div "0" at bounding box center [734, 307] width 23 height 11
click at [626, 302] on p "$5,000.00" at bounding box center [635, 307] width 40 height 11
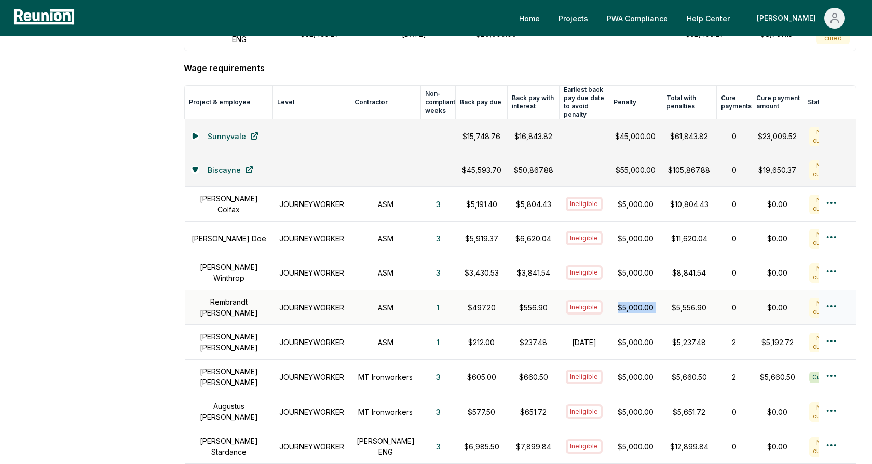
click at [833, 293] on html "Please visit us on your desktop We're working on making our marketplace mobile-…" at bounding box center [436, 276] width 872 height 1215
click at [802, 372] on div "Create penalty cure payment" at bounding box center [814, 368] width 99 height 28
click at [168, 176] on aside "Dashboard Contractors Contracts Employees Apprenticeship Programs Payroll Repor…" at bounding box center [92, 295] width 153 height 1148
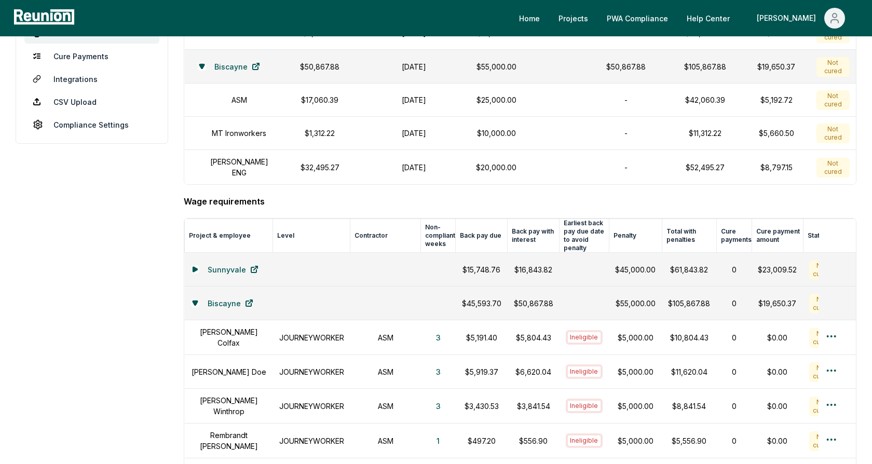
scroll to position [0, 0]
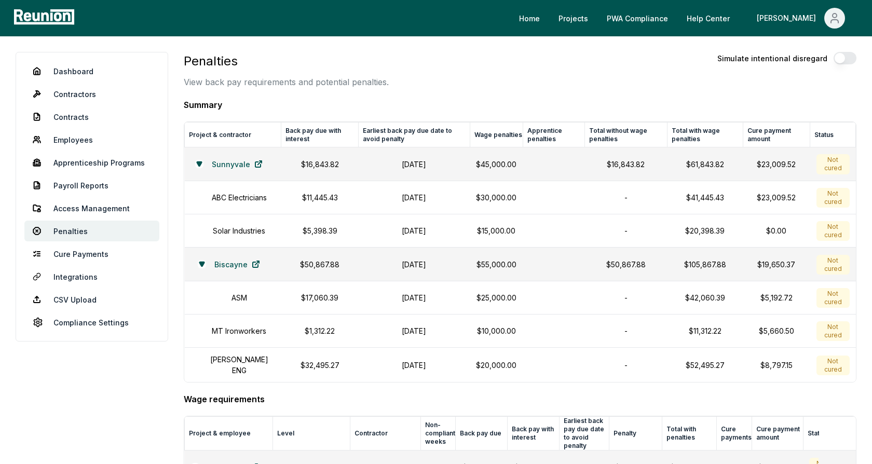
click at [492, 63] on div "Penalties View back pay requirements and potential penalties. Simulate intentio…" at bounding box center [520, 70] width 673 height 36
click at [76, 189] on link "Payroll Reports" at bounding box center [91, 185] width 135 height 21
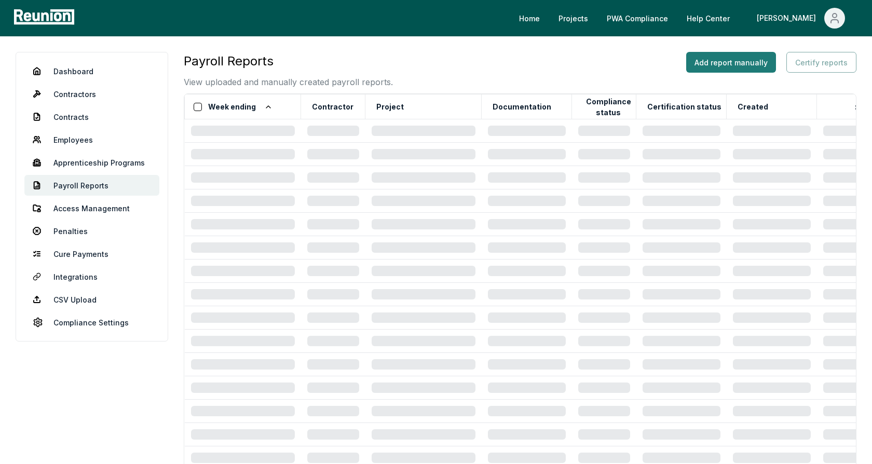
click at [743, 64] on button "Add report manually" at bounding box center [731, 62] width 90 height 21
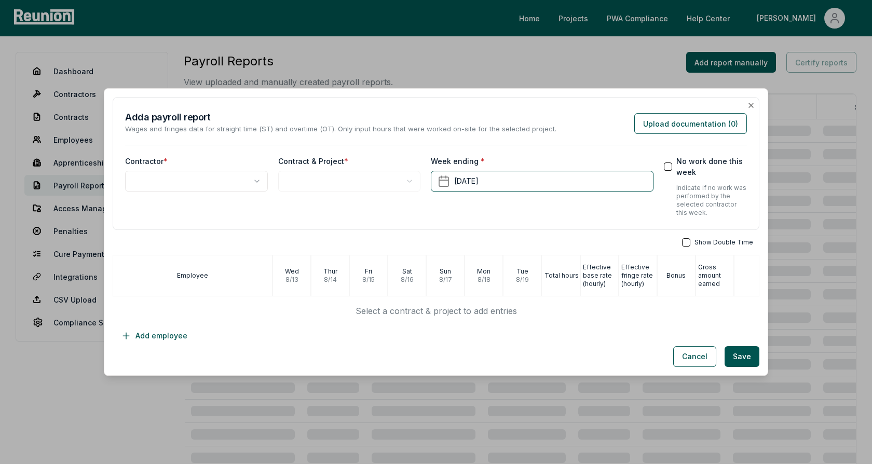
click at [593, 129] on div "Add a payroll report Wages and fringes data for straight time (ST) and overtime…" at bounding box center [436, 122] width 622 height 24
click at [663, 125] on button "Upload documentation ( 0 )" at bounding box center [690, 123] width 113 height 21
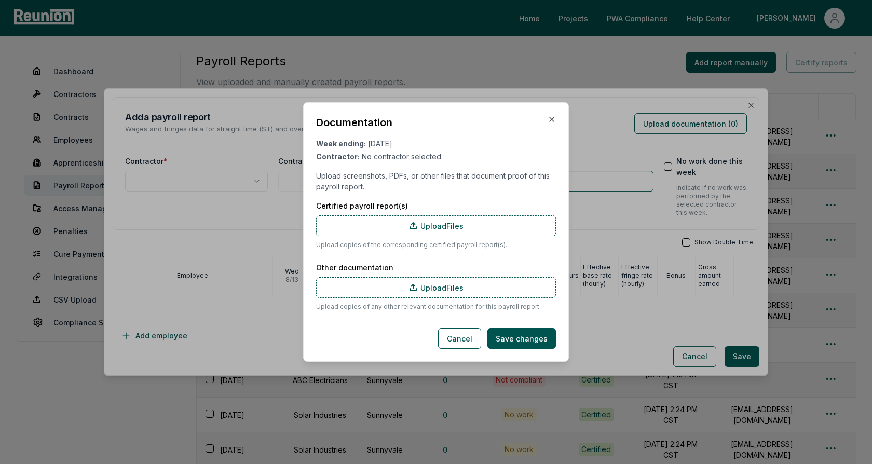
click at [428, 195] on div "Documentation Week ending: August 19, 2025 Contractor: No contractor selected. …" at bounding box center [436, 232] width 240 height 234
click at [438, 197] on div "Documentation Week ending: August 19, 2025 Contractor: No contractor selected. …" at bounding box center [436, 232] width 240 height 234
click at [550, 120] on icon "button" at bounding box center [552, 119] width 8 height 8
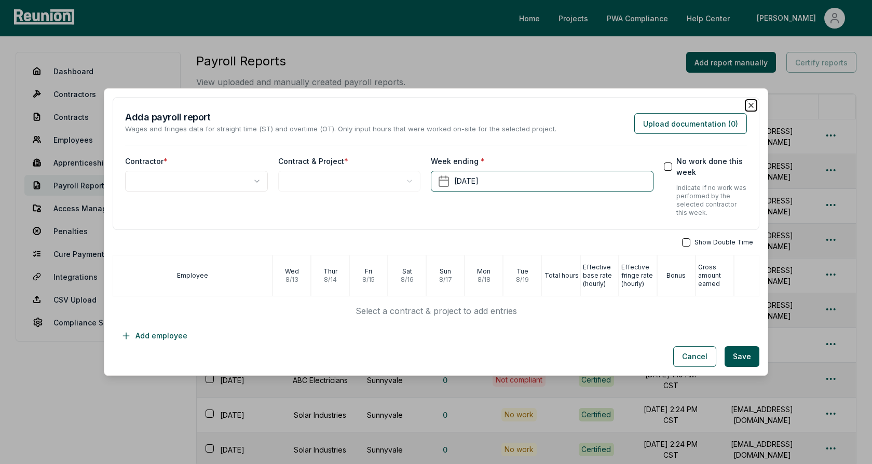
click at [752, 108] on icon "button" at bounding box center [751, 105] width 8 height 8
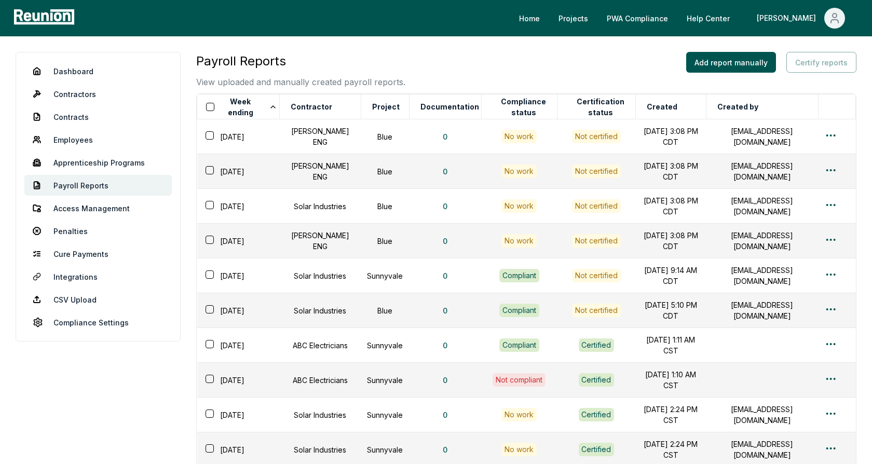
click at [484, 55] on div "Payroll Reports View uploaded and manually created payroll reports. Add report …" at bounding box center [526, 70] width 660 height 36
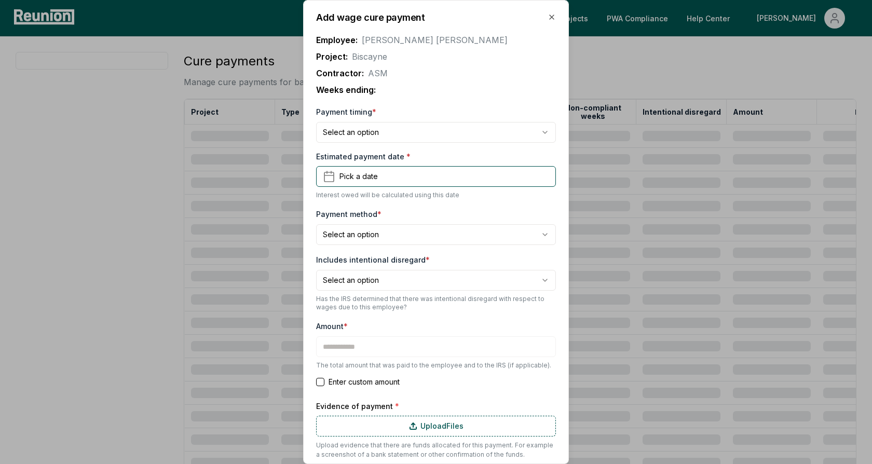
type input "*******"
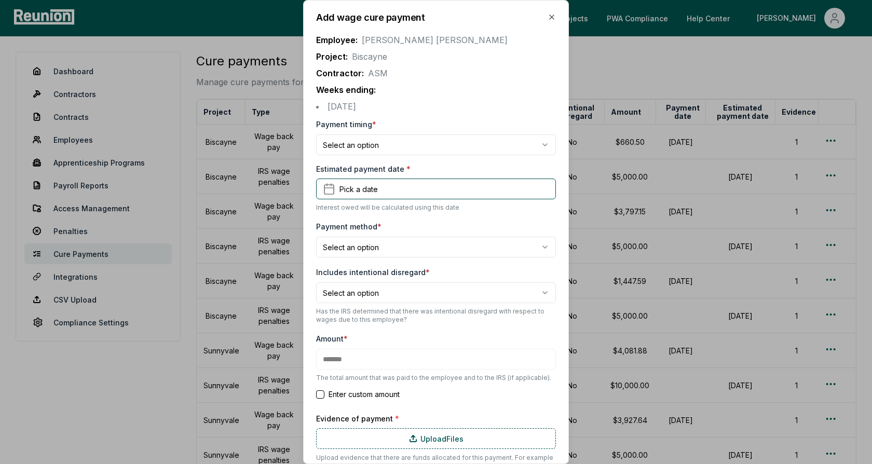
click at [483, 40] on p "Employee: Alice Smith" at bounding box center [436, 40] width 240 height 12
click at [387, 147] on body "Please visit us on your desktop We're working on making our marketplace mobile-…" at bounding box center [436, 320] width 872 height 641
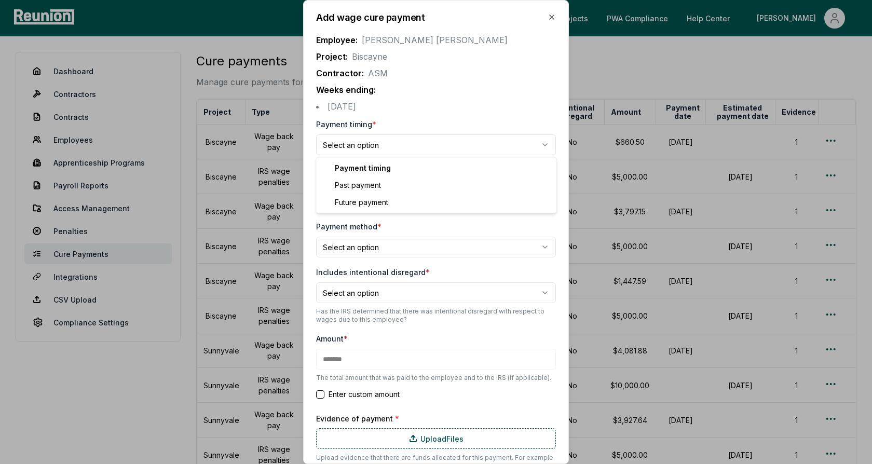
select select "**********"
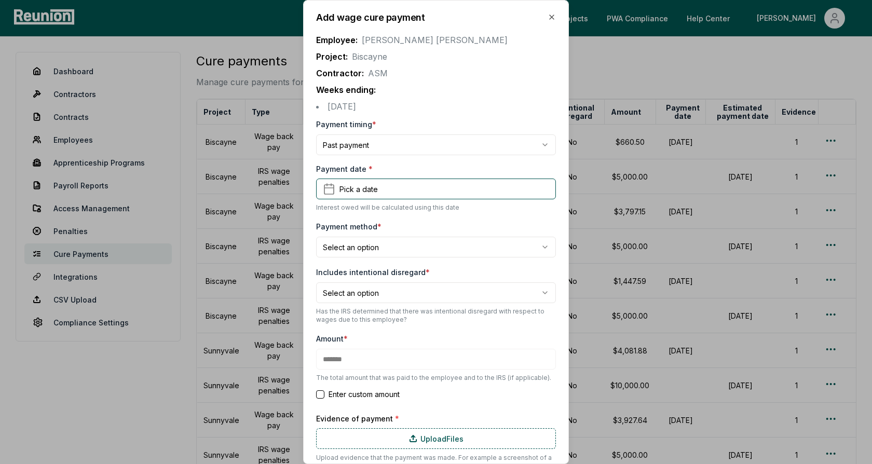
click at [403, 70] on p "Contractor: ASM" at bounding box center [436, 73] width 240 height 12
click at [365, 184] on span "Pick a date" at bounding box center [358, 189] width 38 height 11
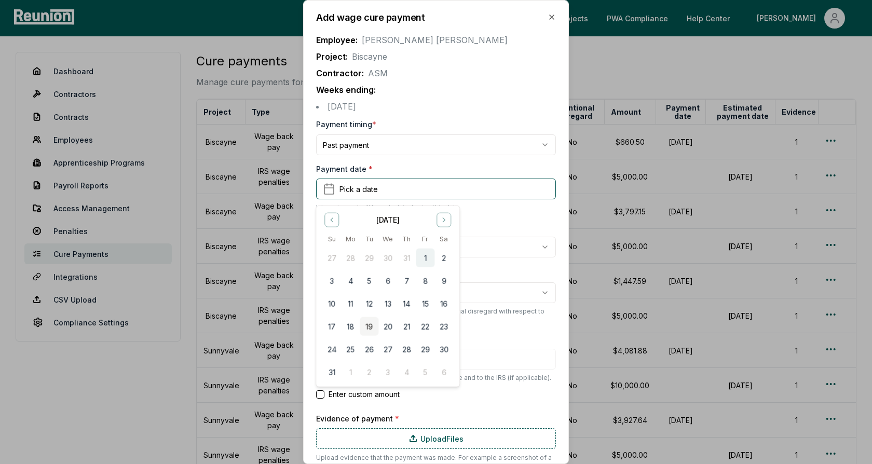
click at [427, 259] on button "1" at bounding box center [425, 258] width 19 height 19
type input "*******"
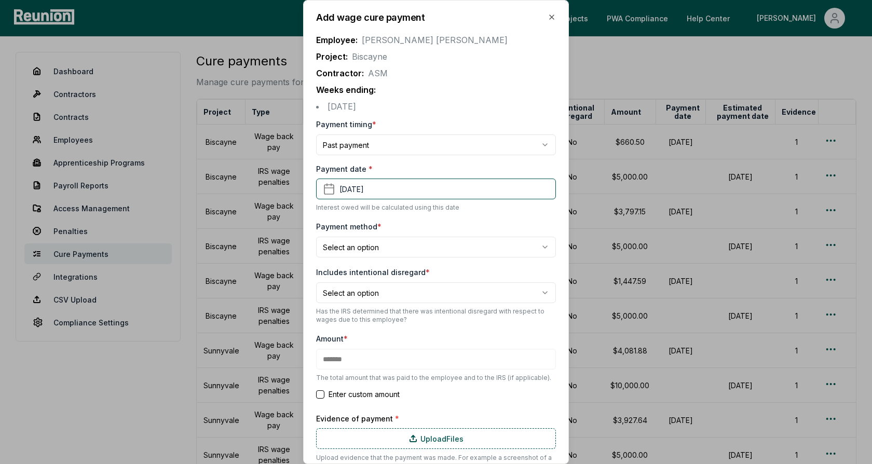
click at [412, 216] on form "**********" at bounding box center [436, 309] width 240 height 383
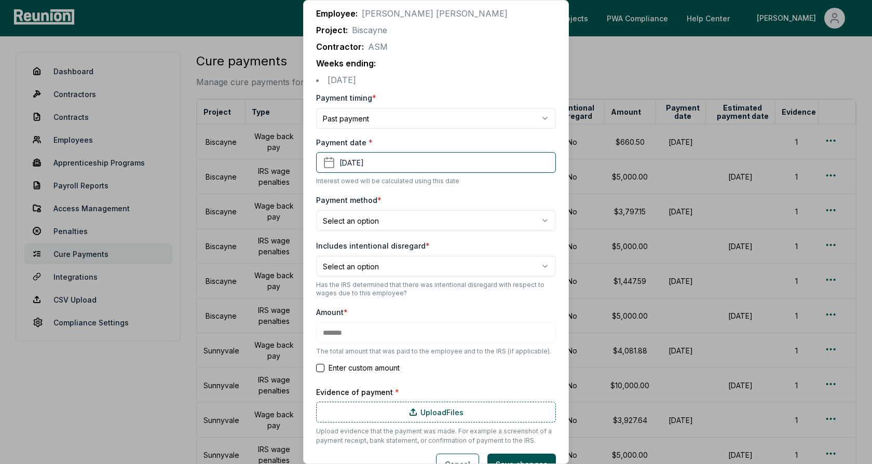
scroll to position [49, 0]
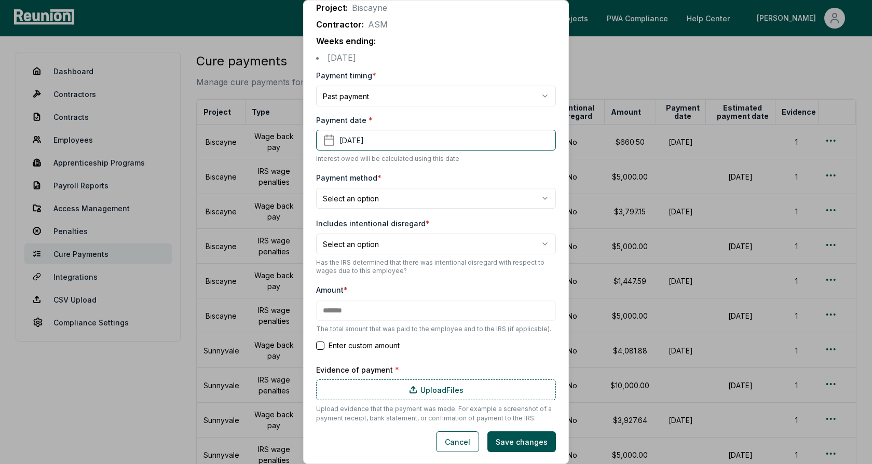
click at [409, 205] on body "Please visit us on your desktop We're working on making our marketplace mobile-…" at bounding box center [436, 320] width 872 height 641
select select "**********"
click at [414, 220] on label "Includes intentional disregard *" at bounding box center [373, 223] width 114 height 9
click at [382, 243] on body "Please visit us on your desktop We're working on making our marketplace mobile-…" at bounding box center [436, 320] width 872 height 641
select select "*****"
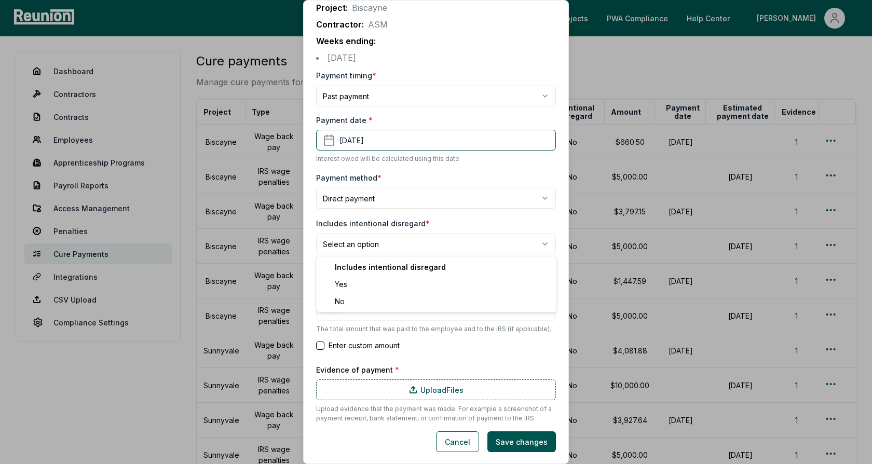
type input "*******"
click at [402, 288] on div "Amount * ******* The total amount that was paid to the employee and to the IRS …" at bounding box center [436, 308] width 240 height 50
click at [370, 277] on form "**********" at bounding box center [436, 260] width 240 height 383
click at [462, 444] on button "Cancel" at bounding box center [457, 441] width 43 height 21
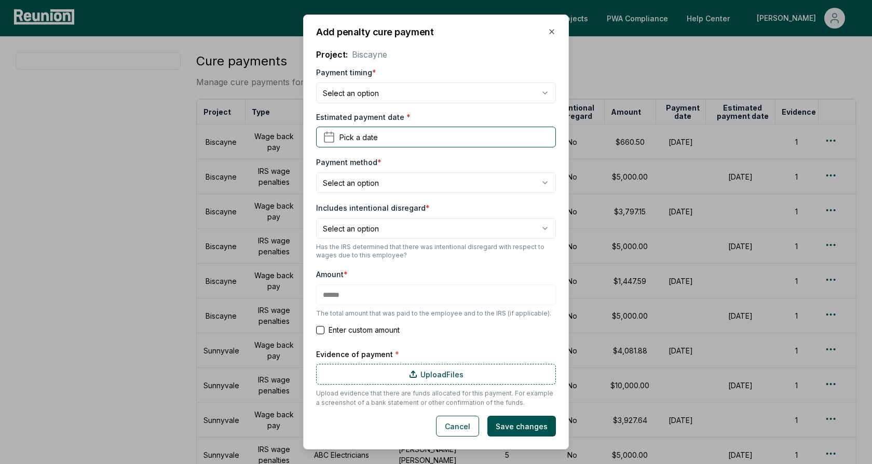
type input "****"
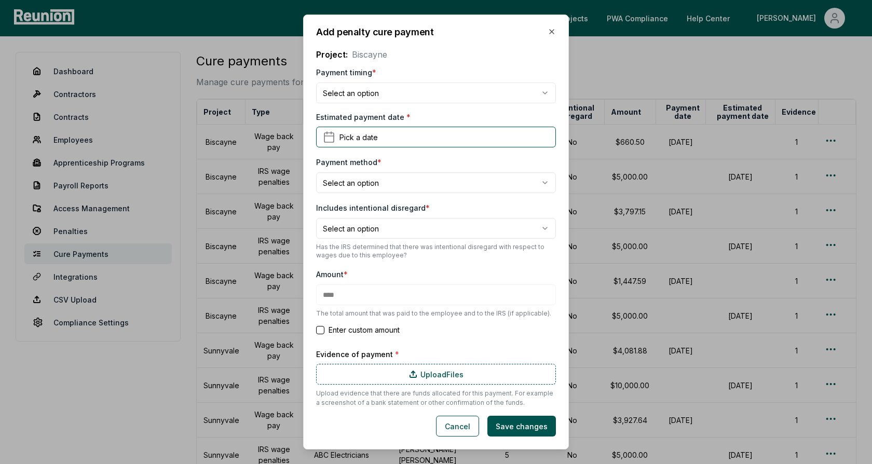
click at [412, 92] on body "Please visit us on your desktop We're working on making our marketplace mobile-…" at bounding box center [436, 320] width 872 height 641
select select "**********"
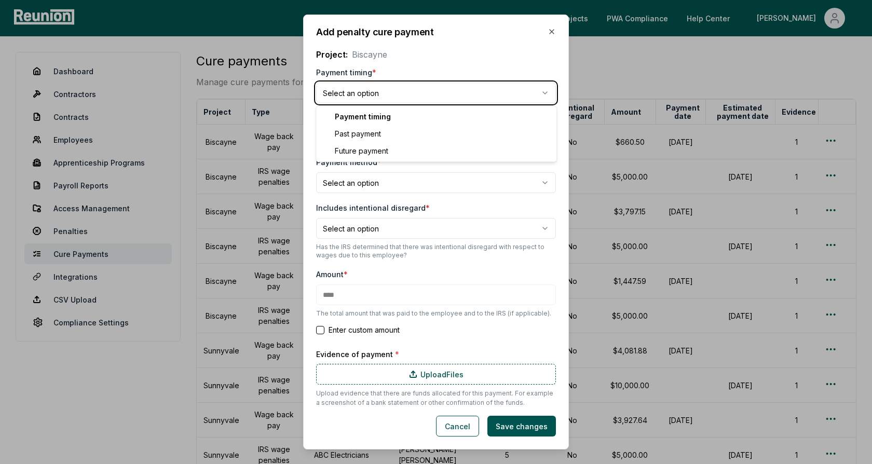
type input "******"
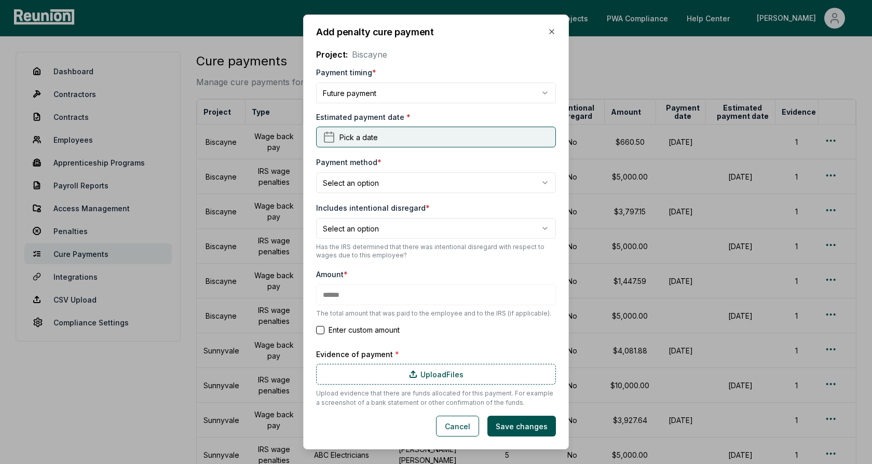
click at [377, 139] on button "Pick a date" at bounding box center [436, 137] width 240 height 21
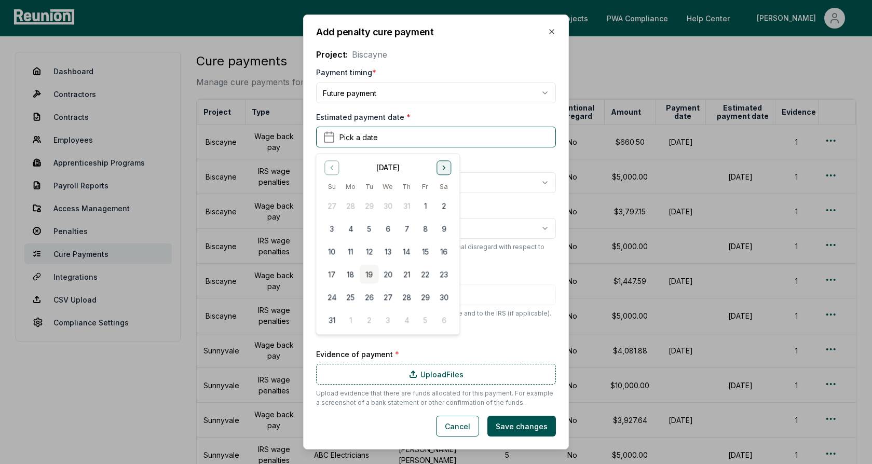
click at [443, 167] on icon "Go to next month" at bounding box center [444, 168] width 8 height 8
click at [333, 168] on icon "Go to previous month" at bounding box center [332, 168] width 8 height 8
click at [391, 252] on button "15" at bounding box center [387, 251] width 19 height 19
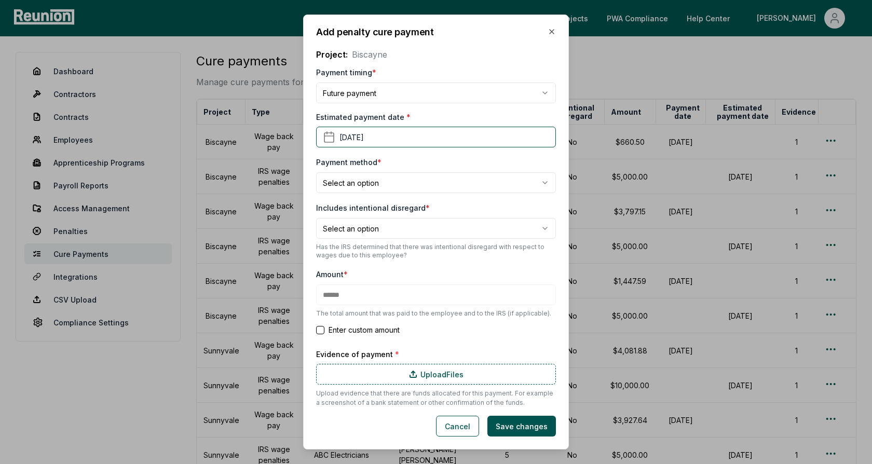
click at [404, 159] on div "**********" at bounding box center [436, 174] width 240 height 37
click at [384, 186] on body "Please visit us on your desktop We're working on making our marketplace mobile-…" at bounding box center [436, 320] width 872 height 641
select select "*****"
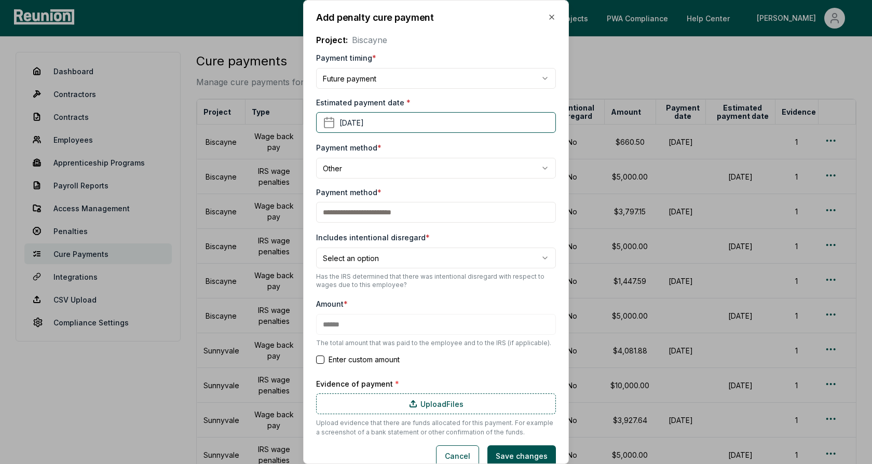
click at [414, 192] on div "Payment method *" at bounding box center [436, 192] width 240 height 11
